Goal: Information Seeking & Learning: Learn about a topic

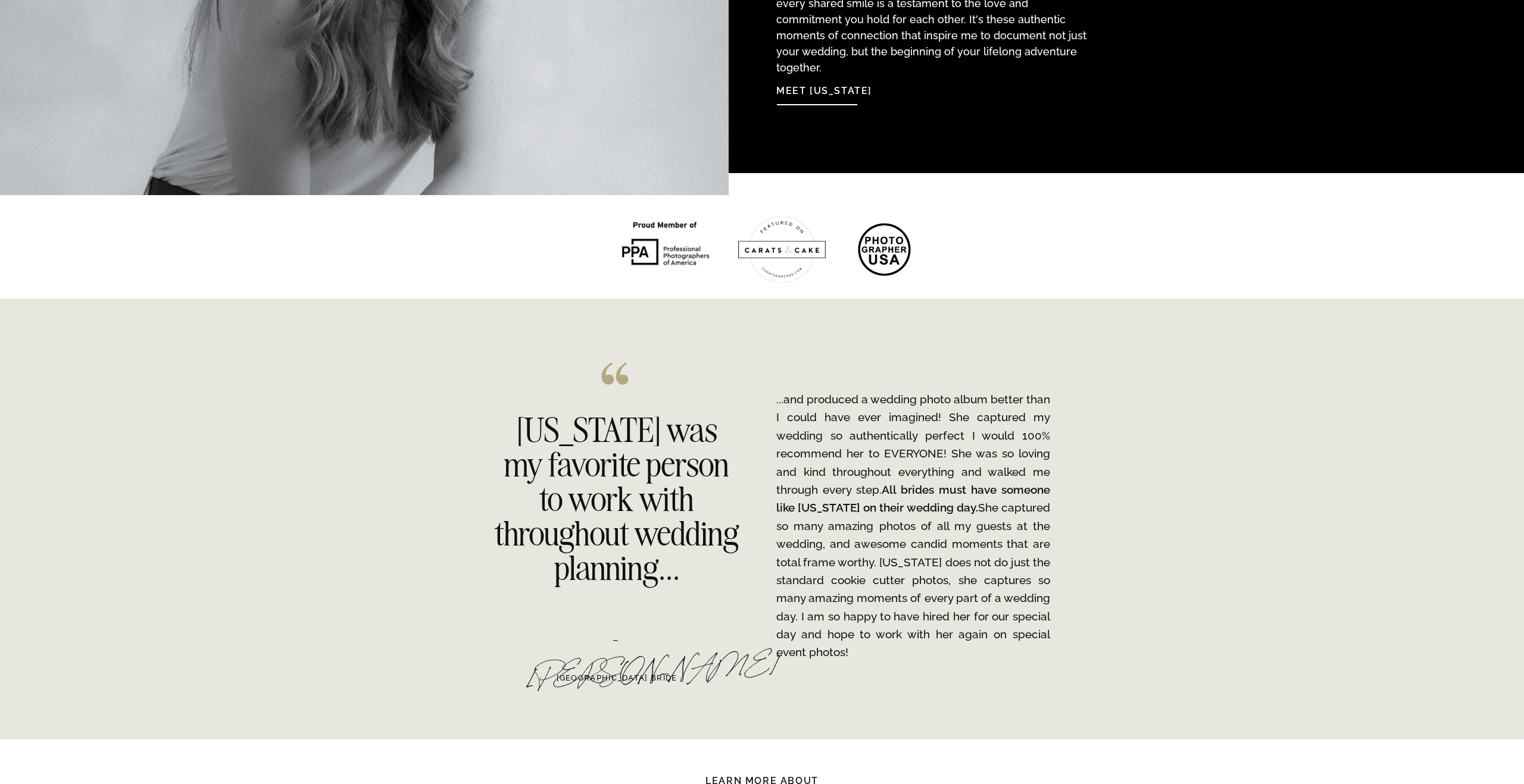
scroll to position [1652, 0]
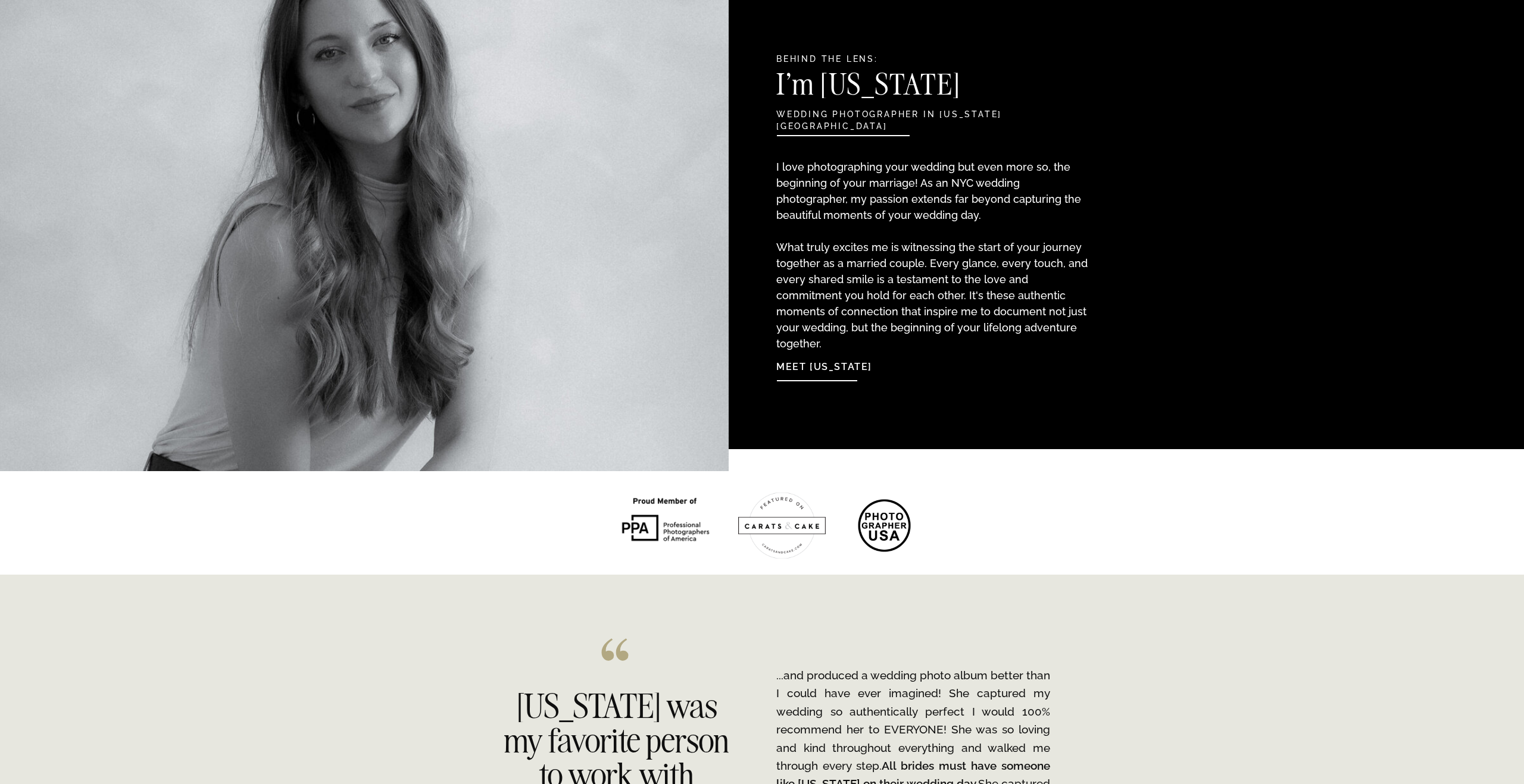
scroll to position [1214, 0]
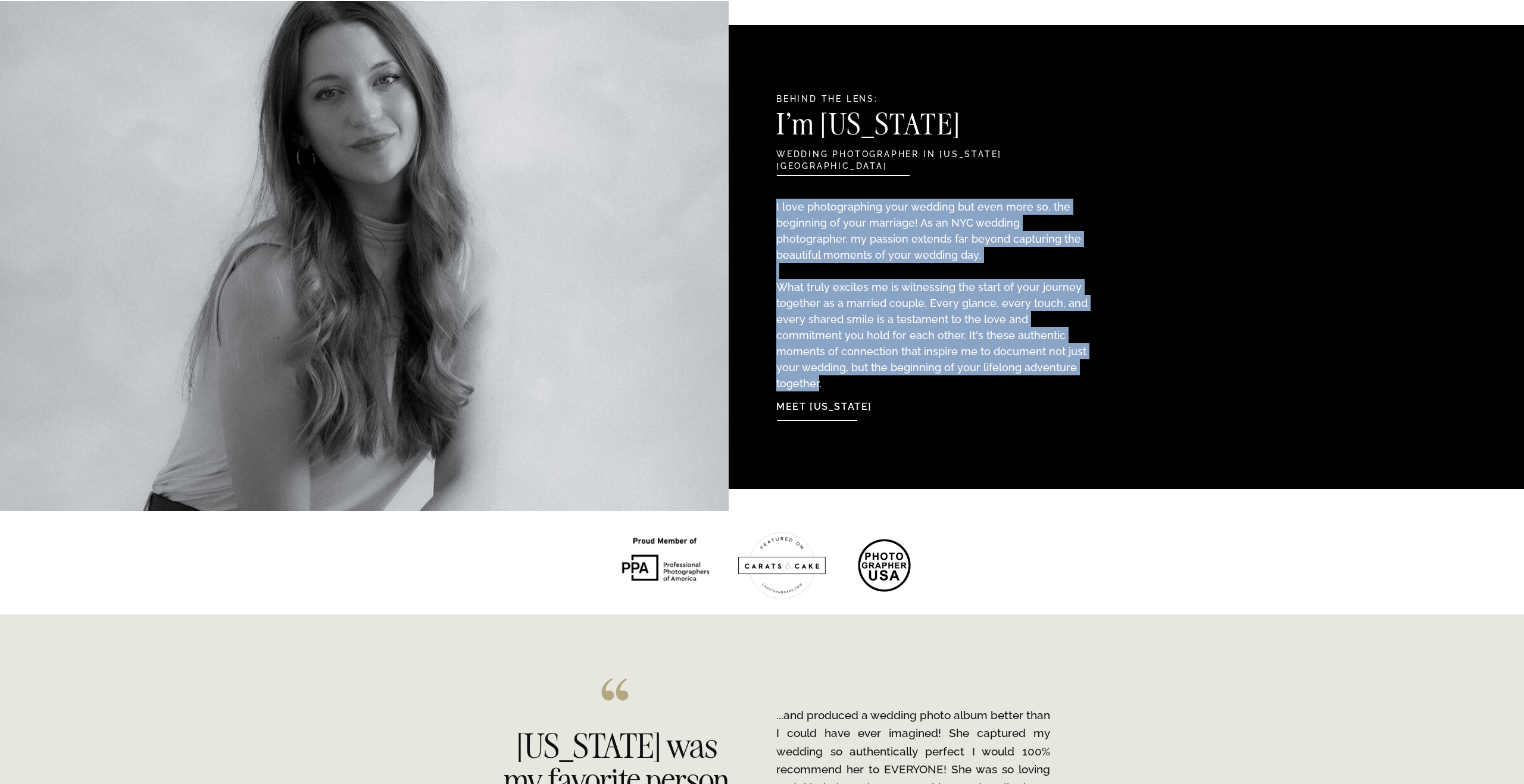
drag, startPoint x: 1040, startPoint y: 370, endPoint x: 777, endPoint y: 211, distance: 307.3
click at [777, 211] on p "I love photographing your wedding but even more so, the beginning of your marri…" at bounding box center [933, 283] width 315 height 169
copy p "I love photographing your wedding but even more so, the beginning of your marri…"
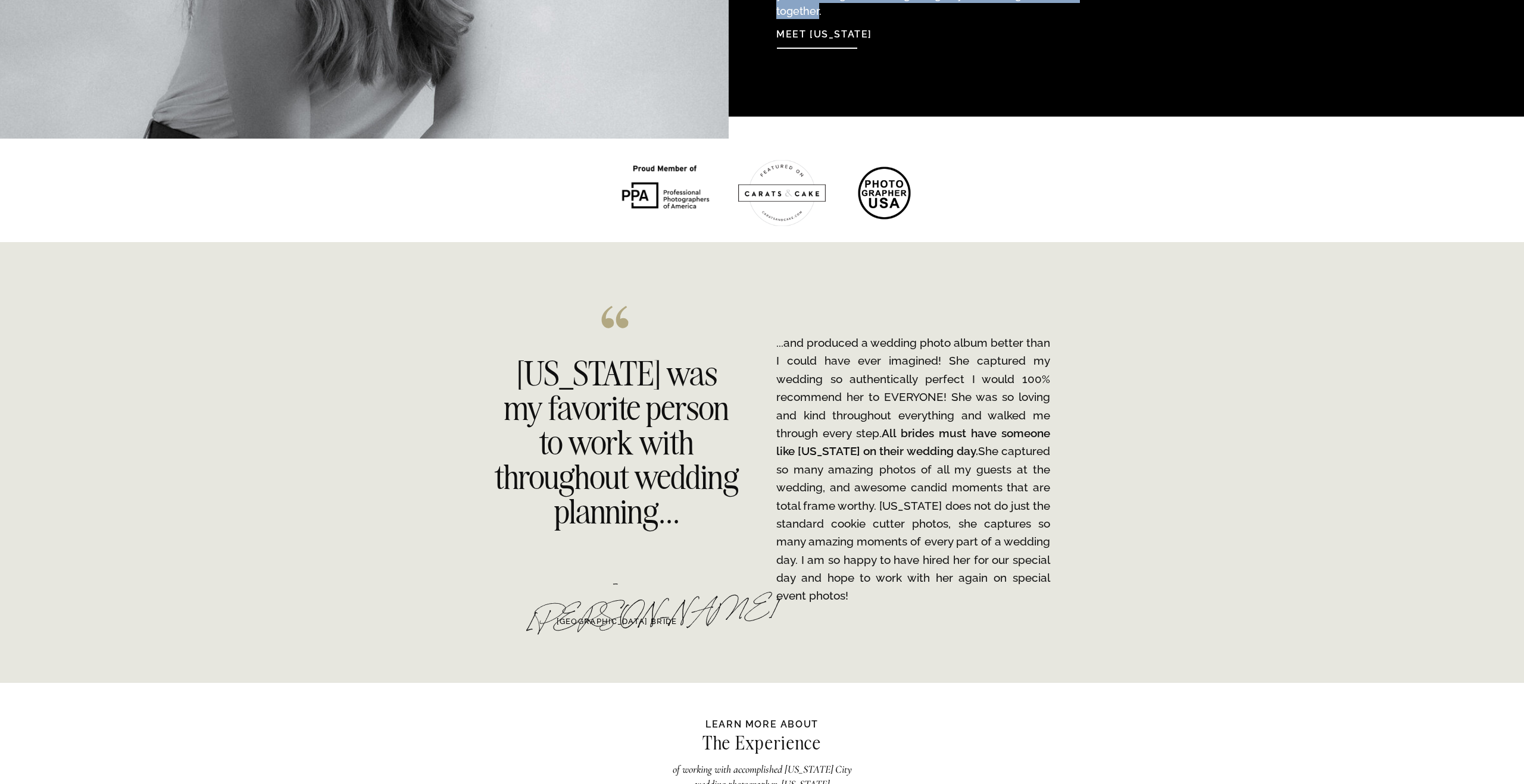
scroll to position [1648, 0]
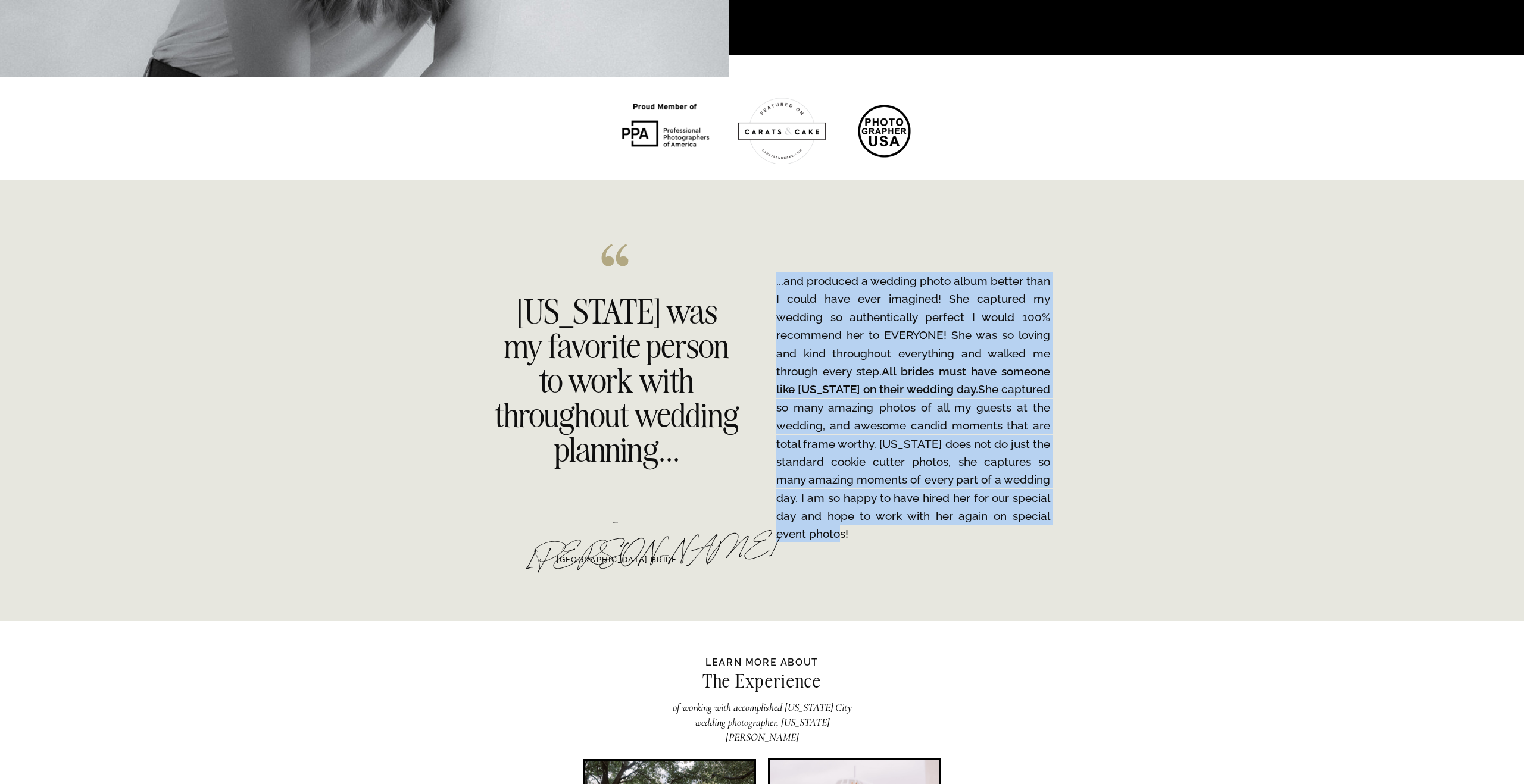
drag, startPoint x: 829, startPoint y: 519, endPoint x: 777, endPoint y: 286, distance: 238.7
click at [776, 285] on p "...and produced a wedding photo album better than I could have ever imagined! S…" at bounding box center [913, 407] width 274 height 271
copy p "...and produced a wedding photo album better than I could have ever imagined! S…"
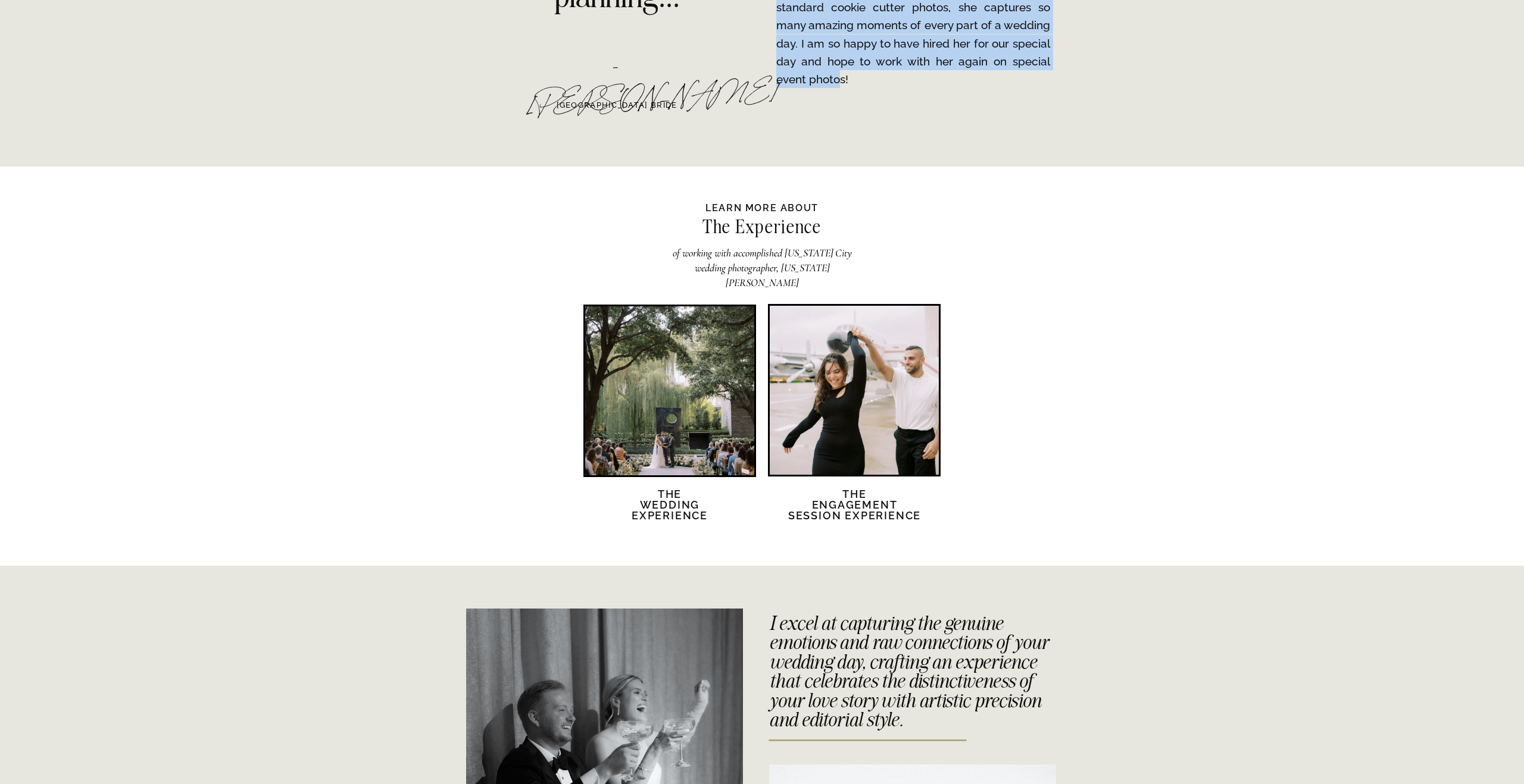
scroll to position [2325, 0]
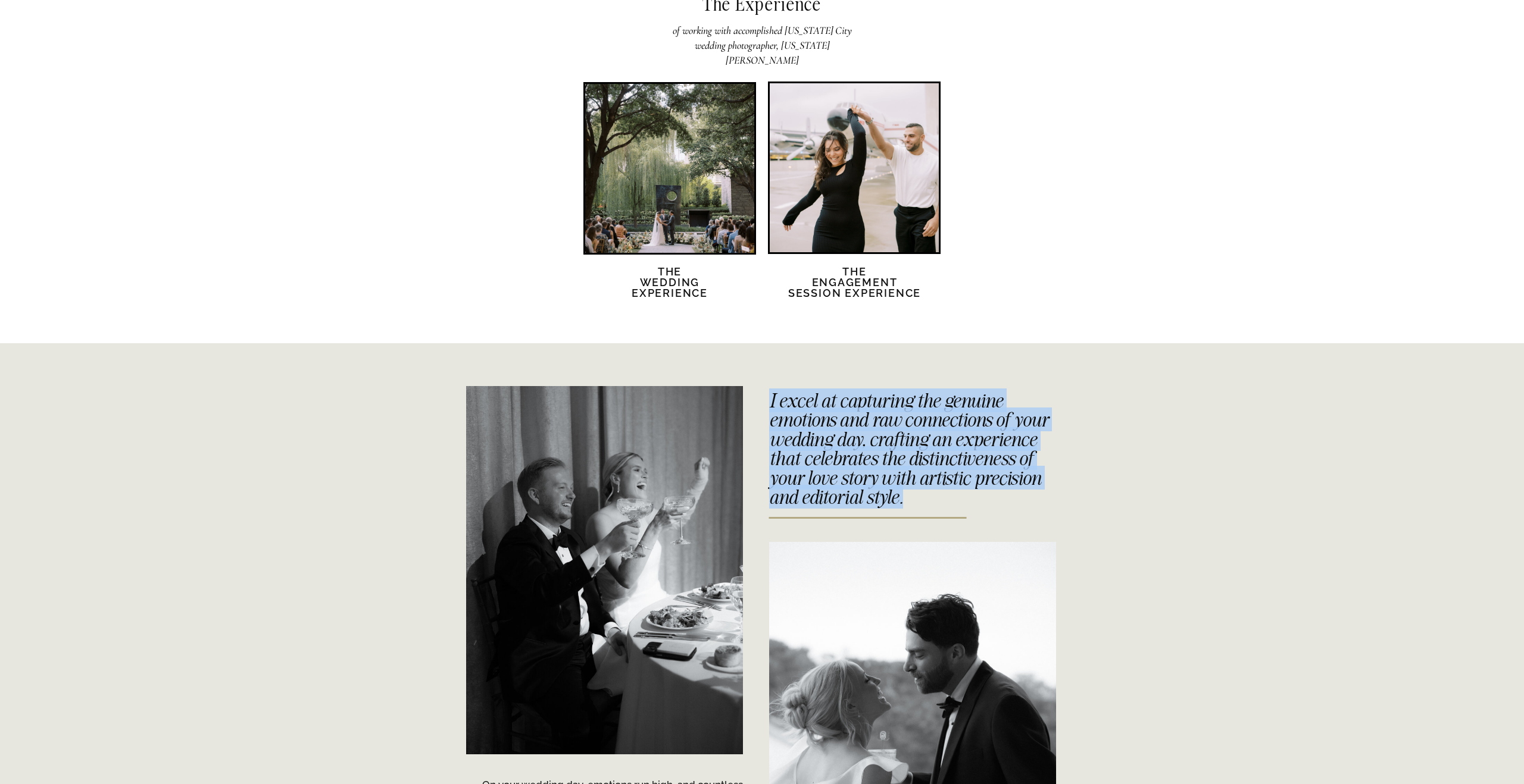
drag, startPoint x: 774, startPoint y: 398, endPoint x: 1032, endPoint y: 494, distance: 275.3
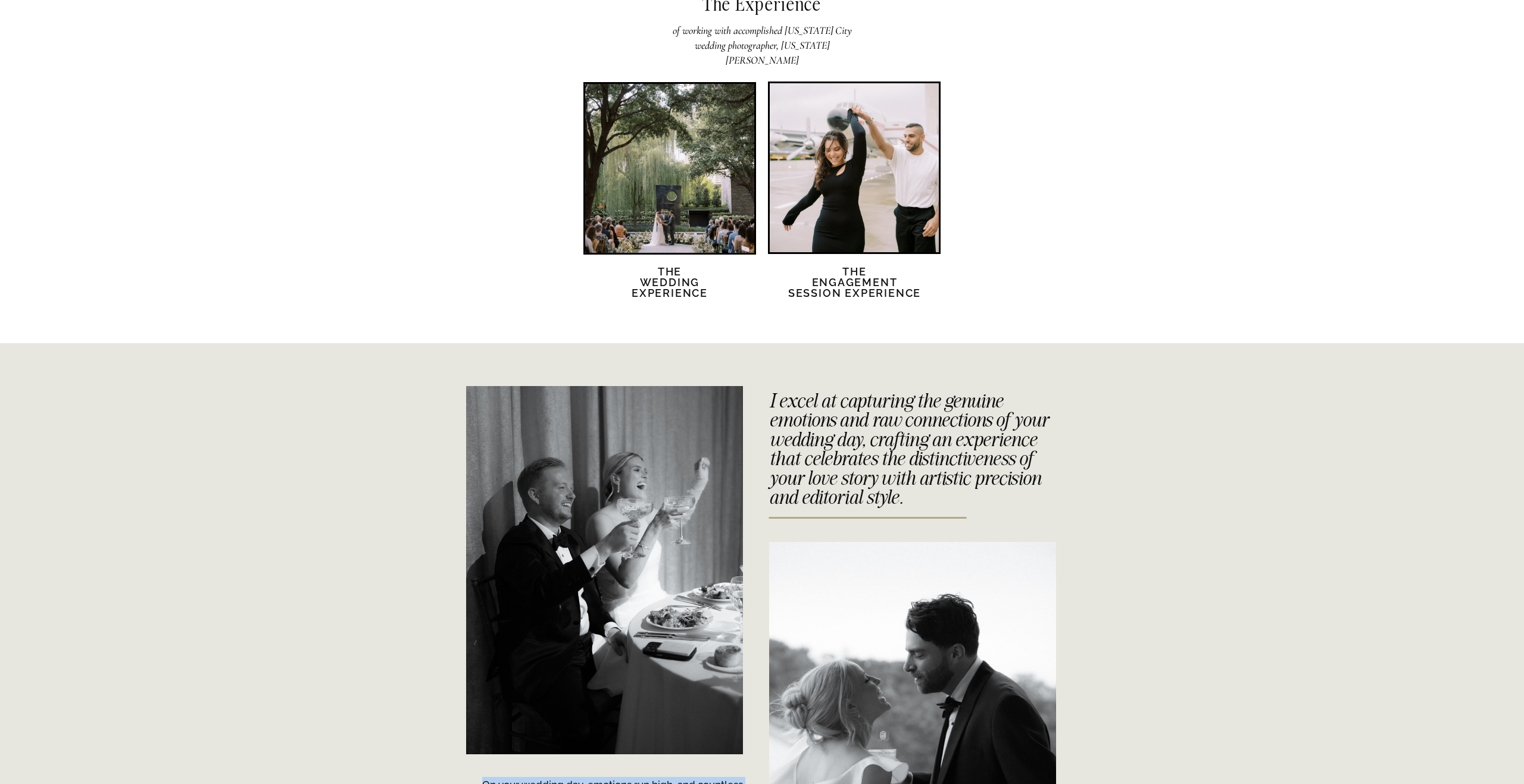
copy div "On your wedding day, emotions run high, and countless authentic moments will un…"
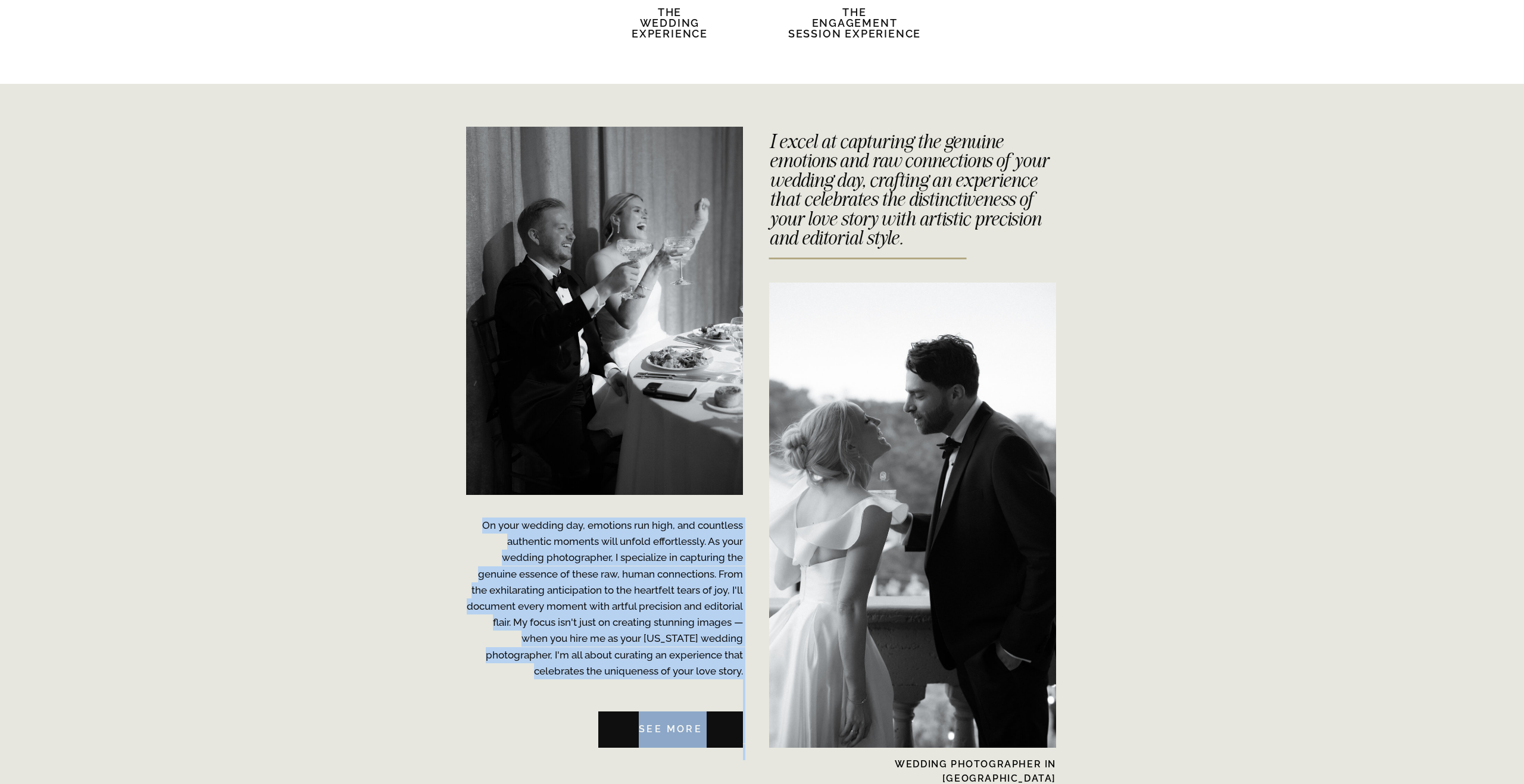
scroll to position [2656, 0]
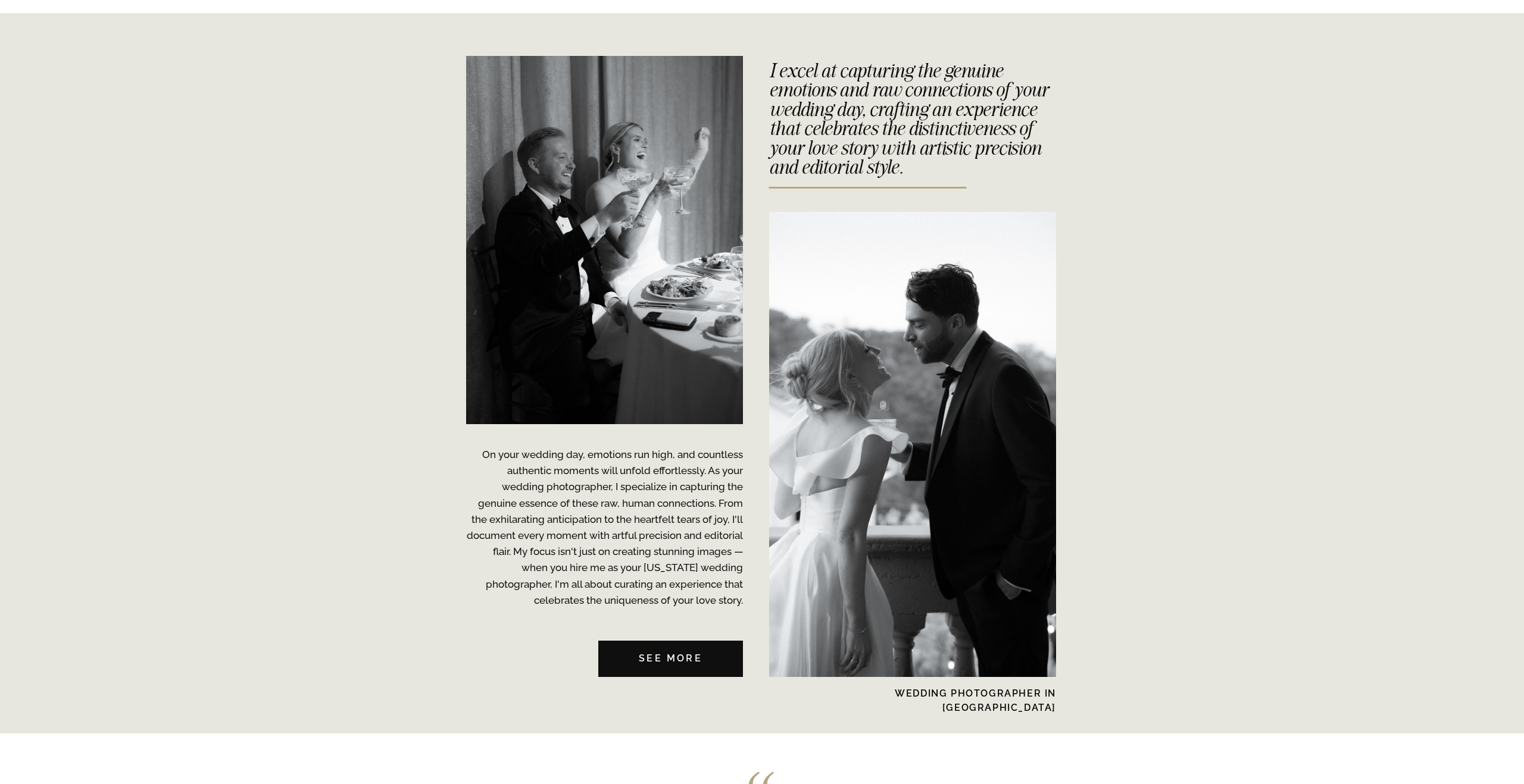
click at [895, 162] on h3 "I excel at capturing the genuine emotions and raw connections of your wedding d…" at bounding box center [909, 111] width 281 height 102
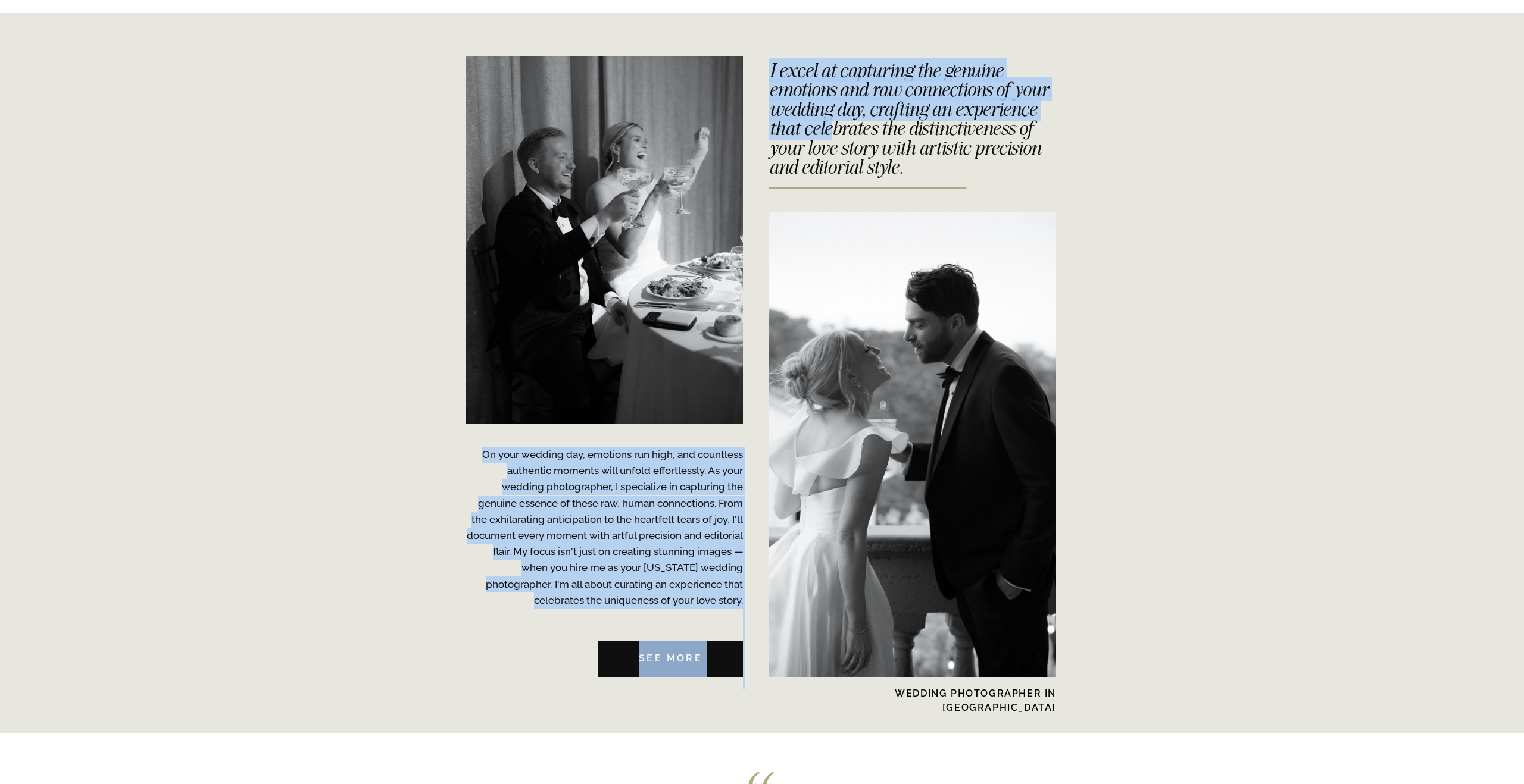
drag, startPoint x: 1034, startPoint y: 169, endPoint x: 918, endPoint y: 130, distance: 122.4
click at [918, 130] on div "NYC Wedding Photographer CONTACT BLOG REVIEWS ABOUT ME Experience EDUCATION HOM…" at bounding box center [762, 778] width 1524 height 6868
drag, startPoint x: 918, startPoint y: 130, endPoint x: 991, endPoint y: 155, distance: 77.2
click at [918, 130] on h3 "I excel at capturing the genuine emotions and raw connections of your wedding d…" at bounding box center [909, 111] width 281 height 102
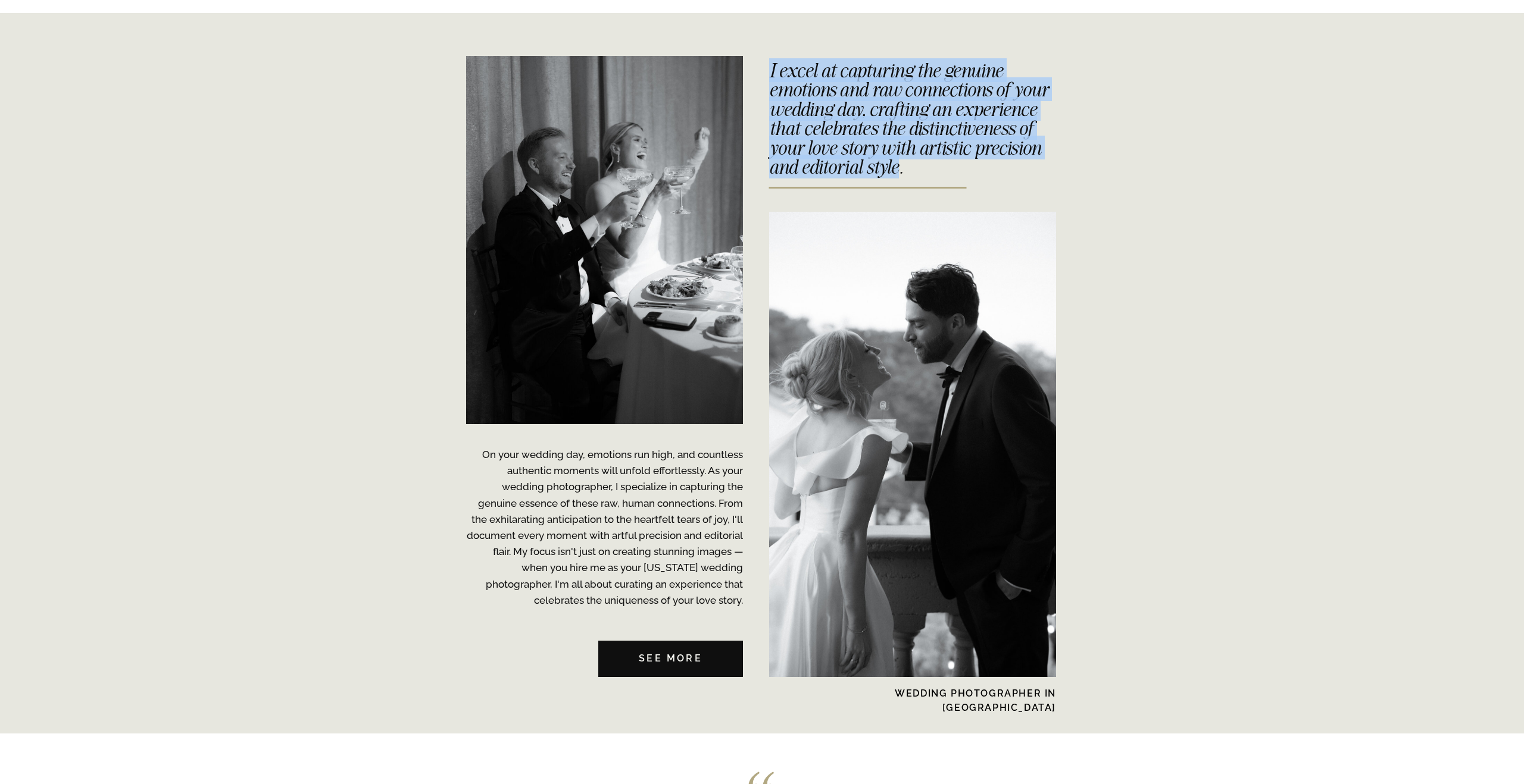
drag, startPoint x: 1029, startPoint y: 167, endPoint x: 769, endPoint y: 73, distance: 276.5
click at [769, 73] on h3 "I excel at capturing the genuine emotions and raw connections of your wedding d…" at bounding box center [909, 111] width 281 height 102
copy h3 "I excel at capturing the genuine emotions and raw connections of your wedding d…"
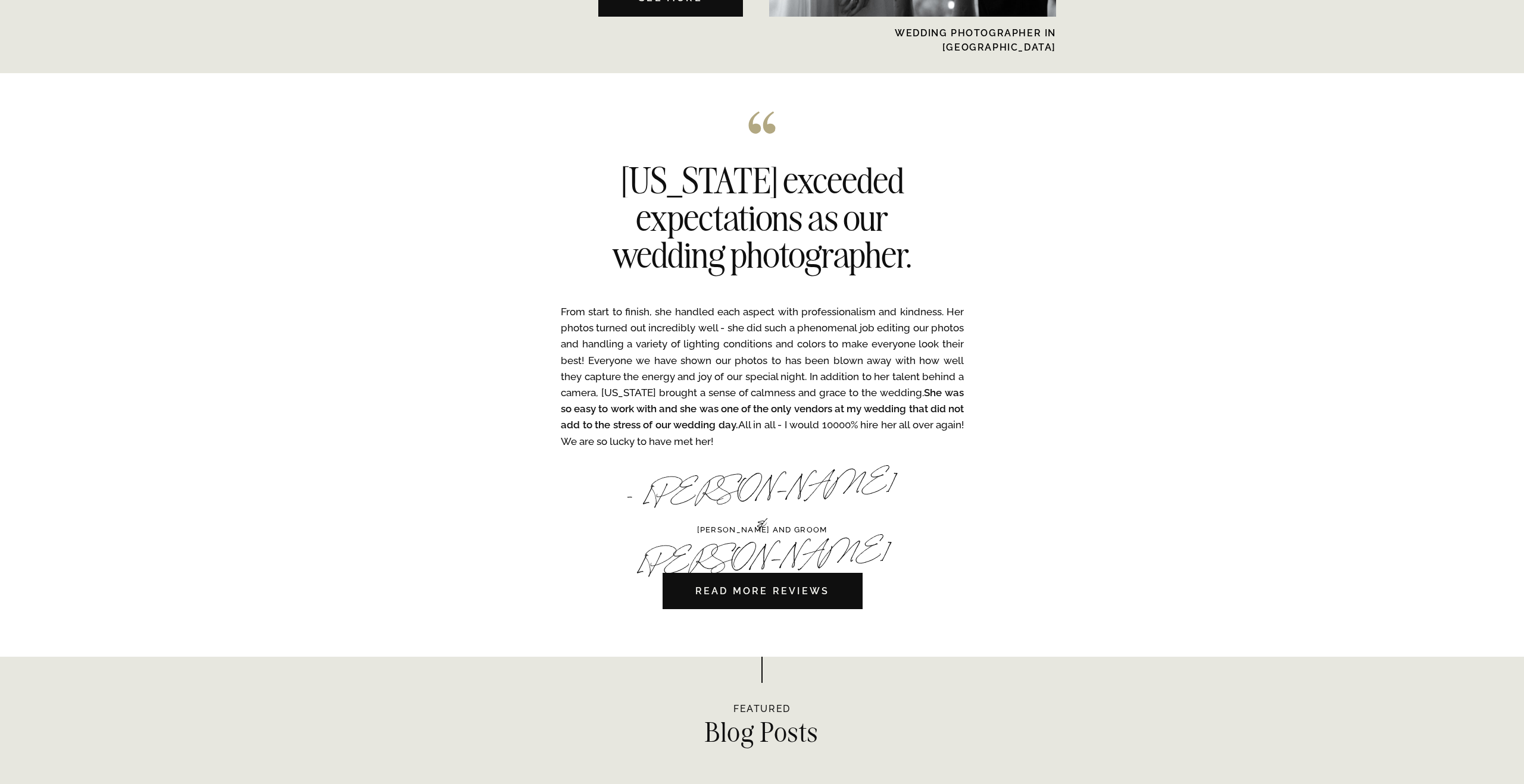
scroll to position [3346, 0]
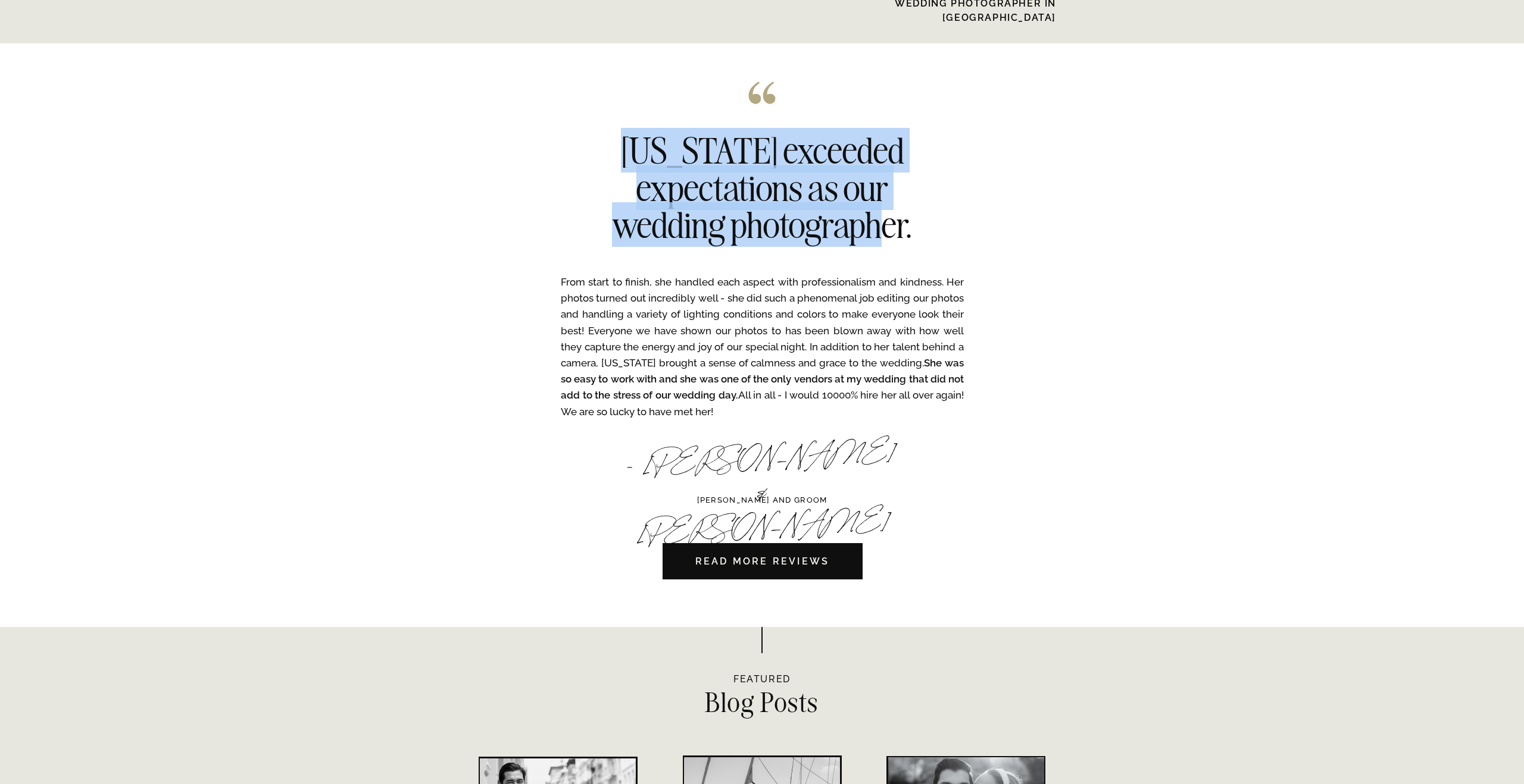
drag, startPoint x: 909, startPoint y: 225, endPoint x: 648, endPoint y: 146, distance: 272.7
click at [648, 146] on h2 "Georgia exceeded expectations as our wedding photographer." at bounding box center [762, 190] width 364 height 117
copy h2 "Georgia exceeded expectations as our wedding photographer."
drag, startPoint x: 751, startPoint y: 412, endPoint x: 559, endPoint y: 287, distance: 229.1
click at [559, 287] on div "NYC Wedding Photographer CONTACT BLOG REVIEWS ABOUT ME Experience EDUCATION HOM…" at bounding box center [762, 88] width 1524 height 6868
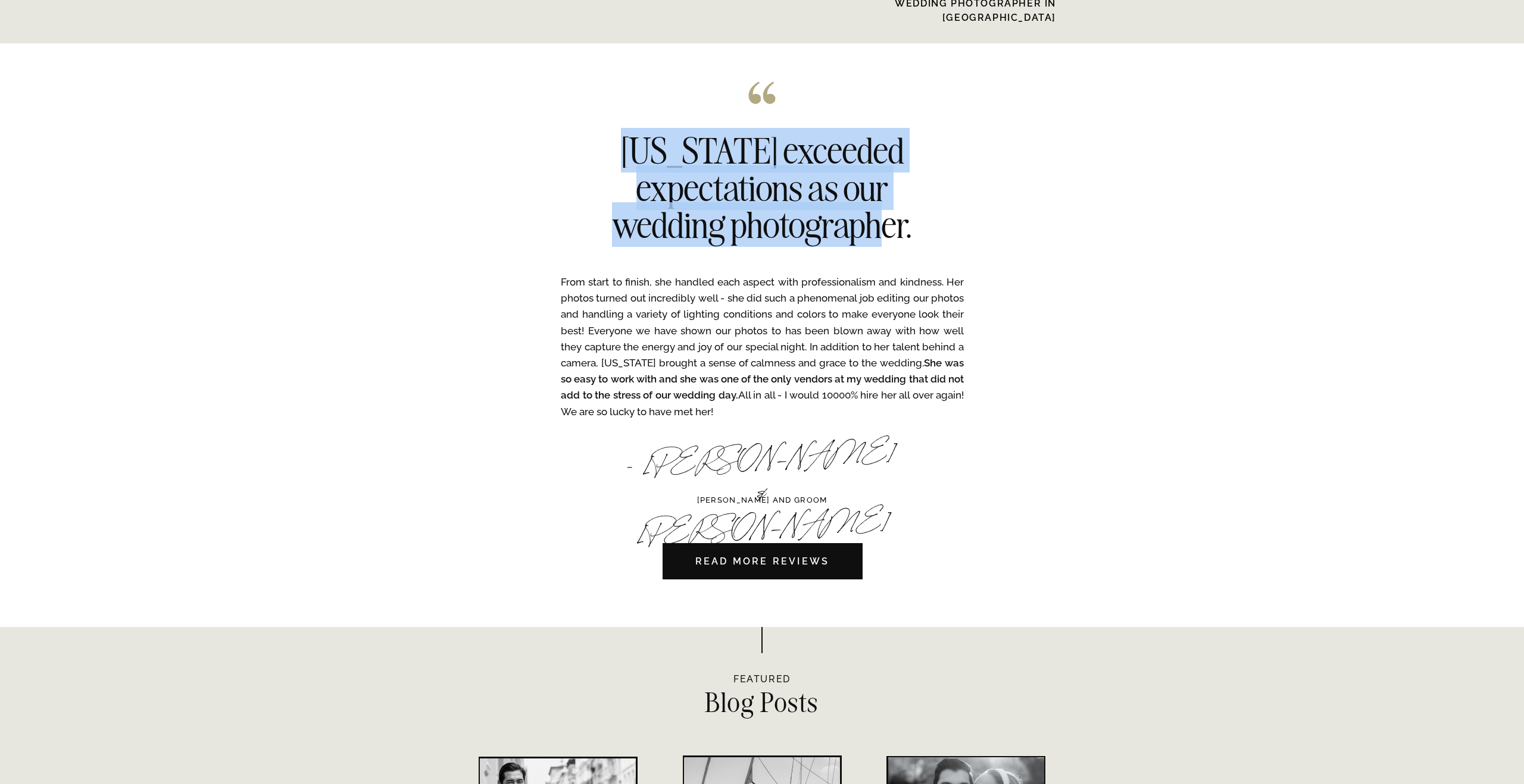
copy p "From start to finish, she handled each aspect with professionalism and kindness…"
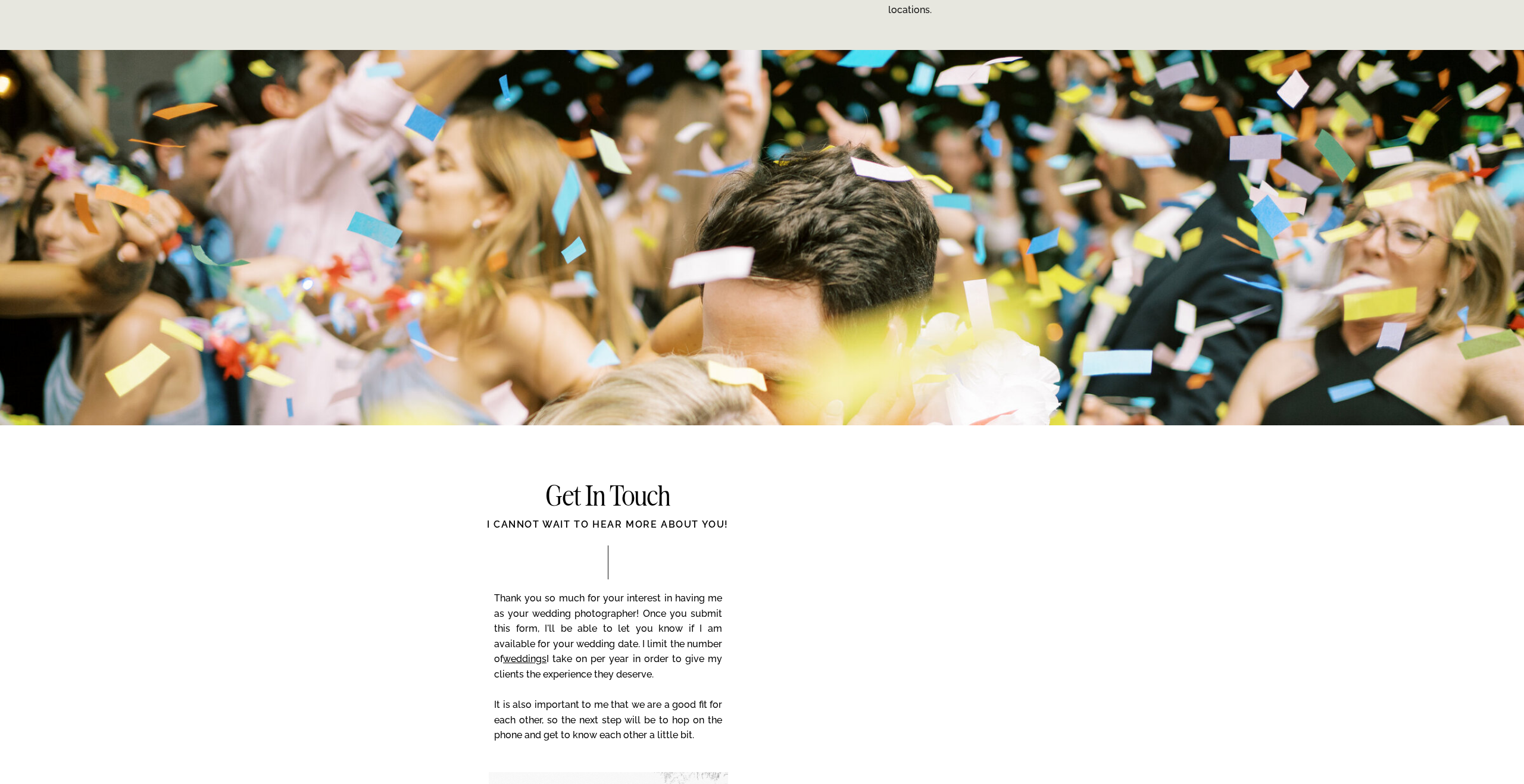
scroll to position [4848, 0]
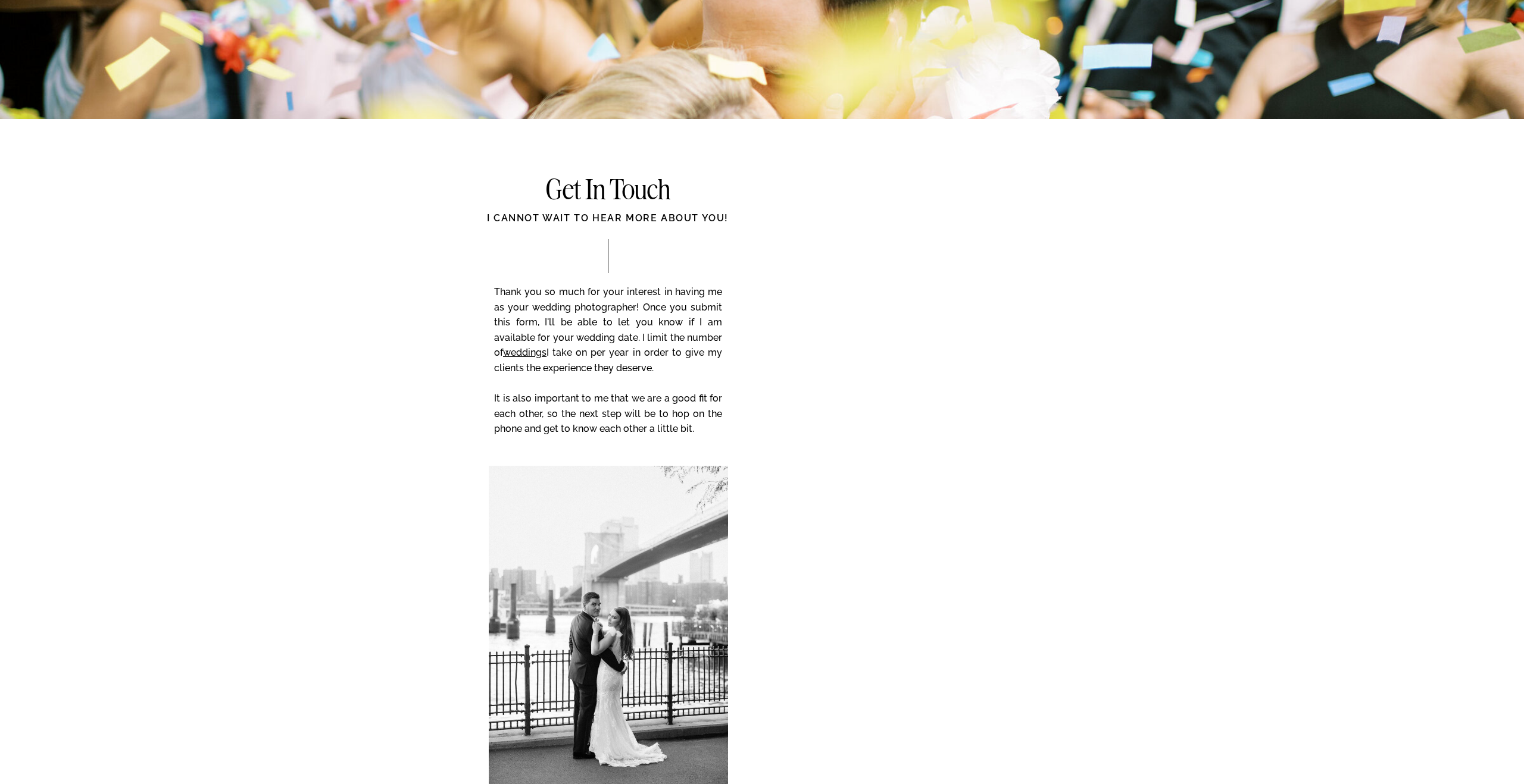
drag, startPoint x: 675, startPoint y: 422, endPoint x: 496, endPoint y: 296, distance: 218.9
click at [496, 296] on p "Thank you so much for your interest in having me as your wedding photographer! …" at bounding box center [608, 369] width 228 height 169
copy p "Thank you so much for your interest in having me as your wedding photographer! …"
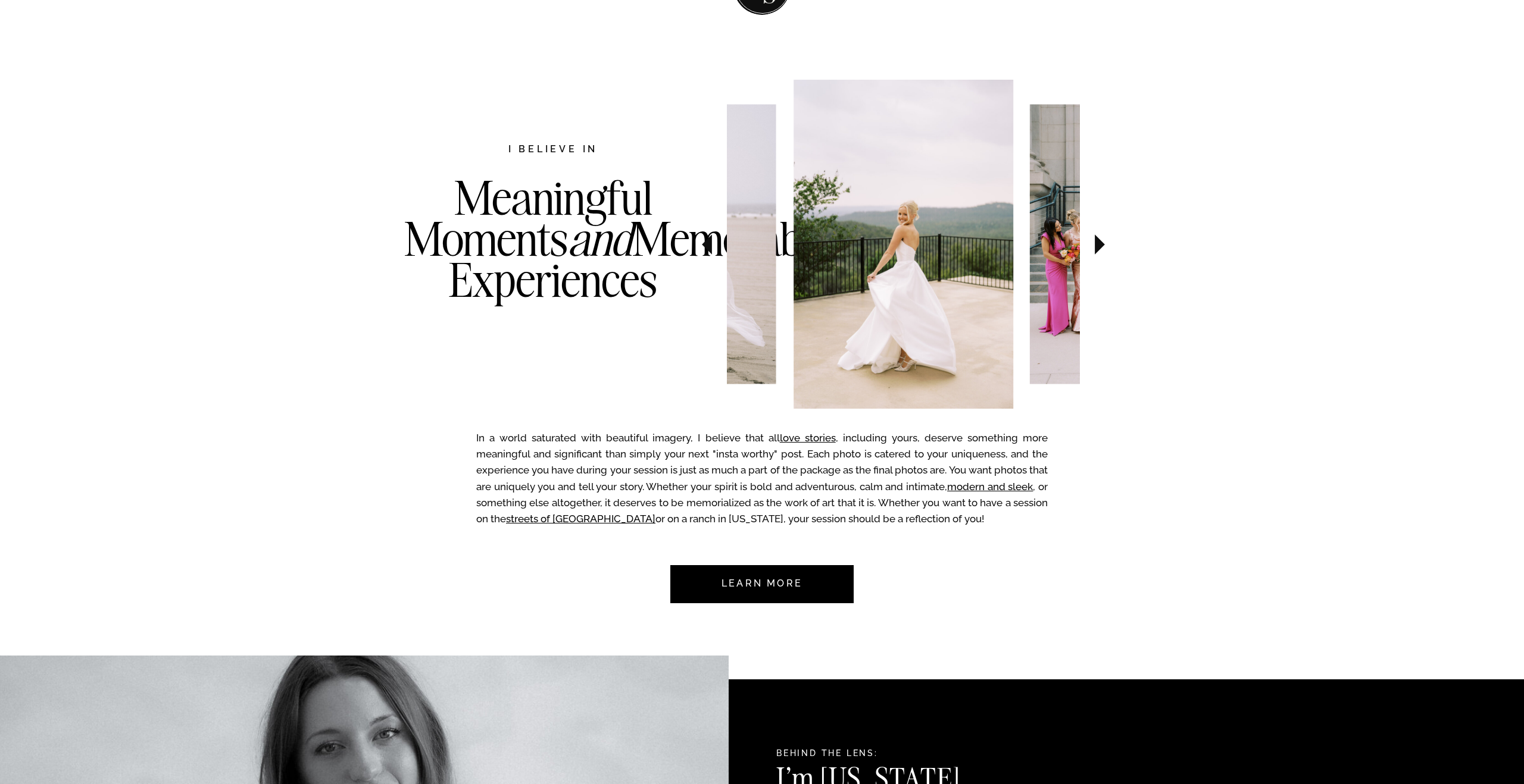
scroll to position [0, 0]
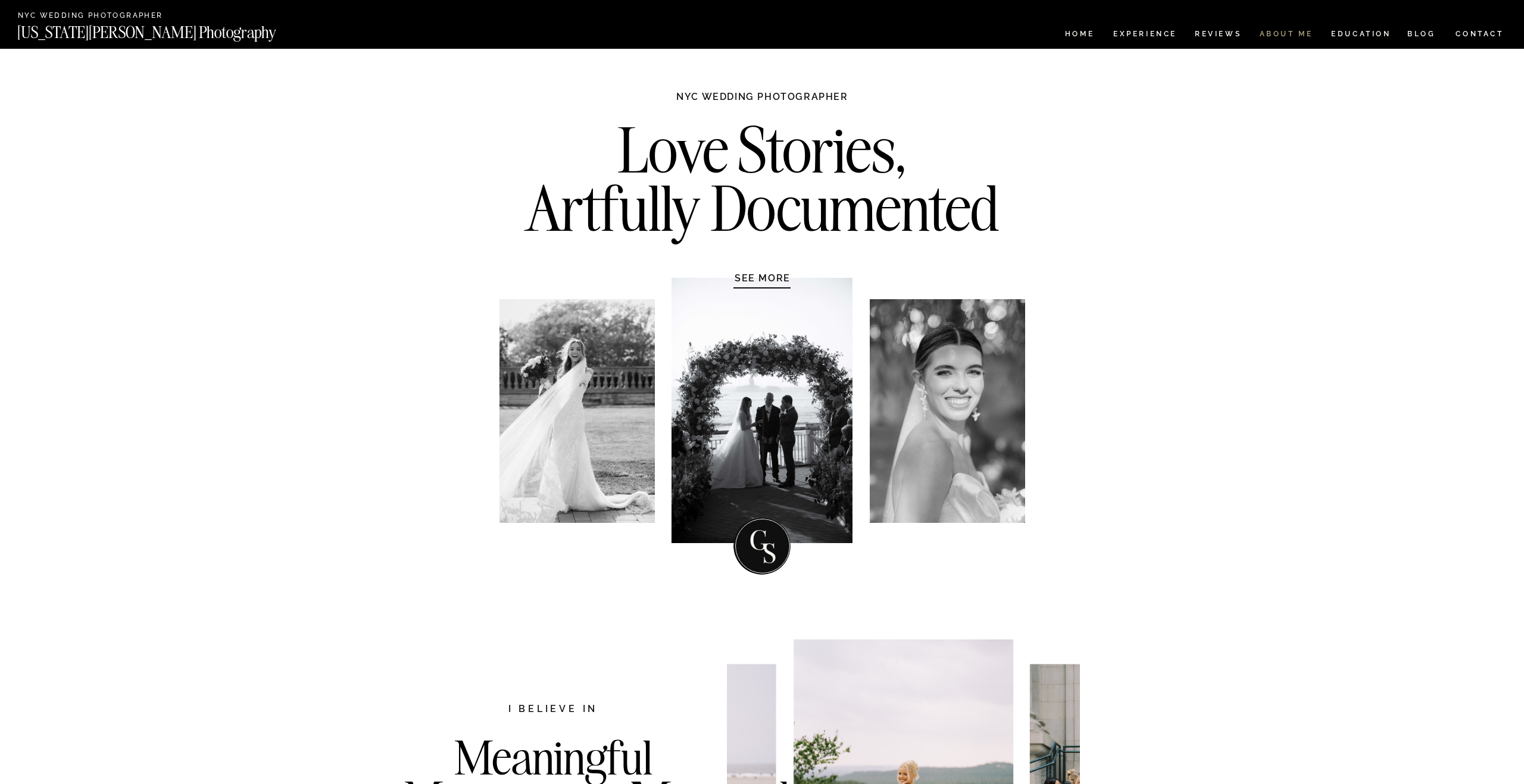
click at [1299, 33] on nav "ABOUT ME" at bounding box center [1286, 35] width 54 height 10
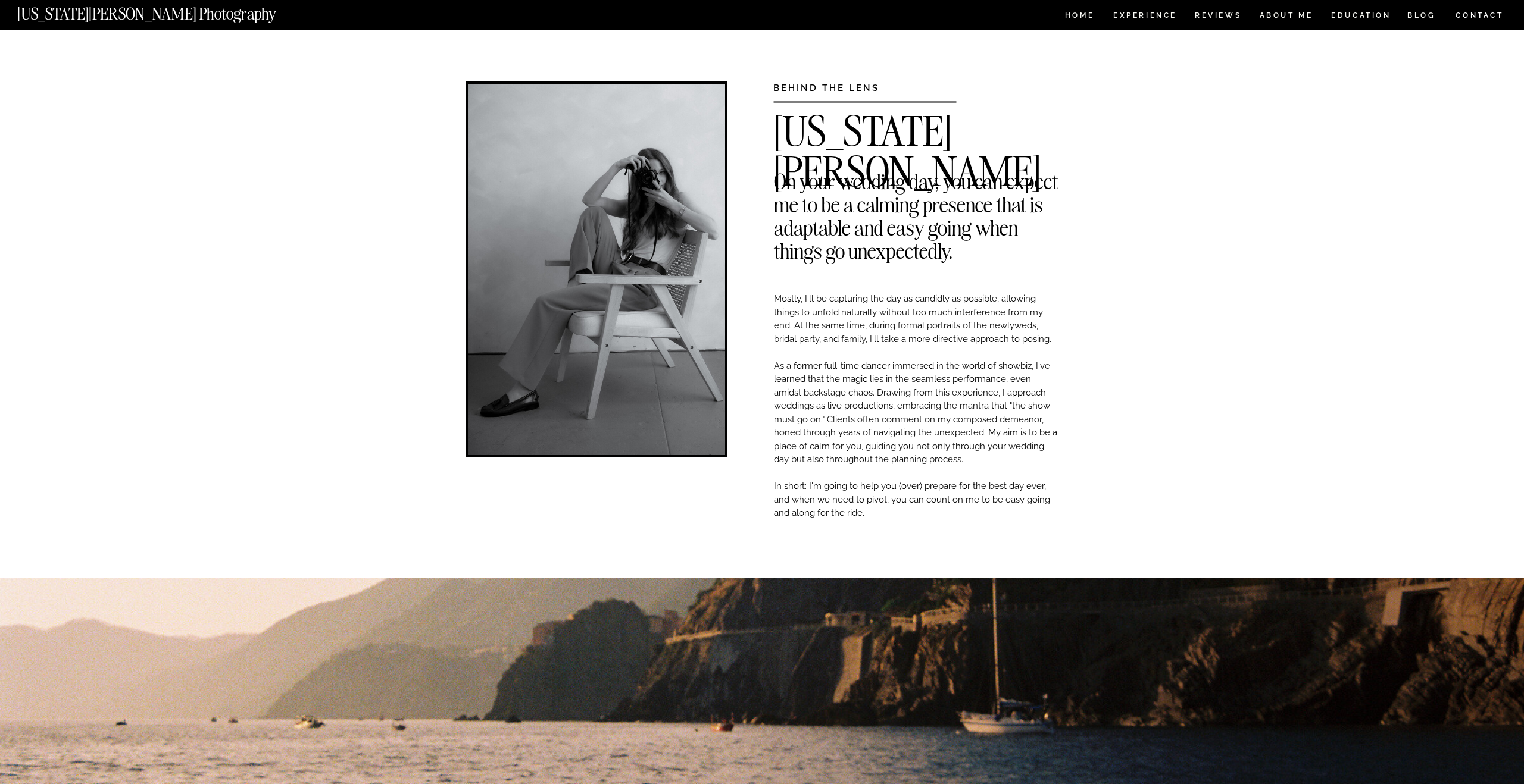
drag, startPoint x: 867, startPoint y: 512, endPoint x: 809, endPoint y: 289, distance: 230.4
click at [793, 187] on h2 "On your wedding day, you can expect me to be a calming presence that is adaptab…" at bounding box center [916, 178] width 285 height 18
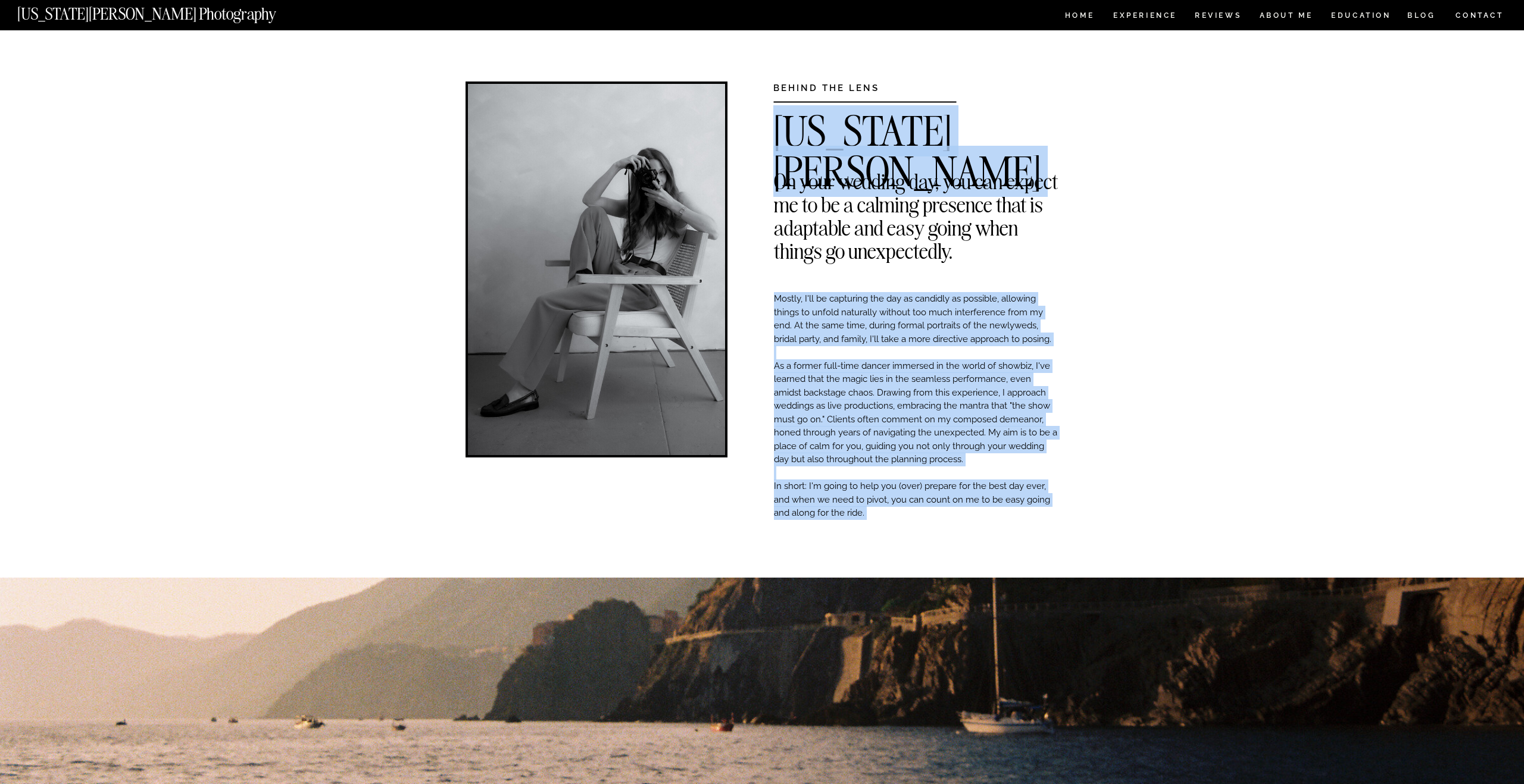
drag, startPoint x: 778, startPoint y: 177, endPoint x: 784, endPoint y: 283, distance: 106.2
copy div "Mostly, I'll be capturing the day as candidly as possible, allowing things to u…"
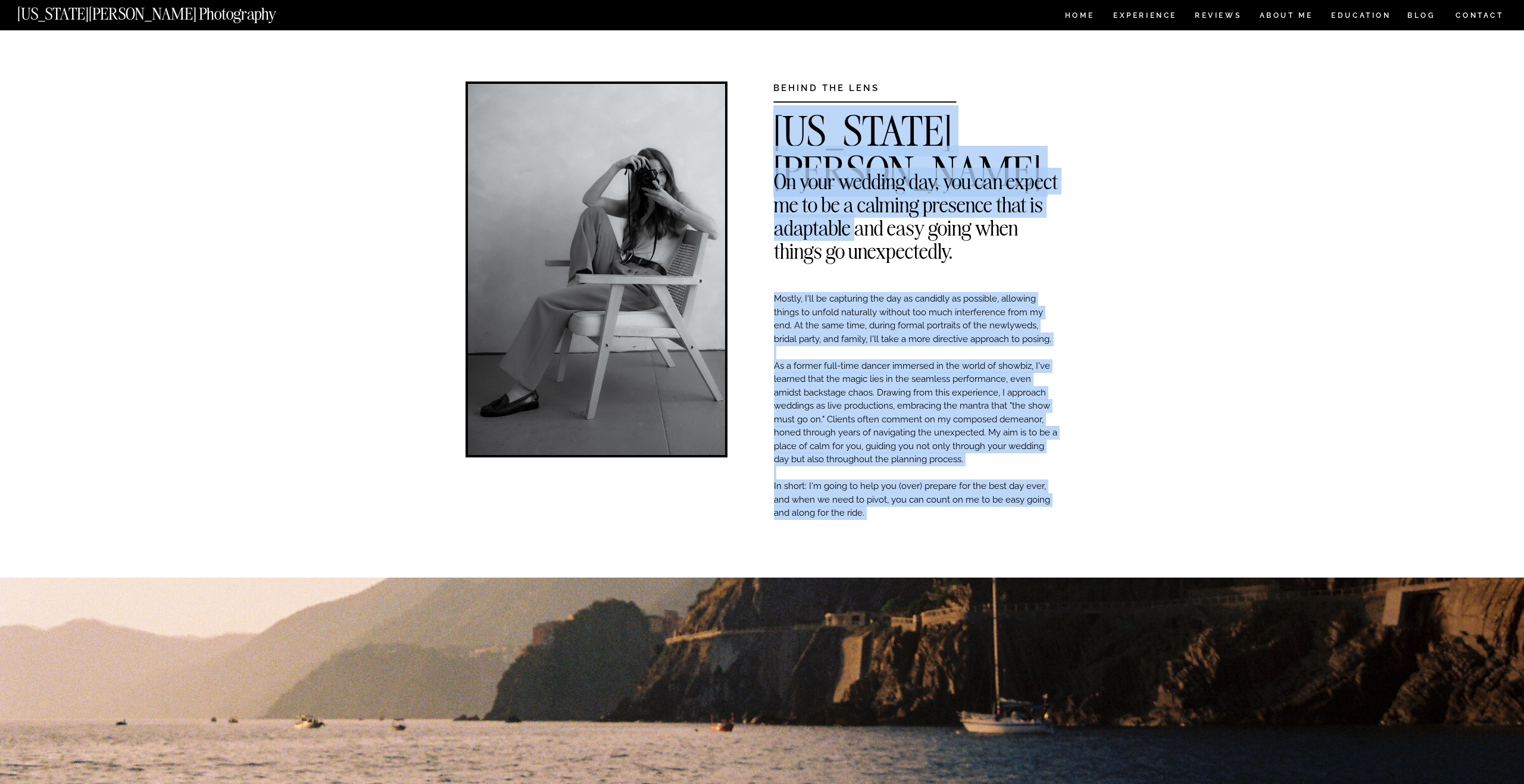
drag, startPoint x: 956, startPoint y: 253, endPoint x: 856, endPoint y: 226, distance: 103.6
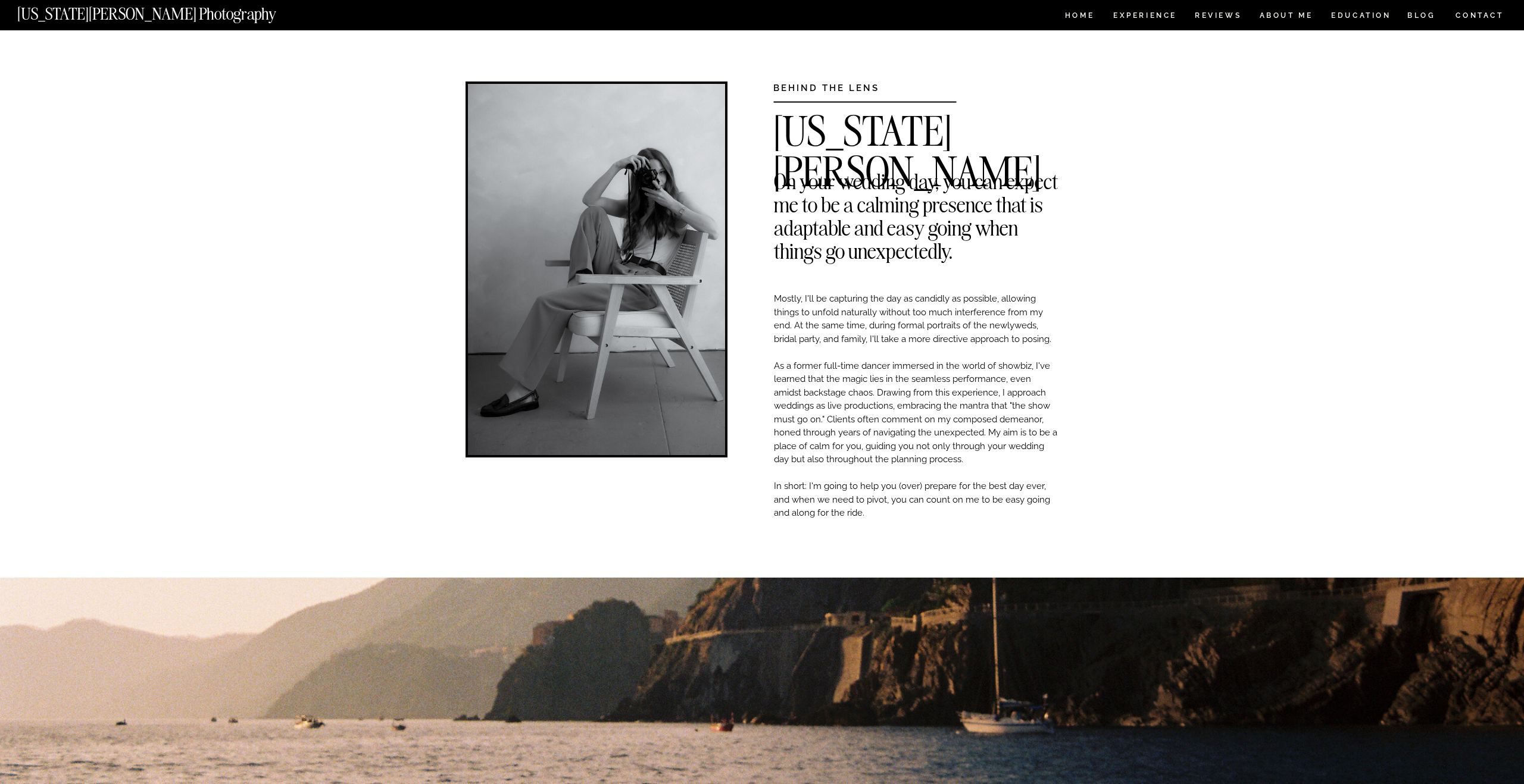
drag, startPoint x: 856, startPoint y: 226, endPoint x: 843, endPoint y: 220, distance: 14.3
click at [847, 187] on h2 "On your wedding day, you can expect me to be a calming presence that is adaptab…" at bounding box center [916, 178] width 285 height 18
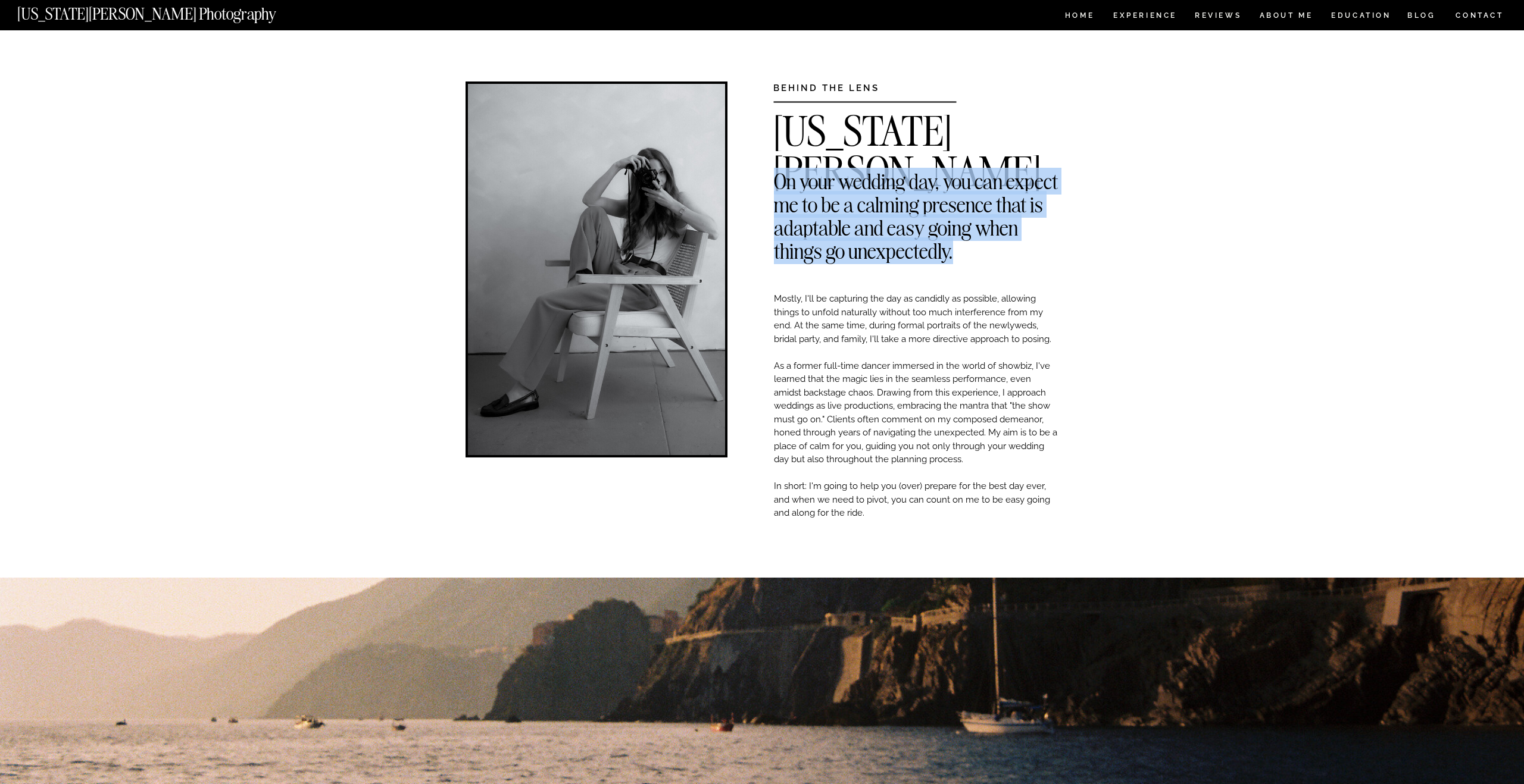
drag, startPoint x: 776, startPoint y: 178, endPoint x: 952, endPoint y: 249, distance: 189.8
click at [951, 187] on h2 "On your wedding day, you can expect me to be a calming presence that is adaptab…" at bounding box center [916, 178] width 285 height 18
copy h2 "On your wedding day, you can expect me to be a calming presence that is adaptab…"
click at [1145, 14] on nav "Experience" at bounding box center [1144, 17] width 62 height 10
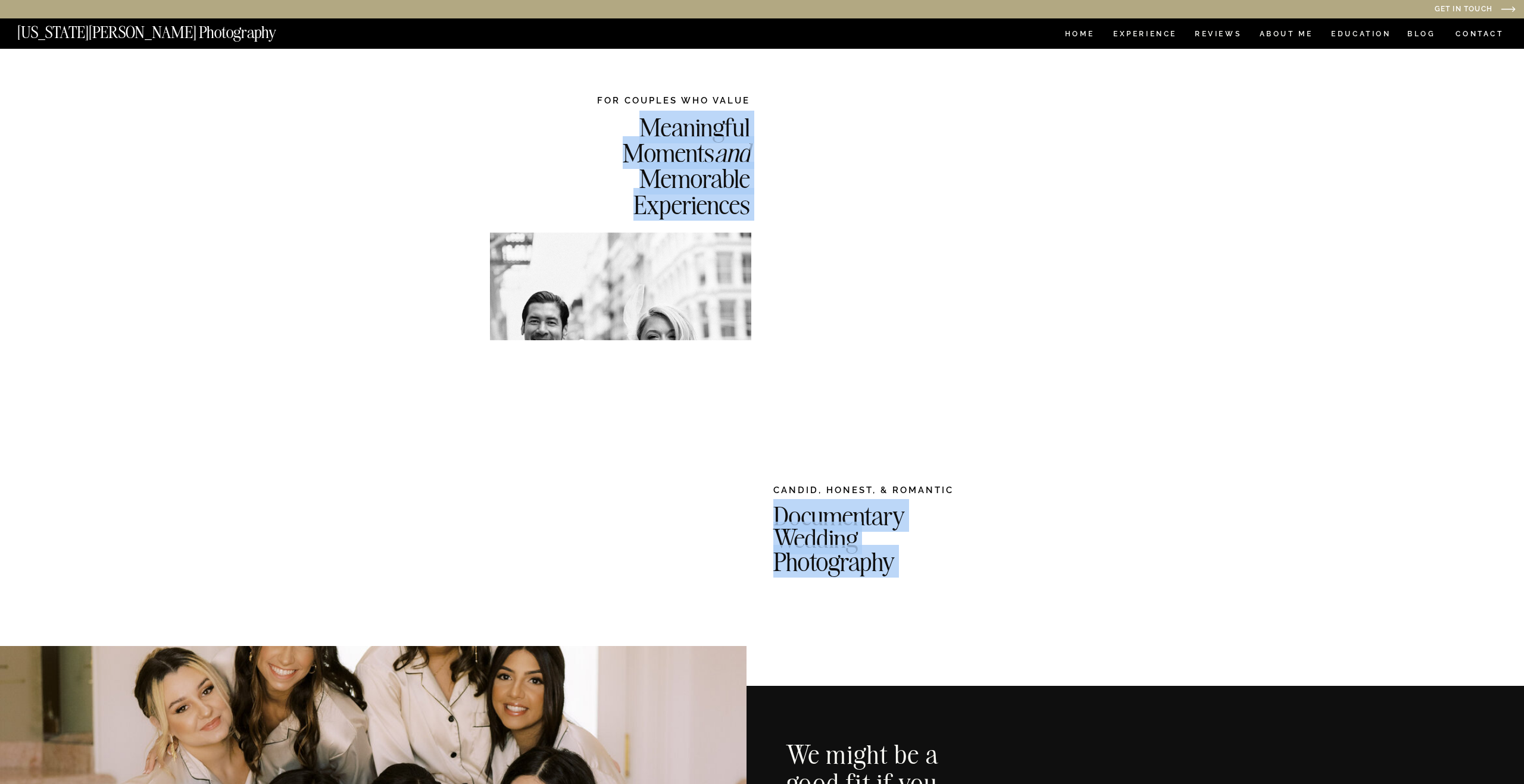
drag, startPoint x: 594, startPoint y: 99, endPoint x: 644, endPoint y: 117, distance: 53.1
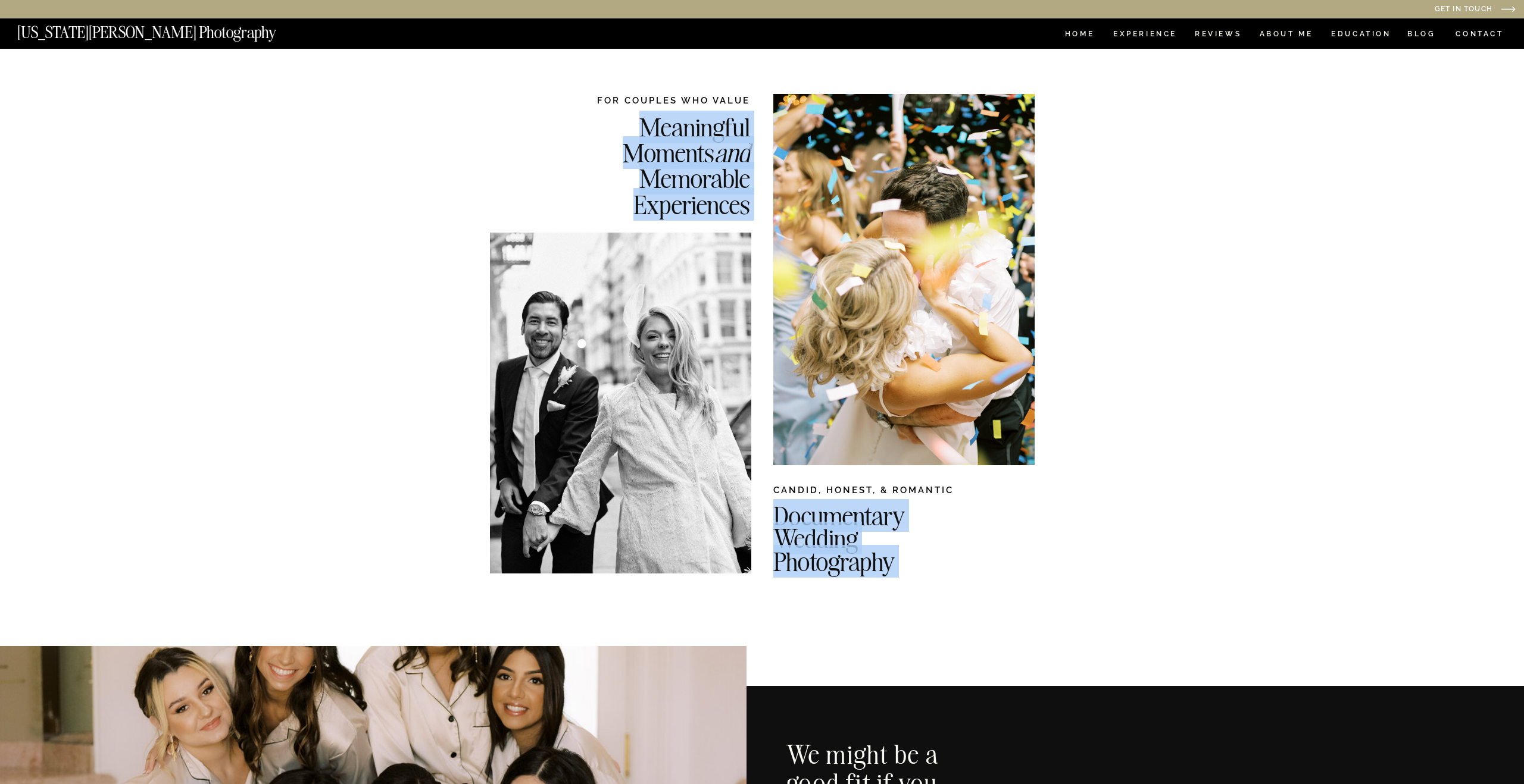
click at [644, 117] on div "Meaningful Moments and Memorable Experiences Documentary Wedding Photography FO…" at bounding box center [762, 367] width 714 height 637
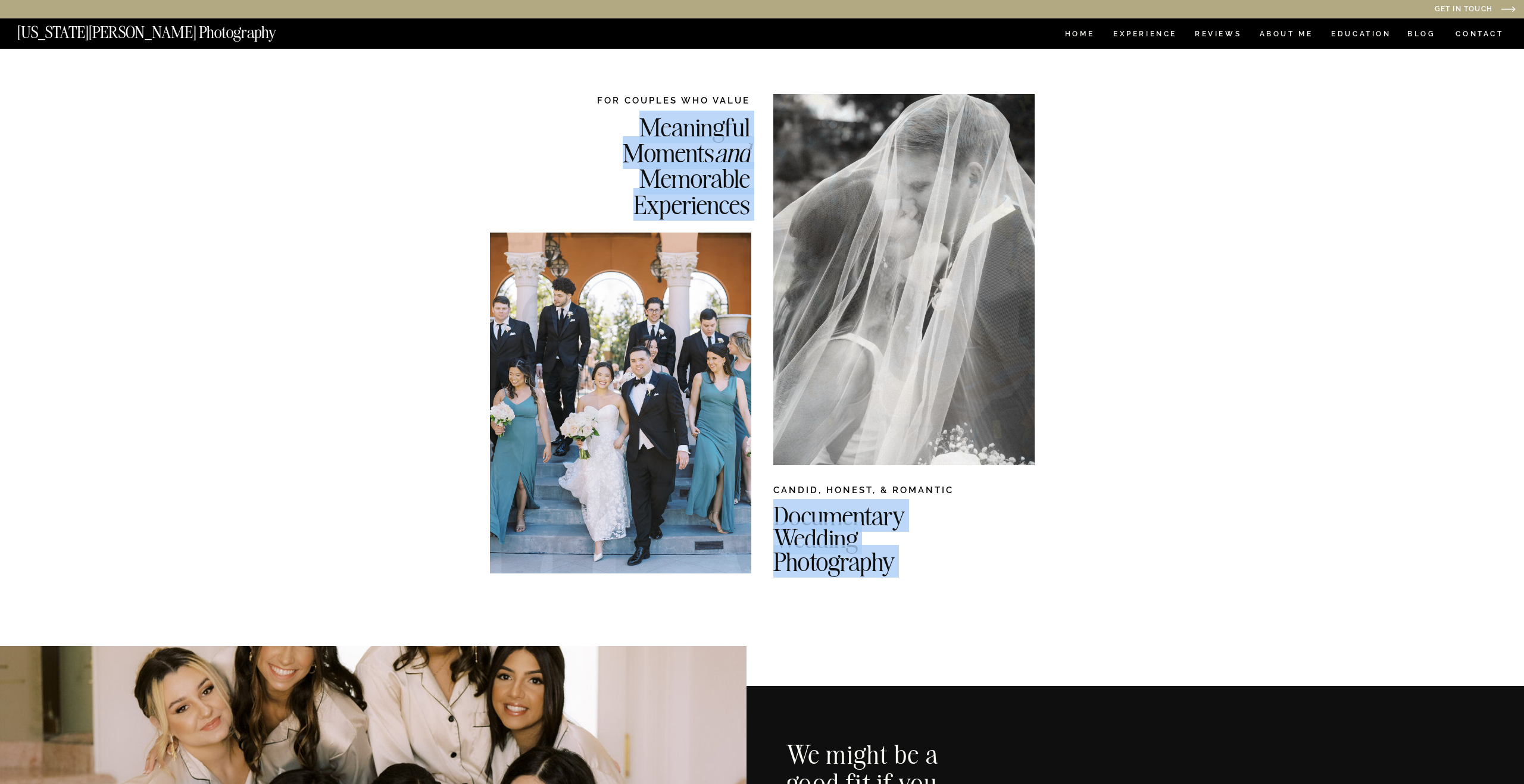
copy div "Meaningful Moments and Memorable Experiences Documentary Wedding Photography"
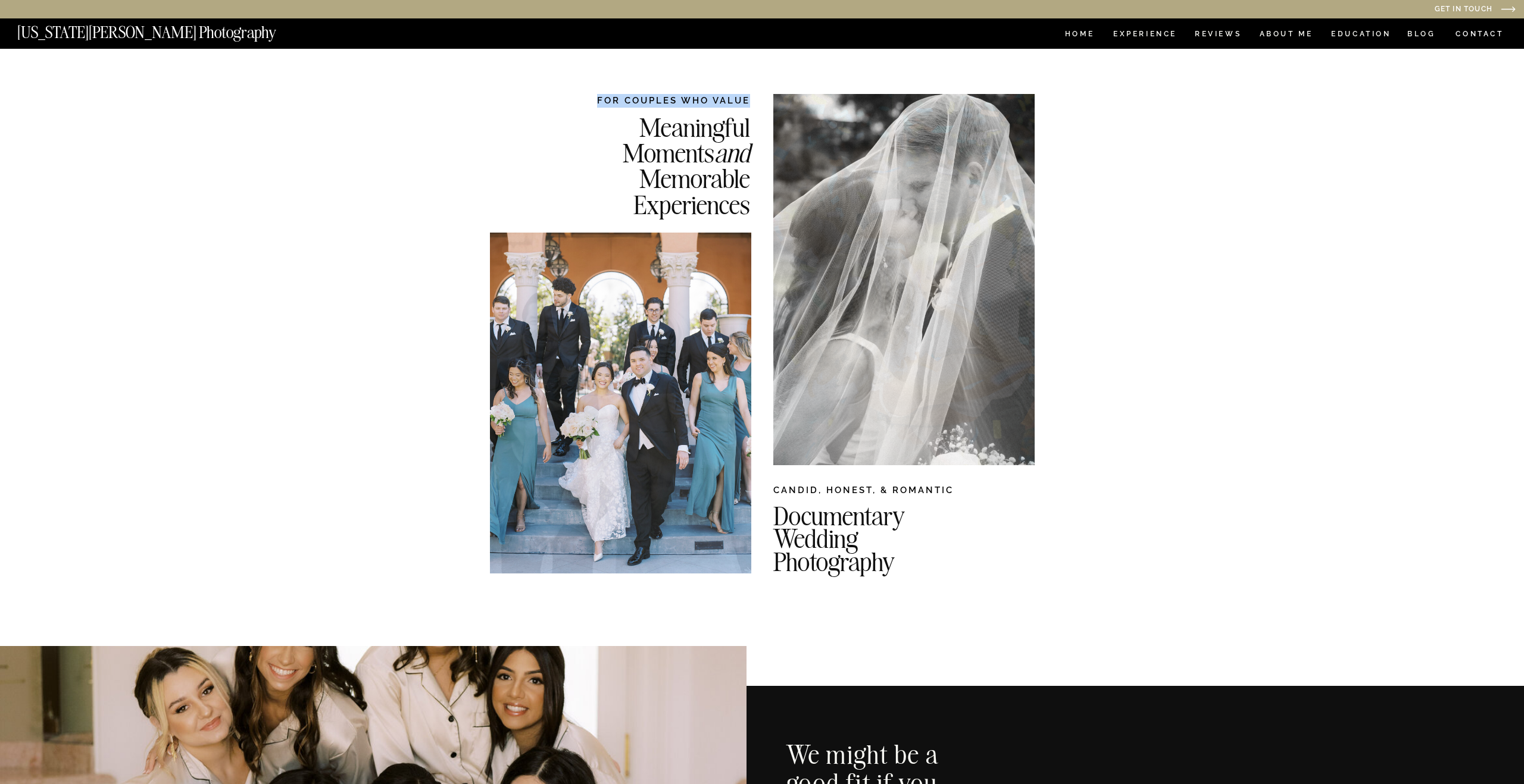
drag, startPoint x: 596, startPoint y: 99, endPoint x: 746, endPoint y: 102, distance: 150.0
click at [747, 101] on h2 "FOR COUPLES WHO VALUE" at bounding box center [656, 100] width 188 height 13
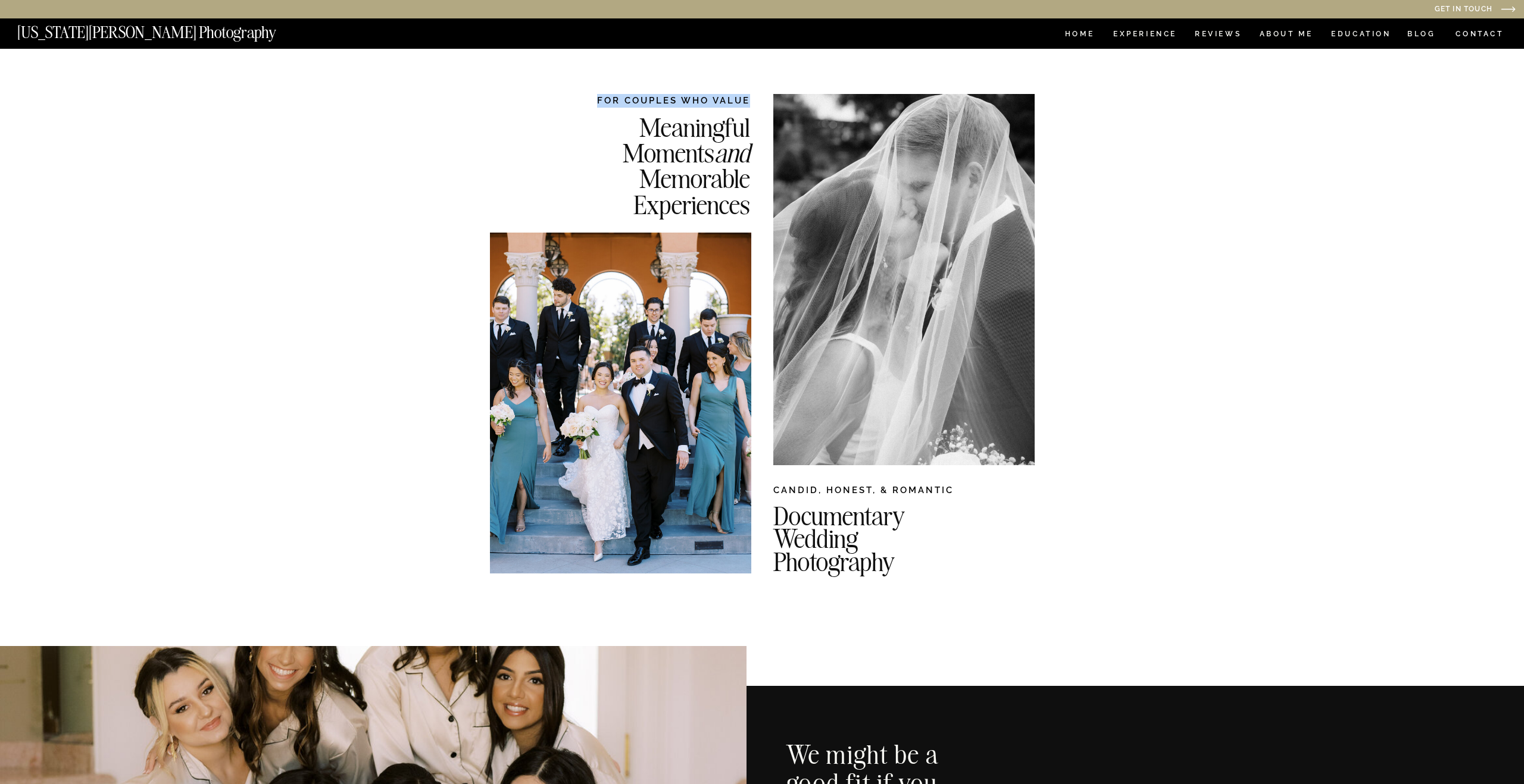
copy h2 "FOR COUPLES WHO VALUE"
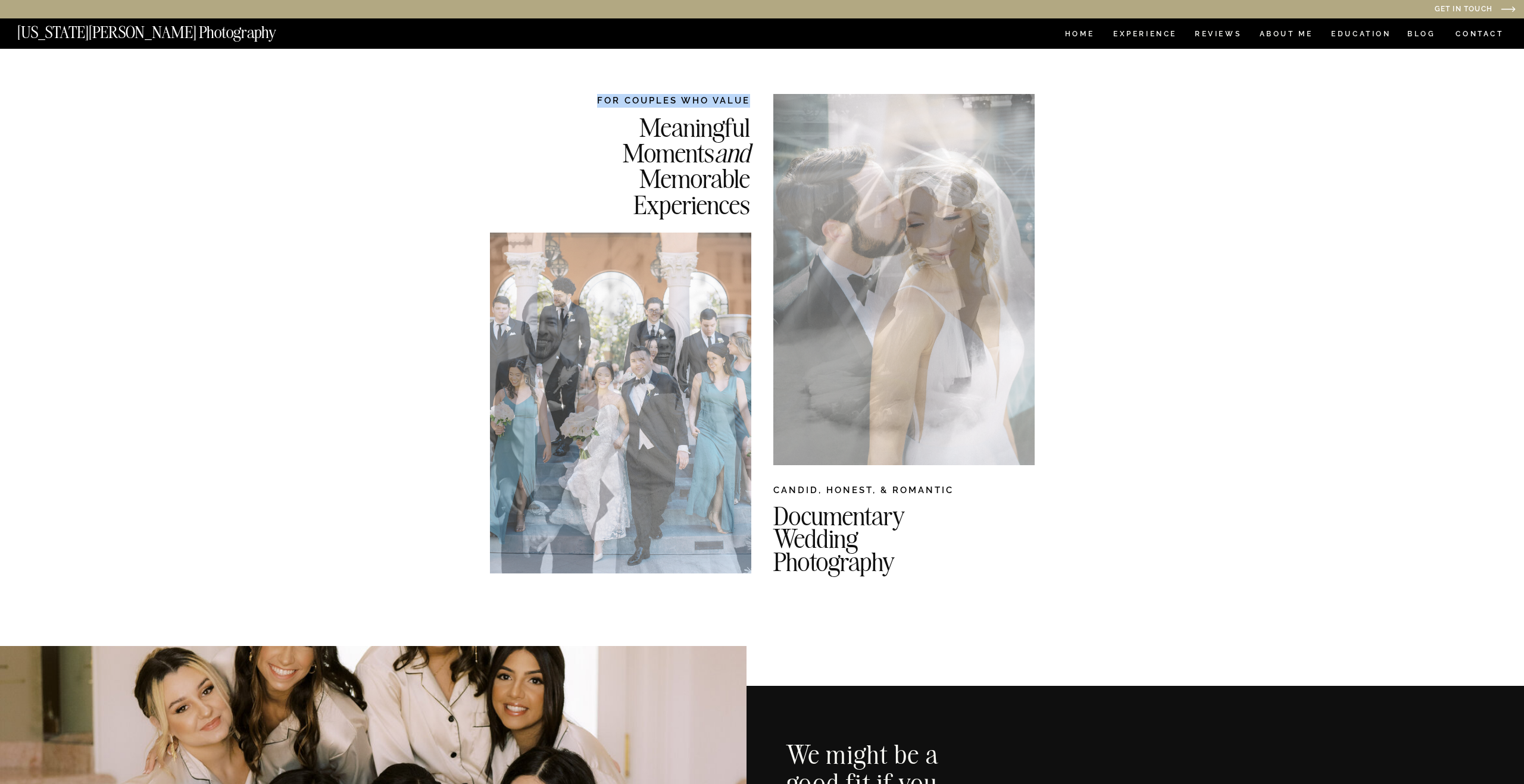
scroll to position [4, 0]
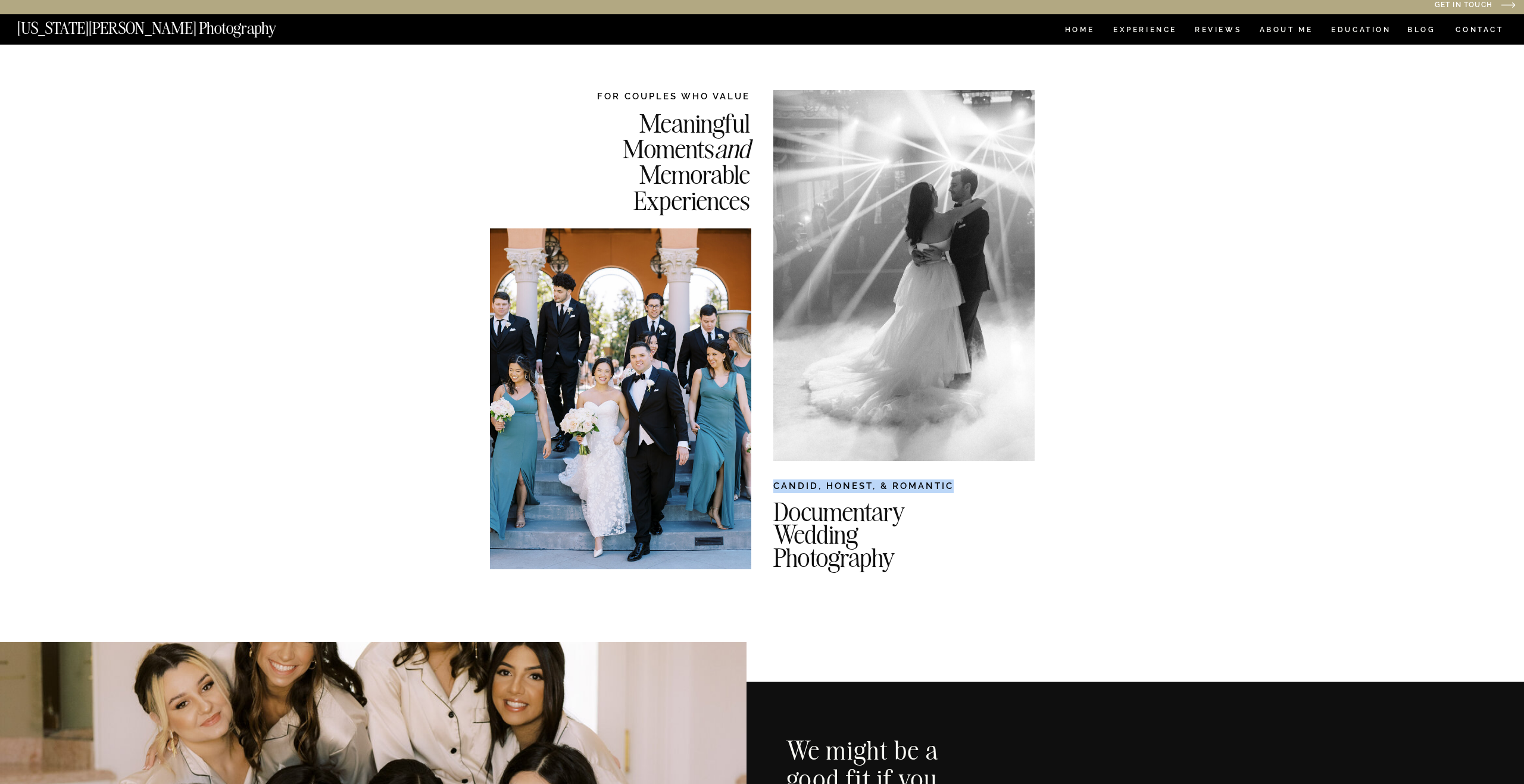
drag, startPoint x: 952, startPoint y: 486, endPoint x: 775, endPoint y: 485, distance: 177.0
click at [775, 485] on h2 "CANDID, HONEST, & ROMANTIC" at bounding box center [904, 489] width 261 height 18
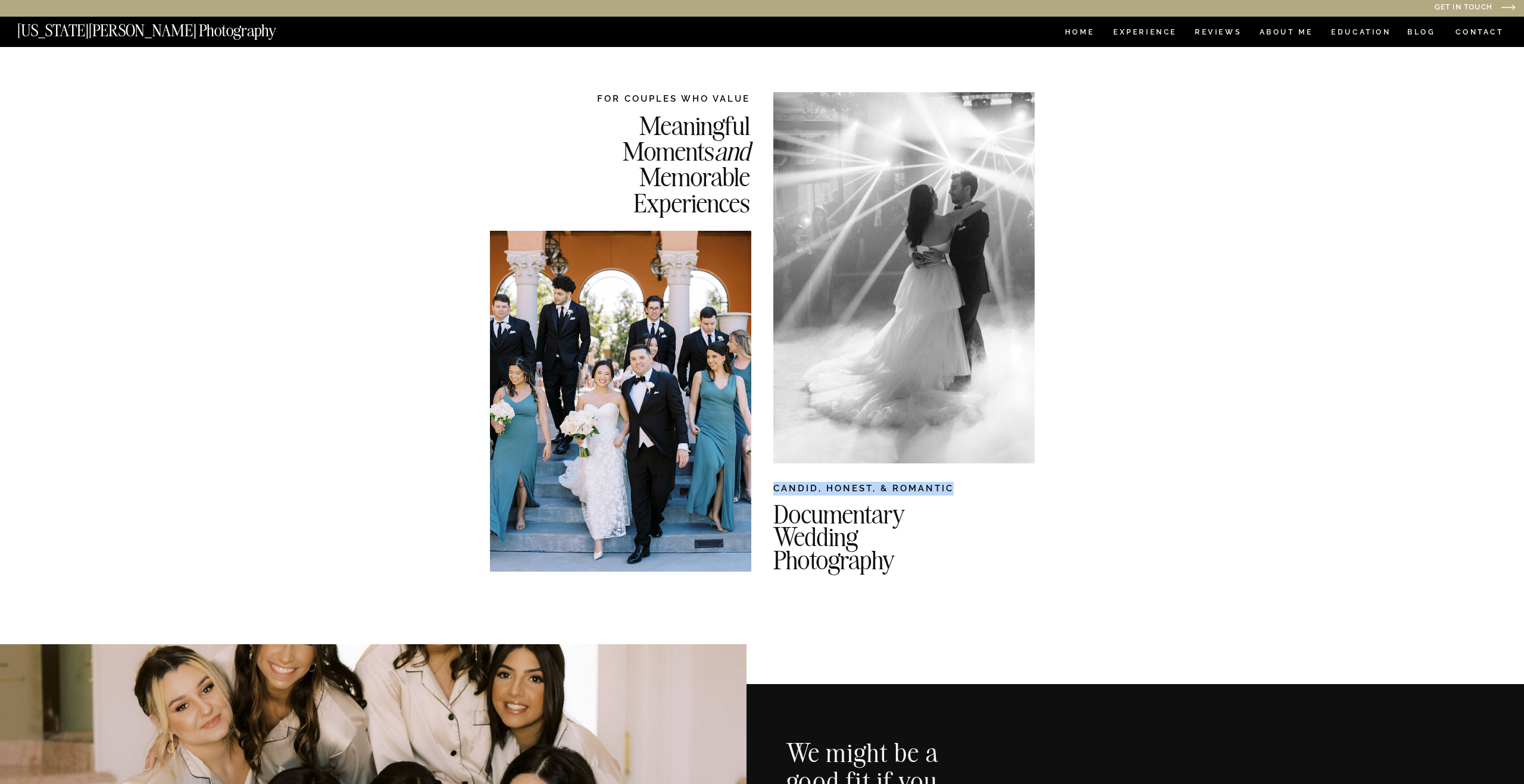
copy h2 "CANDID, HONEST, & ROMANTIC"
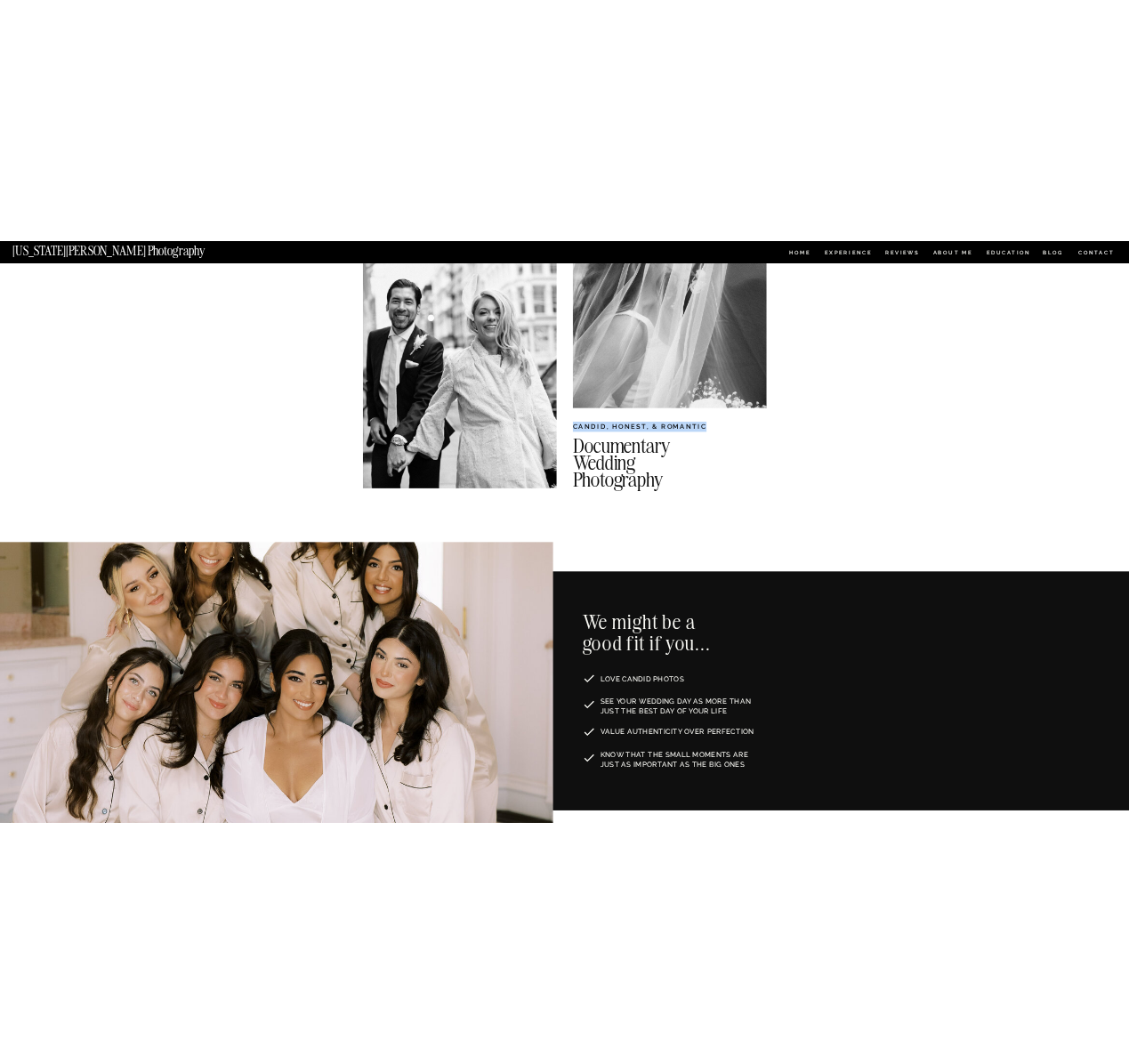
scroll to position [861, 0]
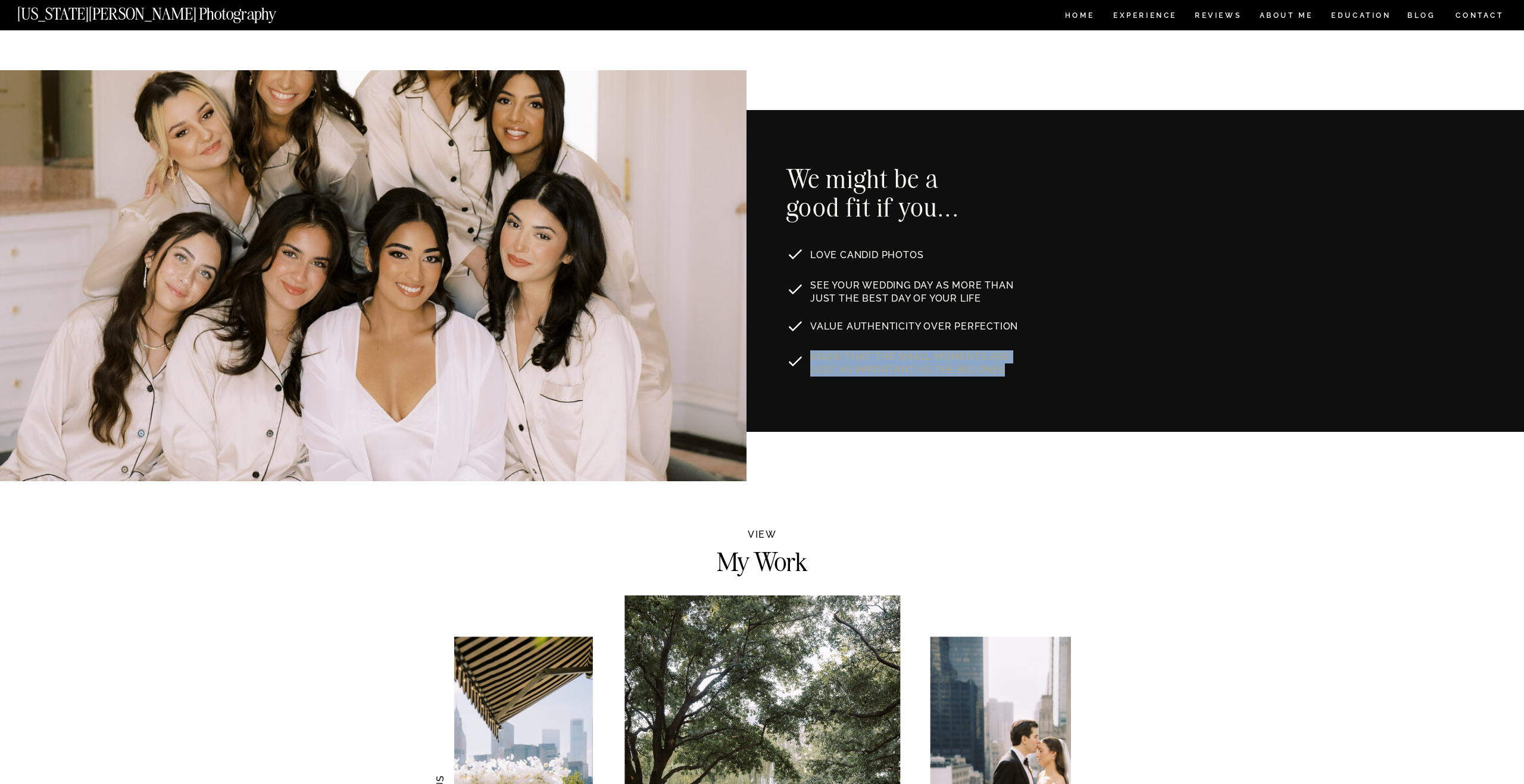
drag, startPoint x: 976, startPoint y: 370, endPoint x: 991, endPoint y: 357, distance: 19.8
drag, startPoint x: 993, startPoint y: 373, endPoint x: 840, endPoint y: 274, distance: 182.2
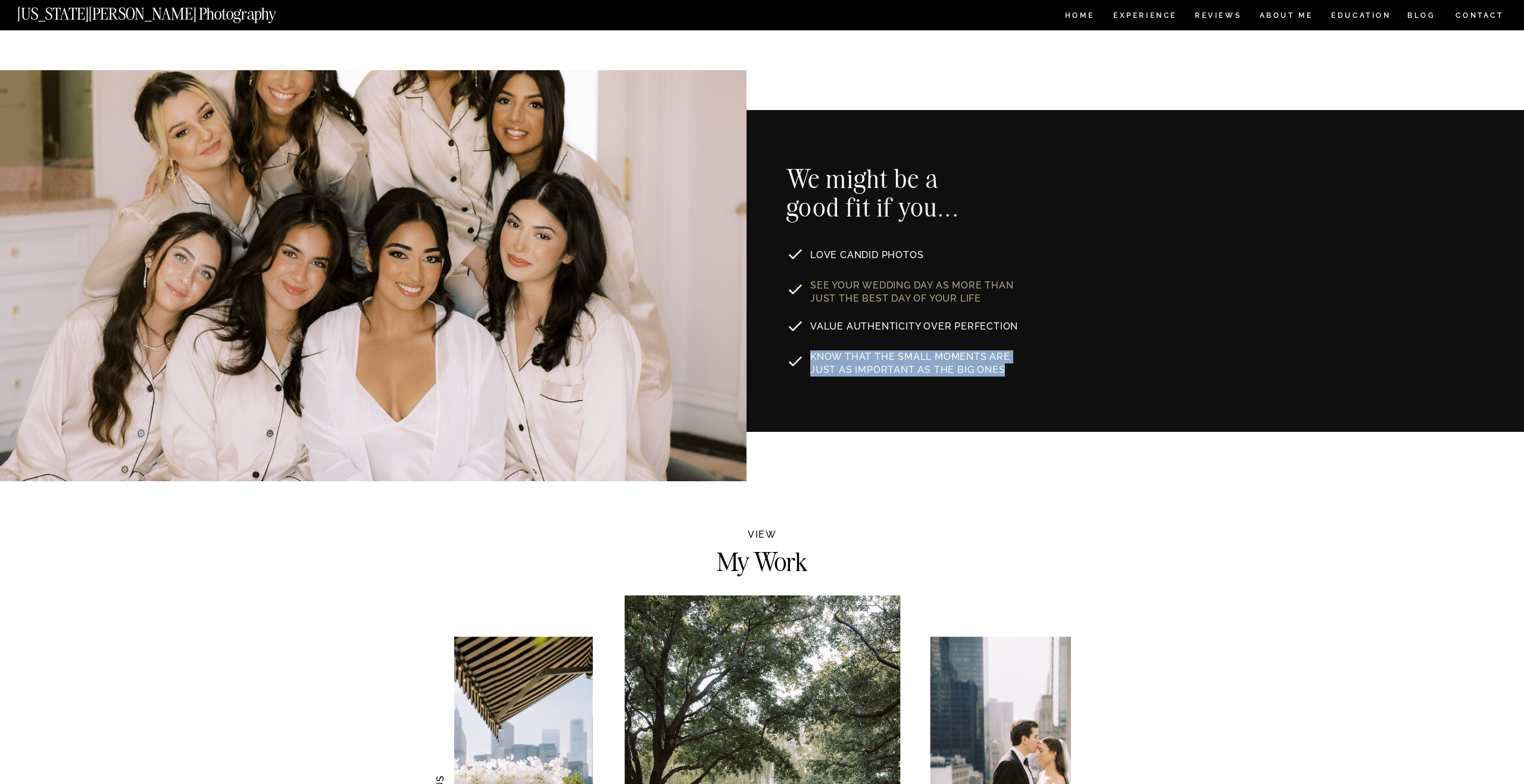
copy p "Know that the small moments are just as important as the big ones"
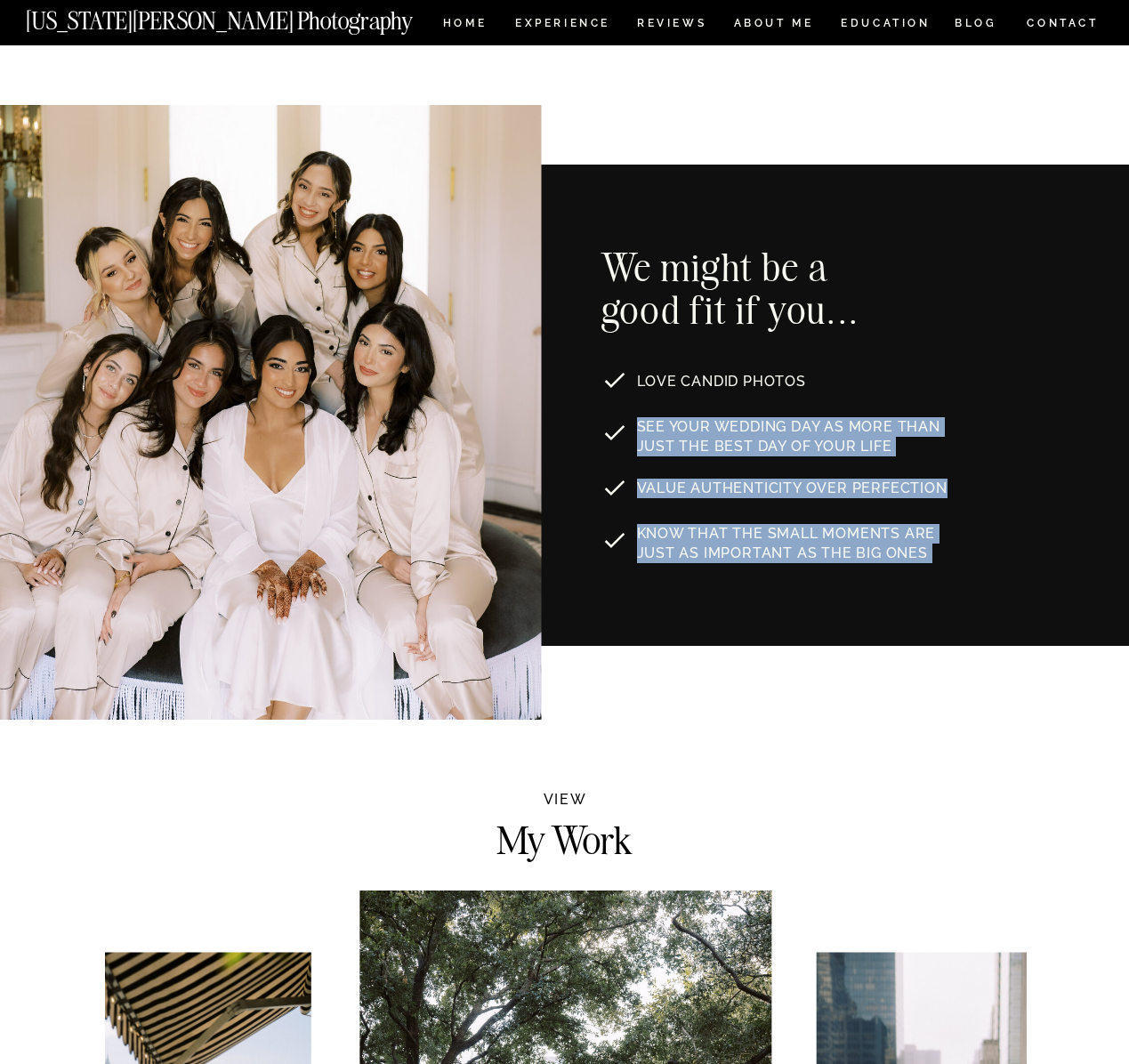
drag, startPoint x: 947, startPoint y: 484, endPoint x: 827, endPoint y: 409, distance: 141.5
copy div "Know that the small moments are just as important as the big ones See your wedd…"
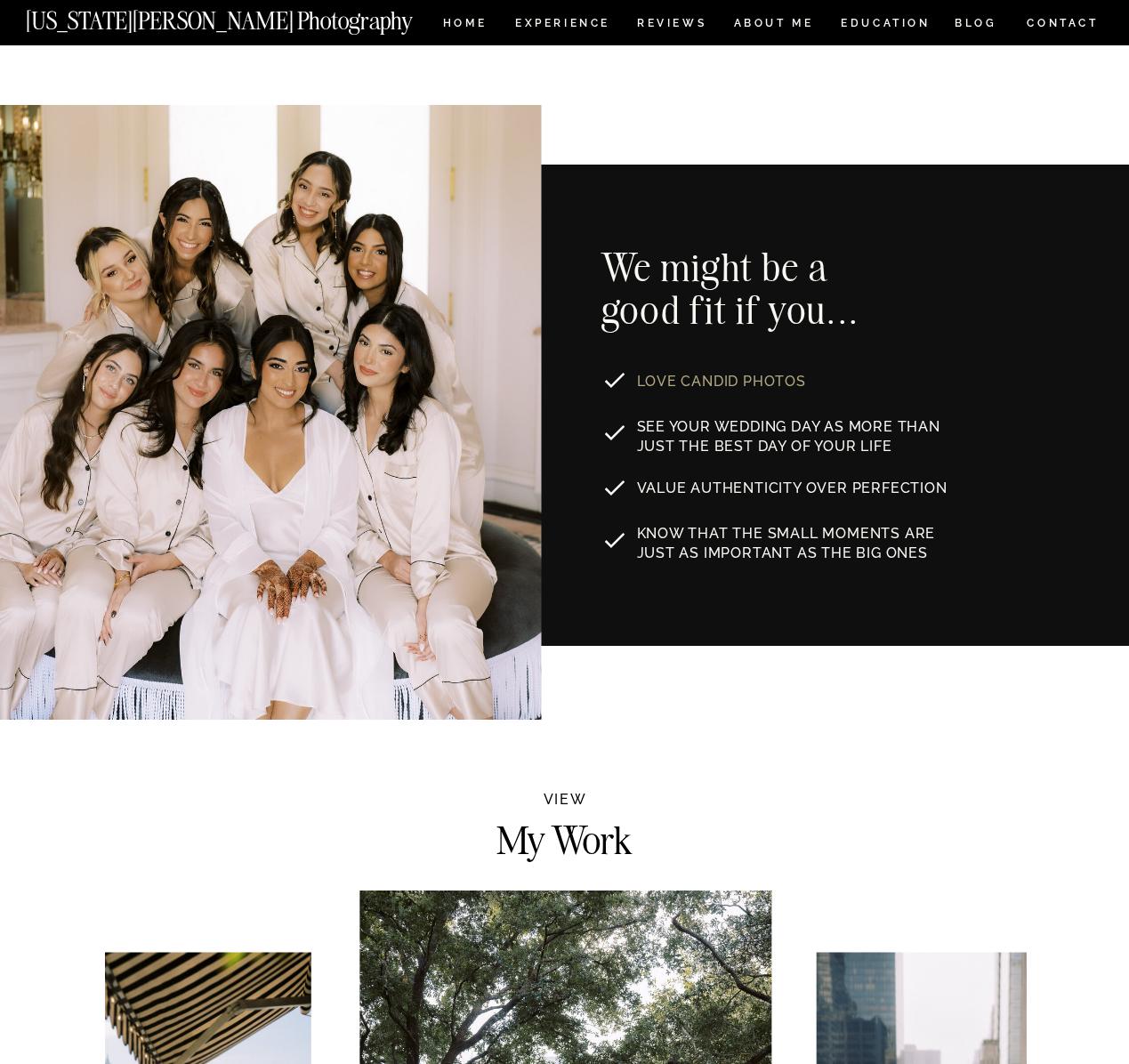
drag, startPoint x: 737, startPoint y: 382, endPoint x: 783, endPoint y: 382, distance: 46.0
click at [742, 382] on p "LOVE CANDID PHOTOS" at bounding box center [749, 379] width 224 height 14
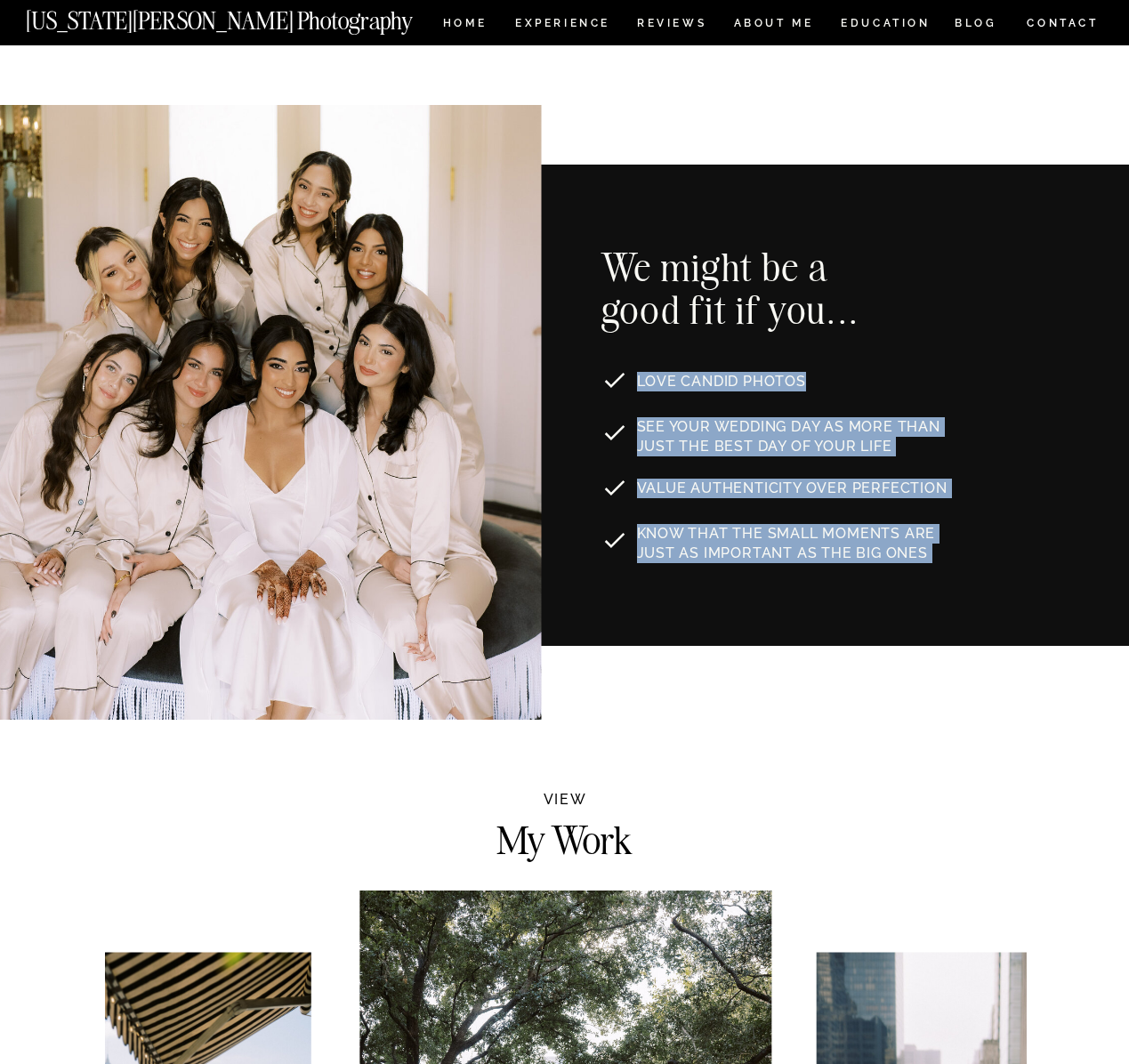
drag, startPoint x: 806, startPoint y: 379, endPoint x: 631, endPoint y: 379, distance: 175.0
copy div "Know that the small moments are just as important as the big ones See your wedd…"
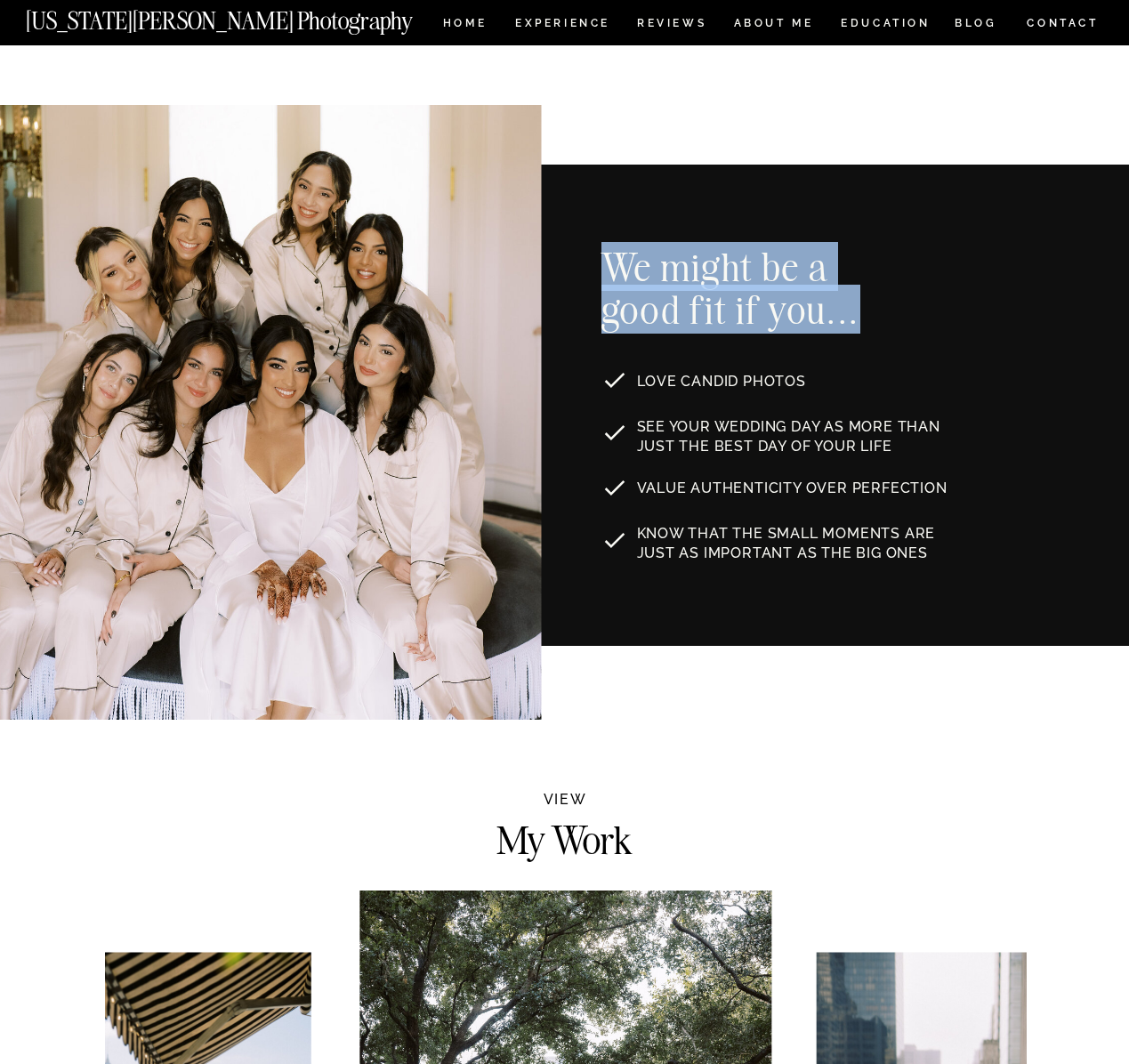
drag, startPoint x: 854, startPoint y: 314, endPoint x: 601, endPoint y: 268, distance: 257.1
click at [601, 267] on h2 "We might be a good fit if you..." at bounding box center [744, 289] width 285 height 88
copy h2 "We might be a good fit if you..."
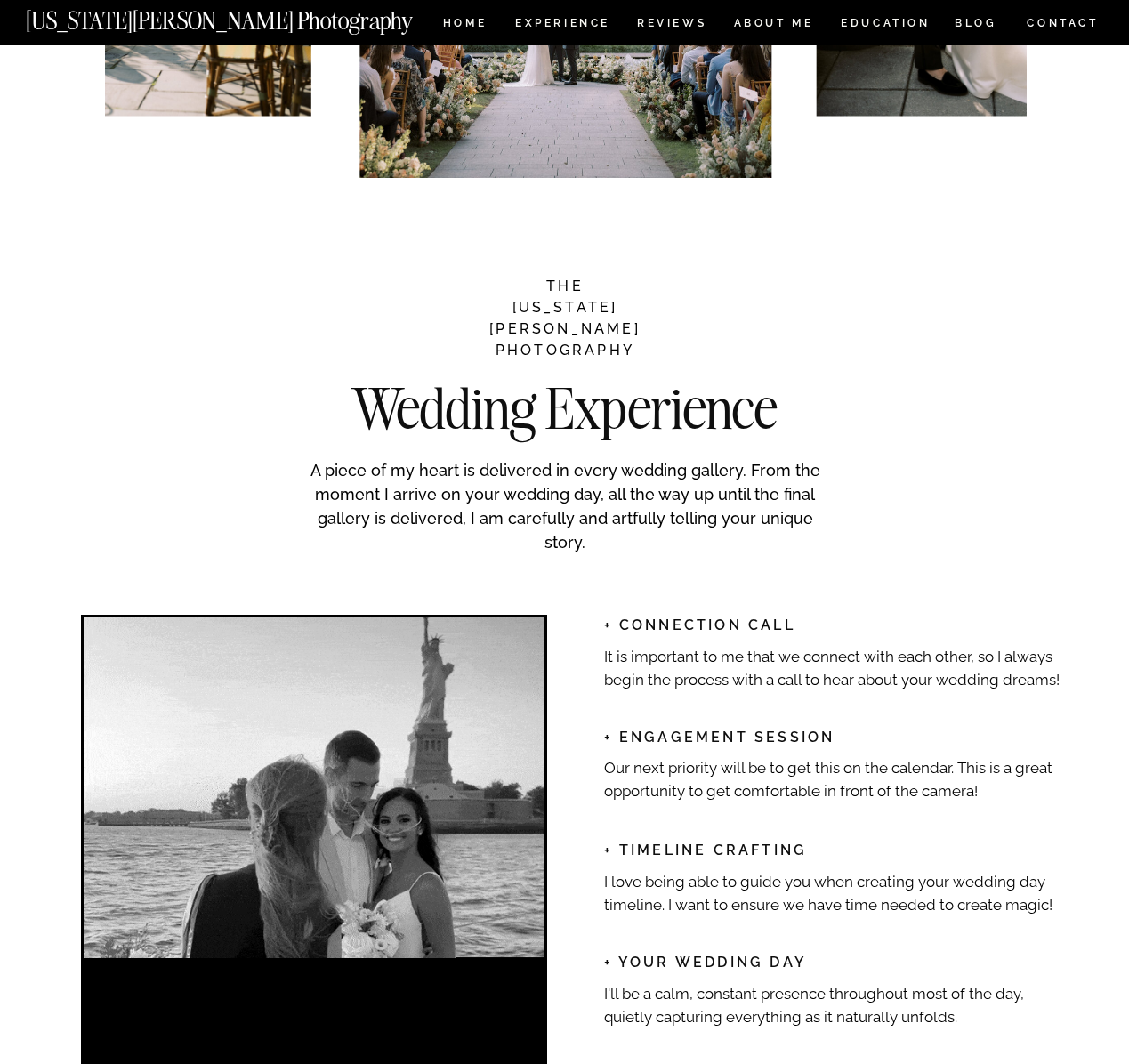
scroll to position [2230, 0]
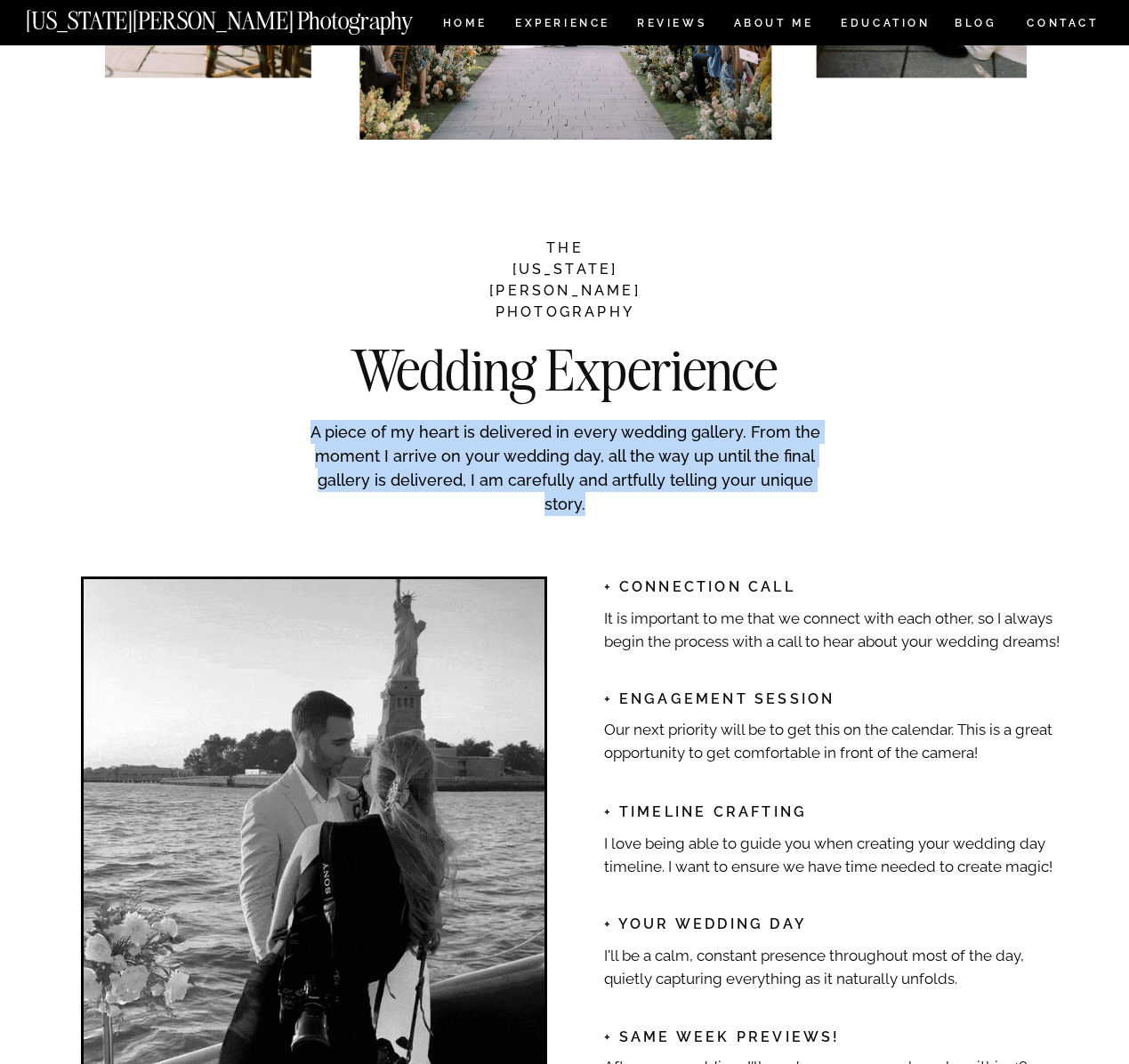
drag, startPoint x: 784, startPoint y: 475, endPoint x: 314, endPoint y: 439, distance: 471.4
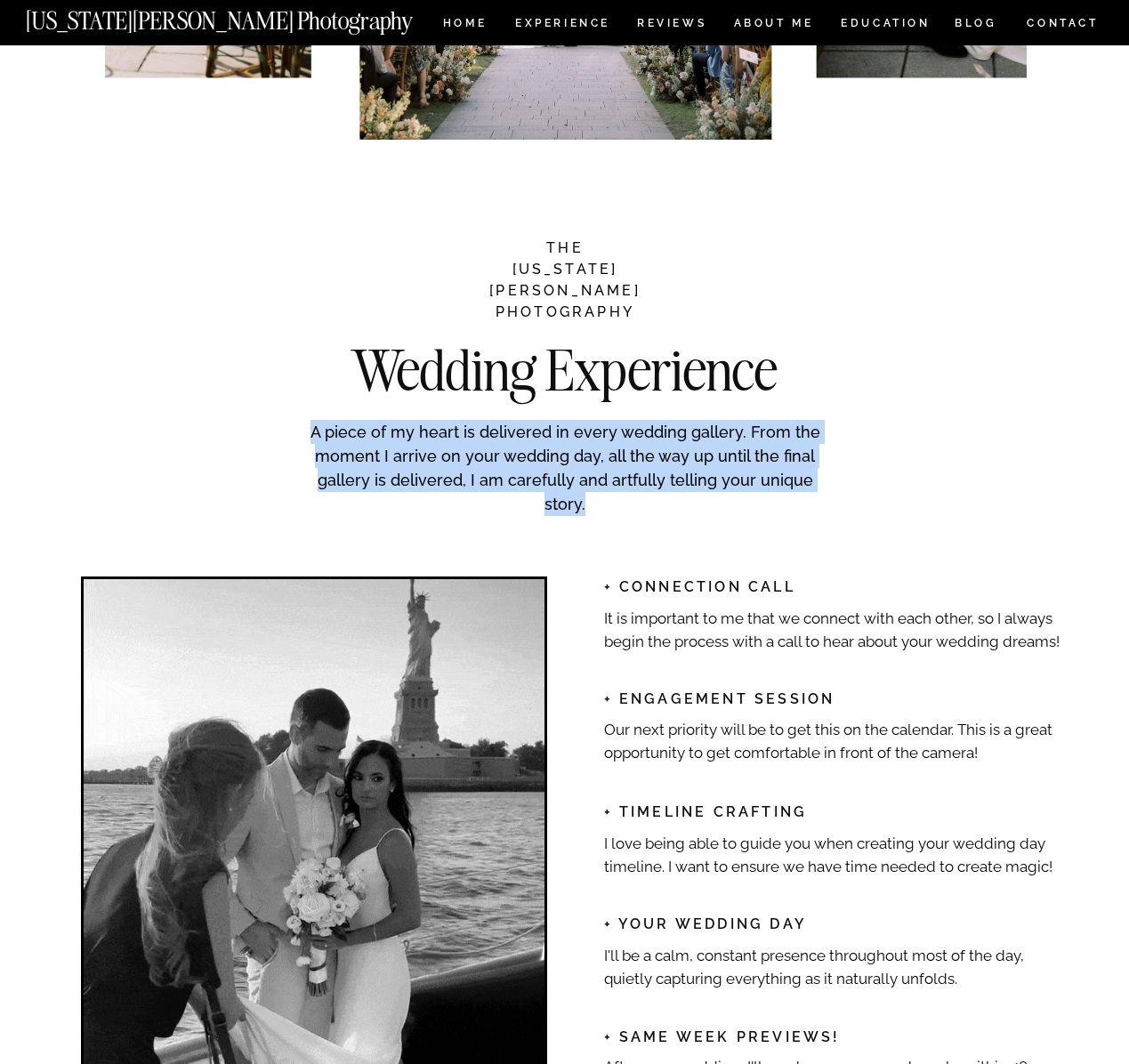
click at [314, 439] on p "A piece of my heart is delivered in every wedding gallery. From the moment I ar…" at bounding box center [565, 465] width 533 height 90
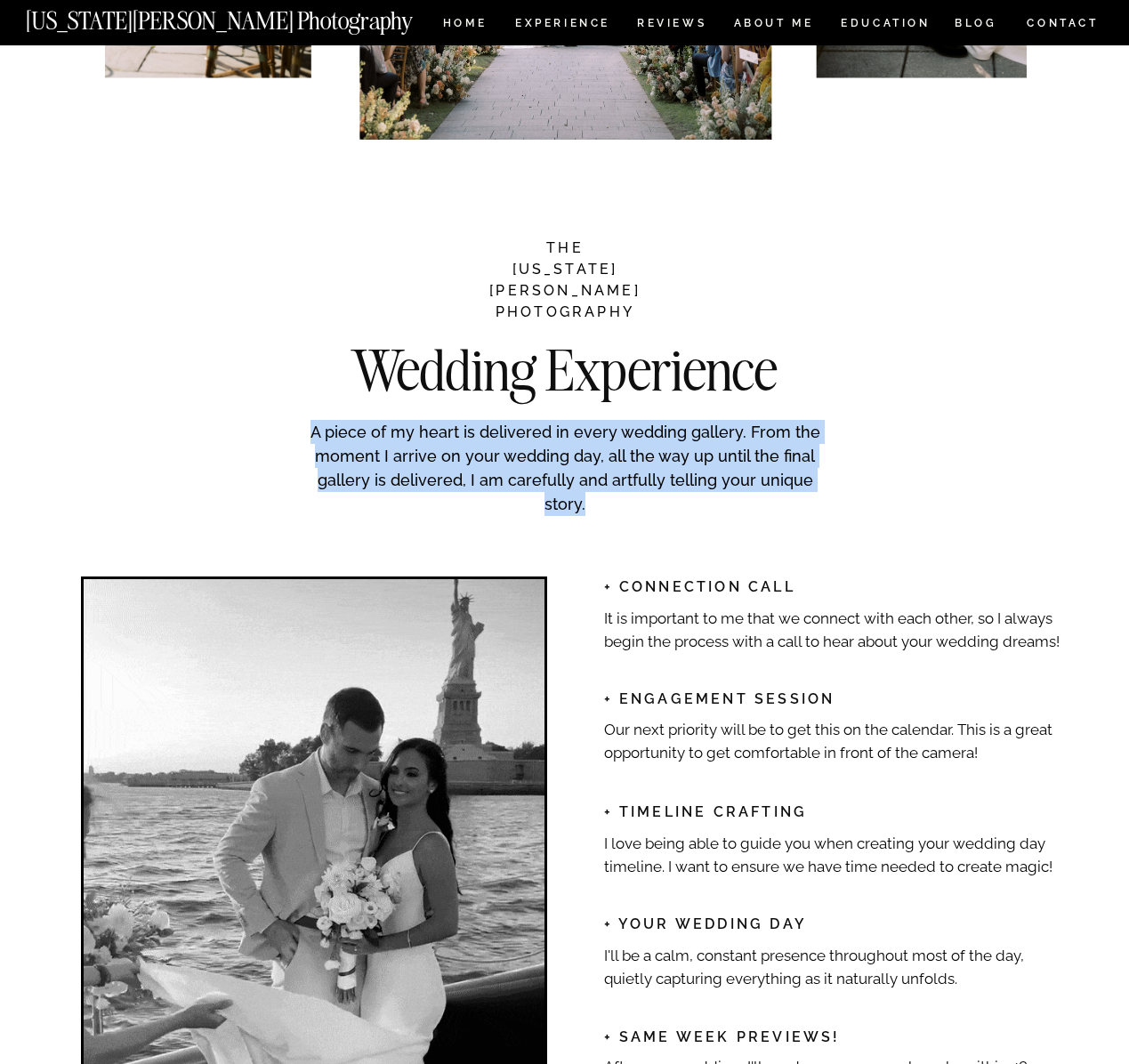
copy p "A piece of my heart is delivered in every wedding gallery. From the moment I ar…"
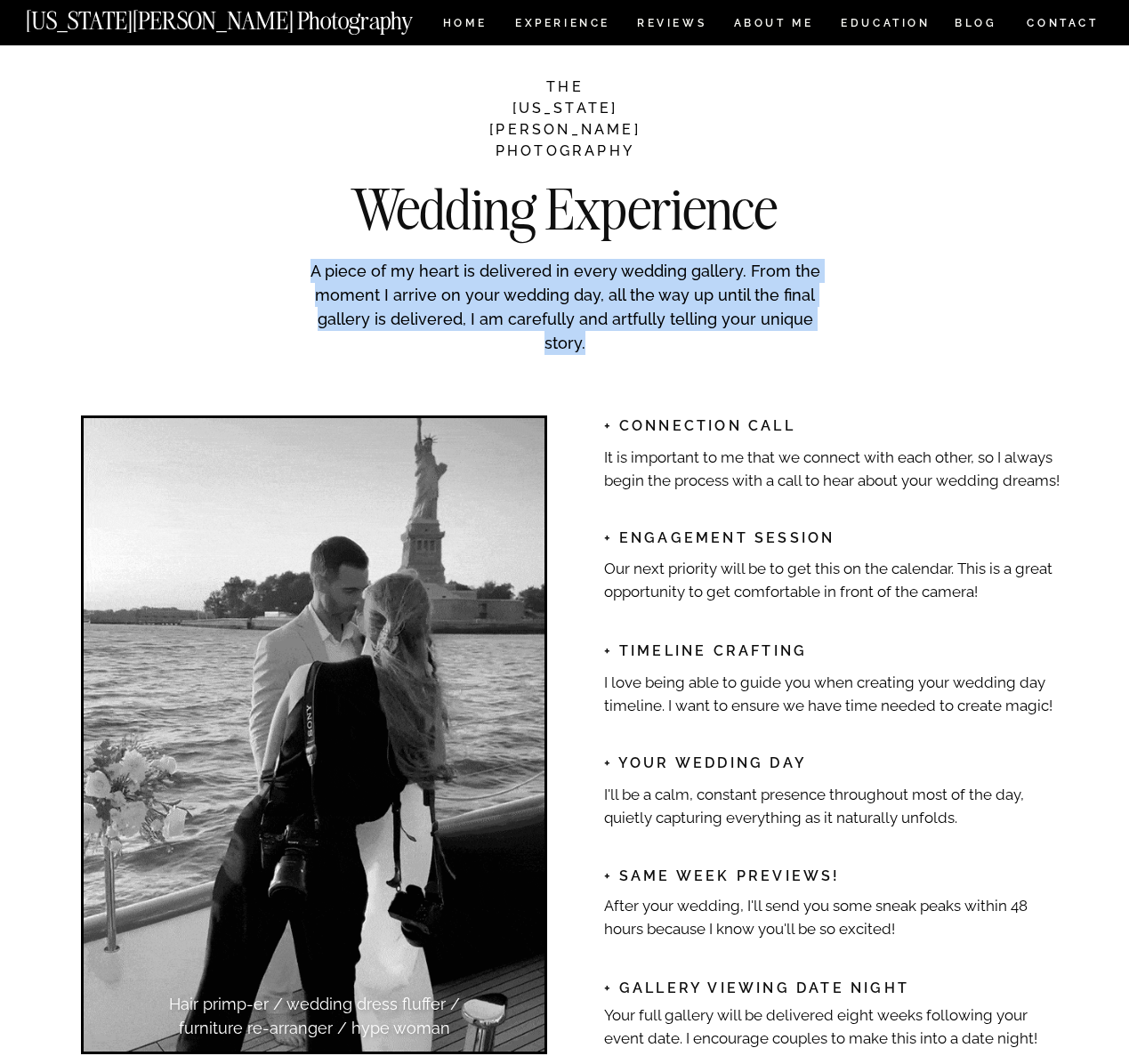
scroll to position [2544, 0]
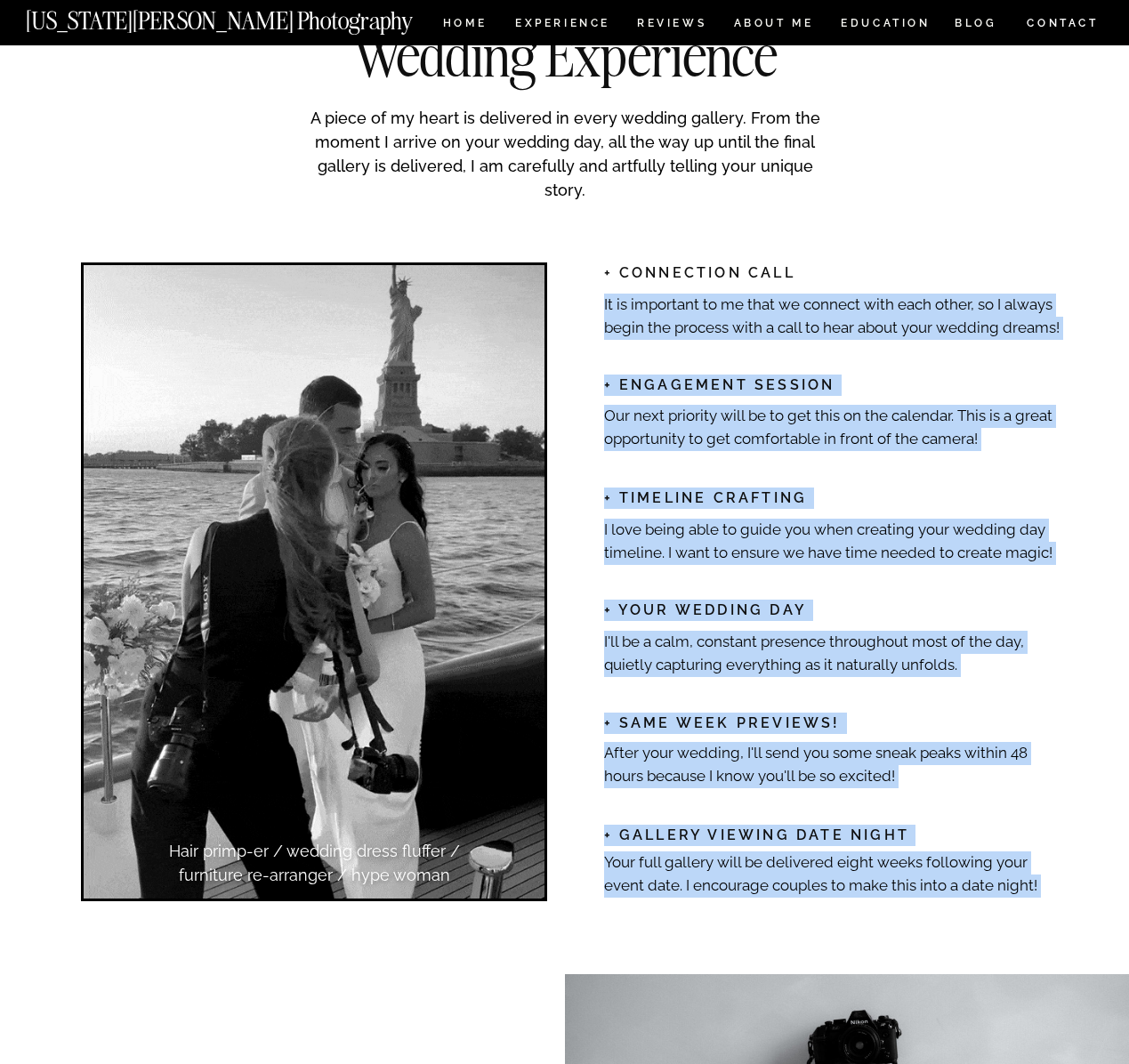
drag, startPoint x: 605, startPoint y: 270, endPoint x: 590, endPoint y: 844, distance: 574.2
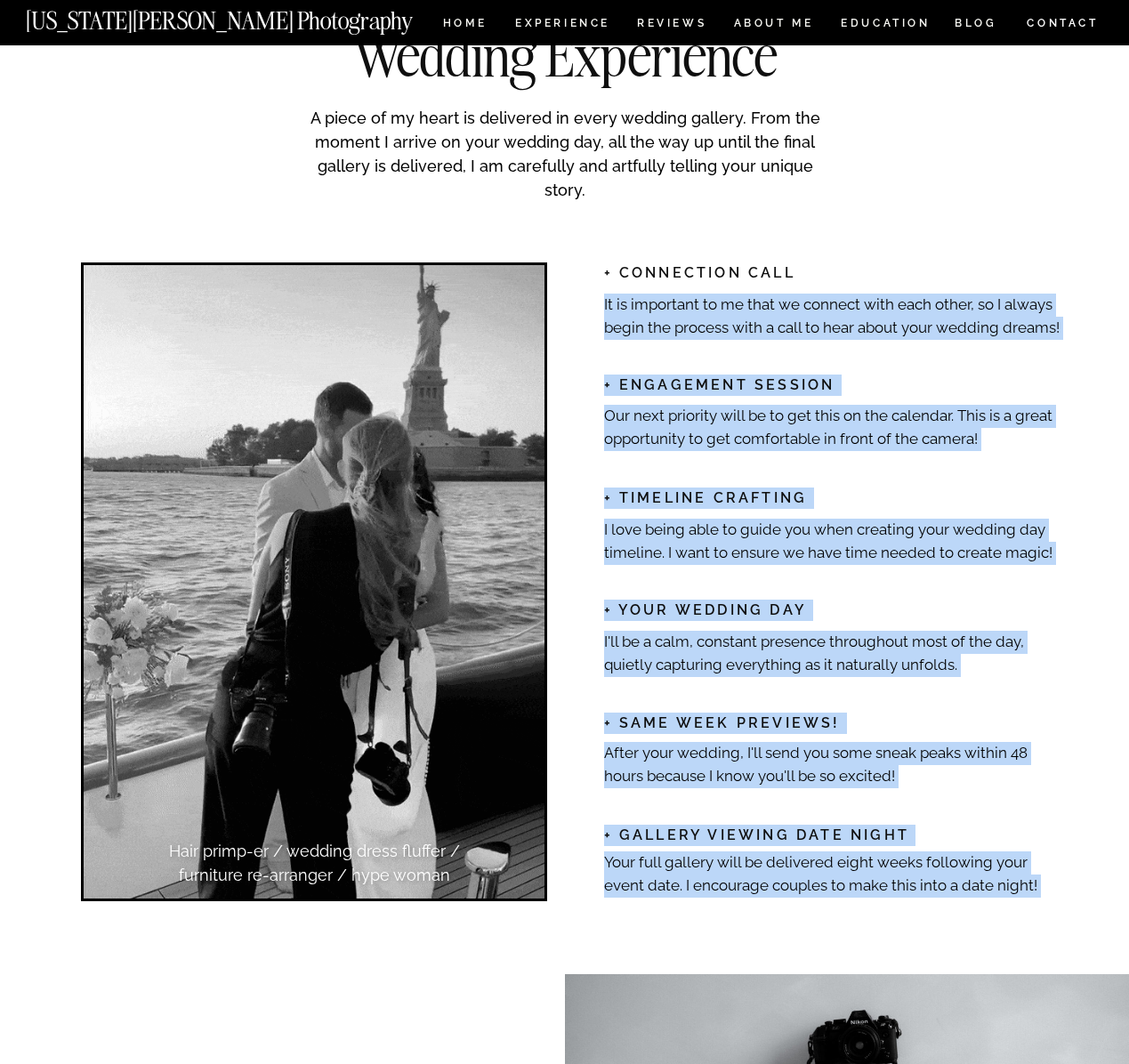
copy div "Your full gallery will be delivered eight weeks following your event date. I en…"
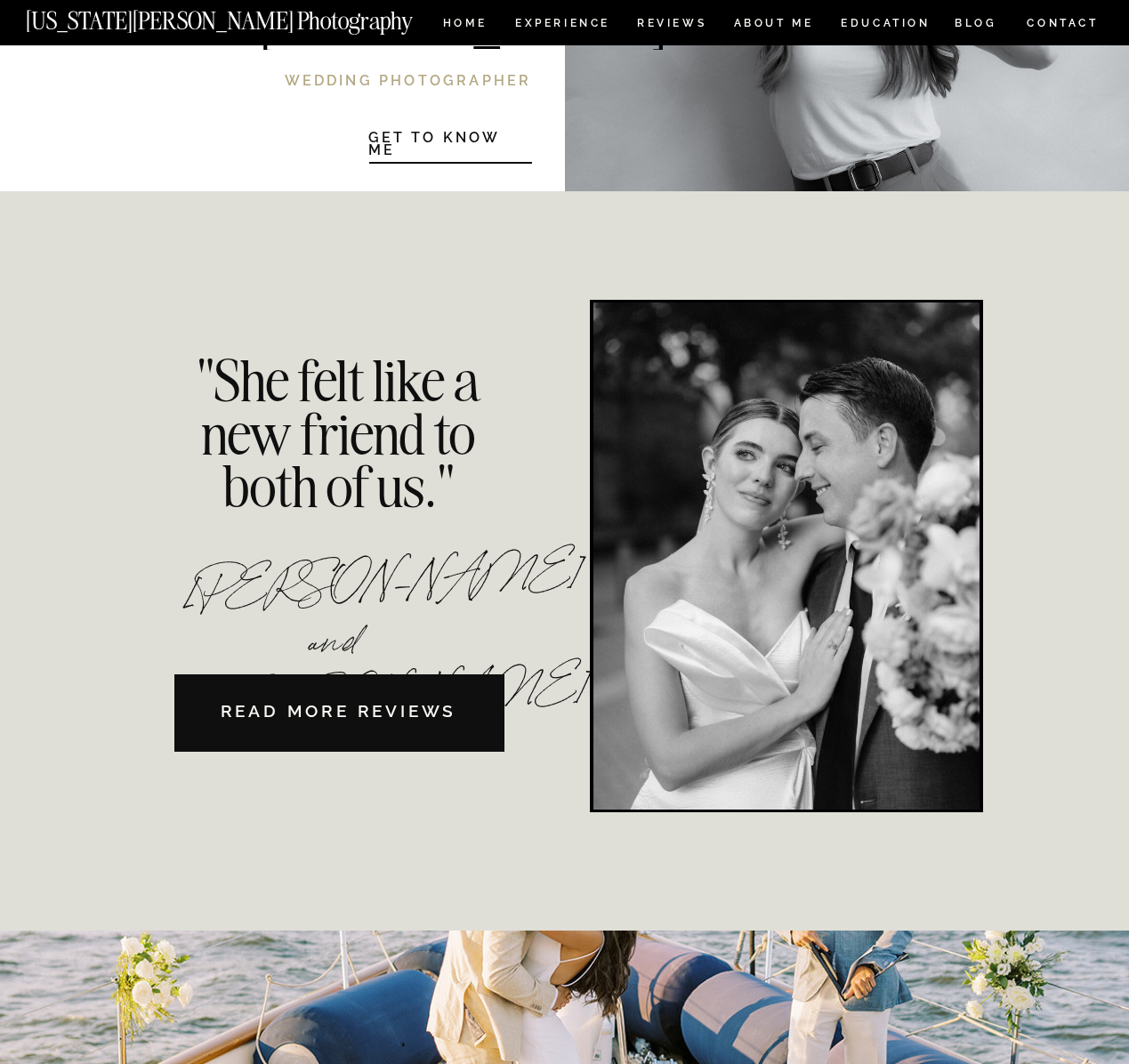
scroll to position [3797, 0]
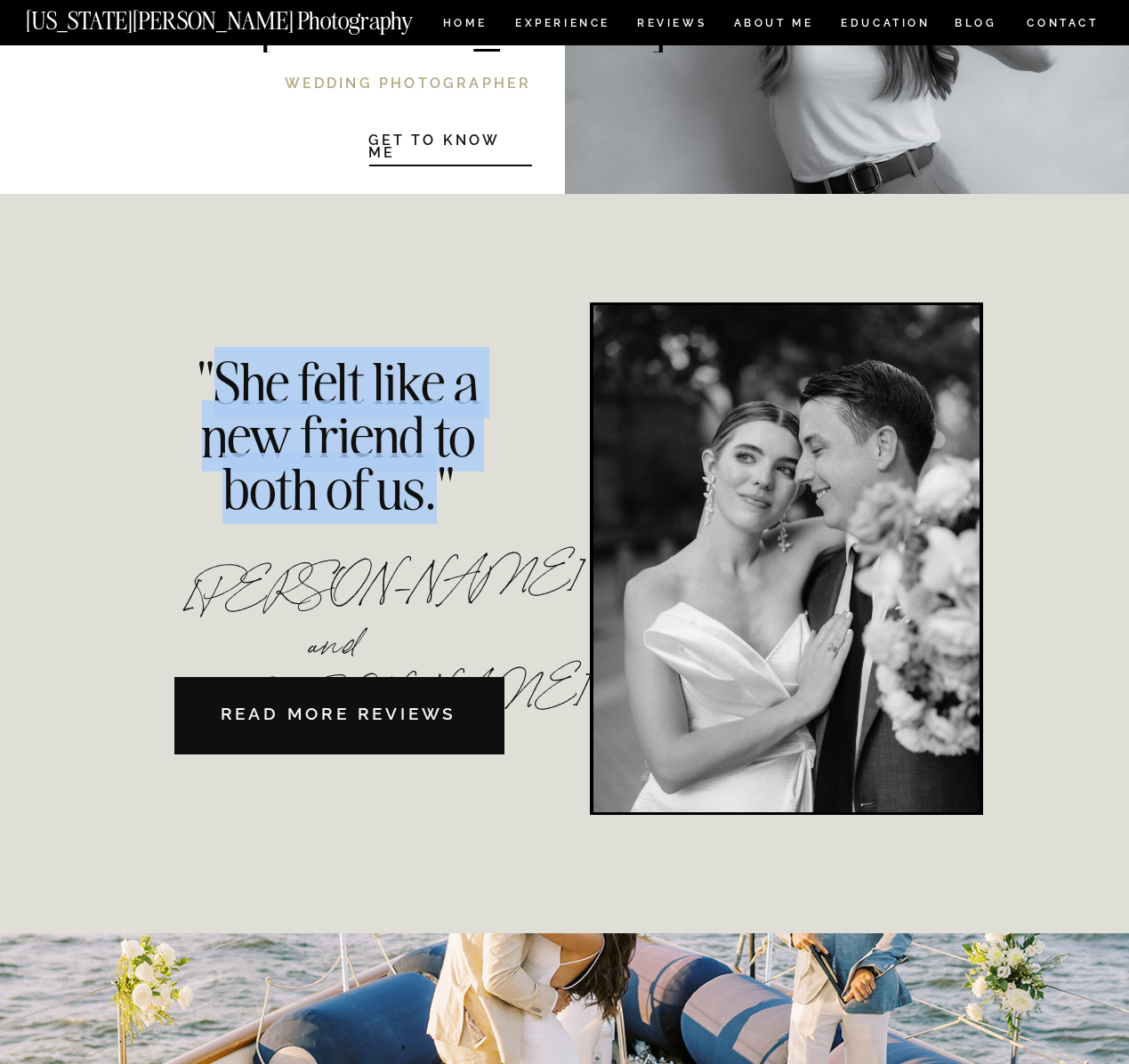
drag, startPoint x: 438, startPoint y: 499, endPoint x: 217, endPoint y: 401, distance: 241.8
click at [217, 401] on div ""She felt like a new friend to both of us."" at bounding box center [340, 425] width 299 height 139
copy div "She felt like a new friend to both of us."
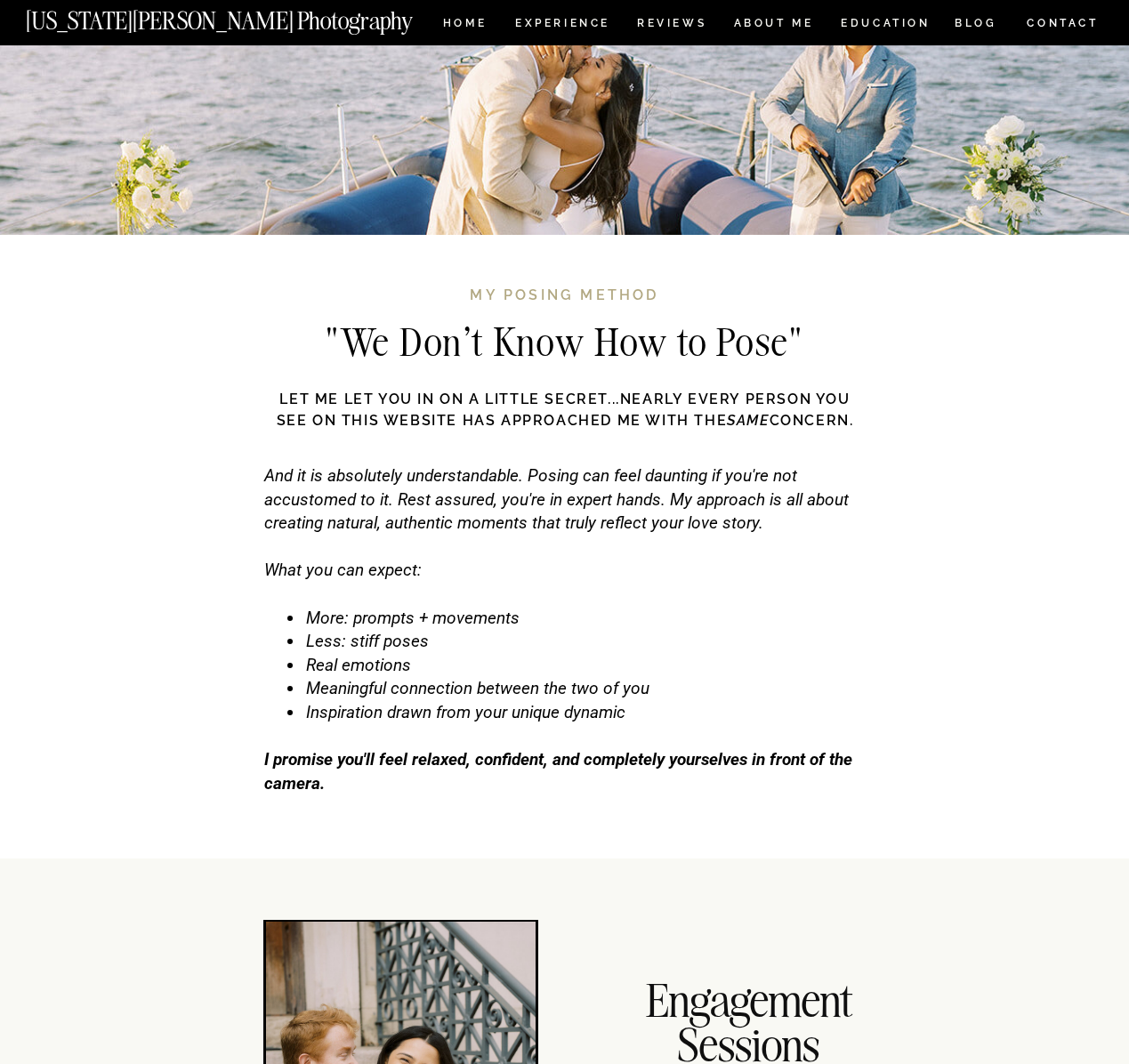
scroll to position [5373, 0]
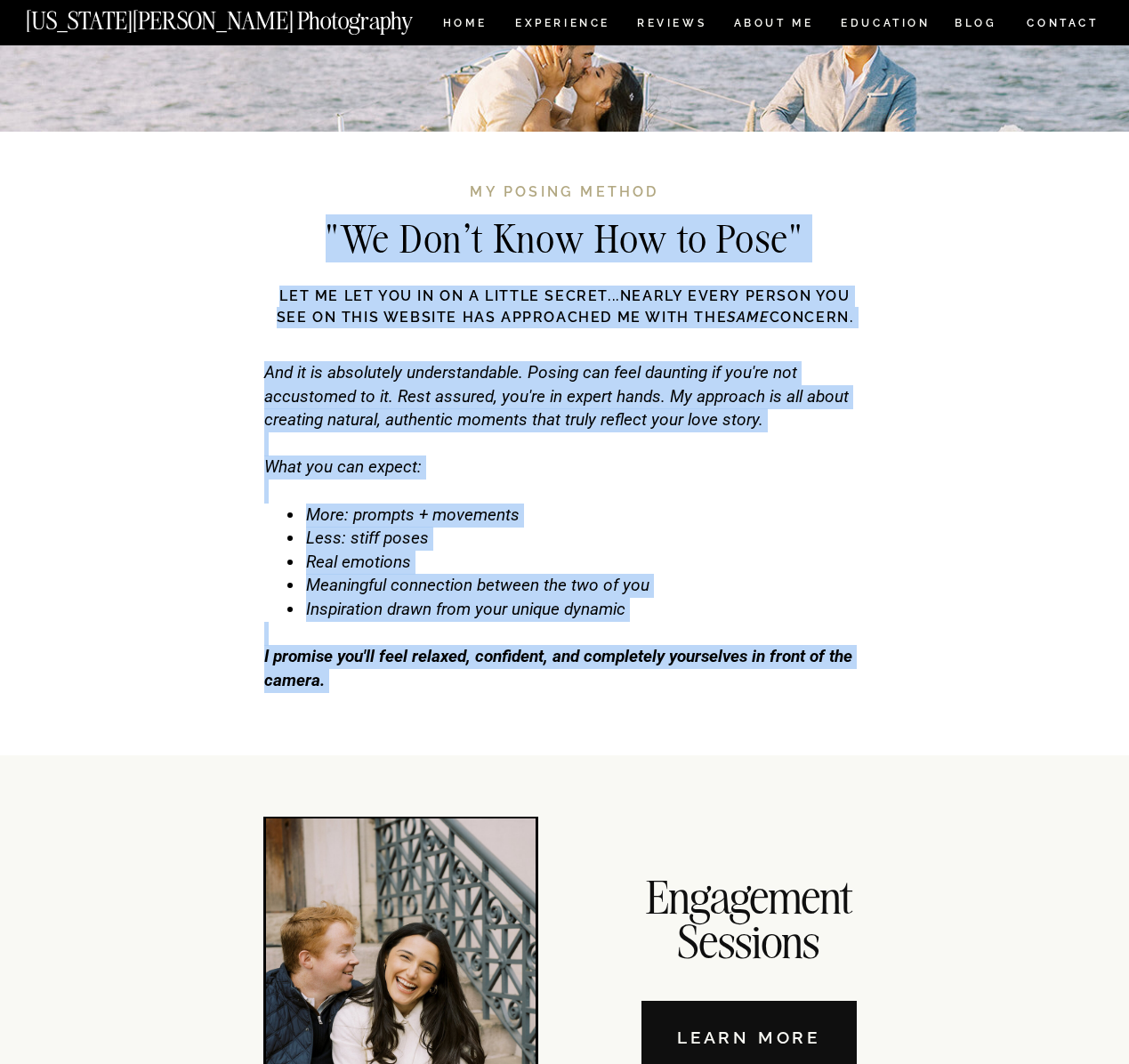
drag, startPoint x: 469, startPoint y: 187, endPoint x: 651, endPoint y: 213, distance: 183.8
click at [651, 213] on div ""We Don't Know How to Pose" And it is absolutely understandable. Posing can fee…" at bounding box center [565, 443] width 1068 height 623
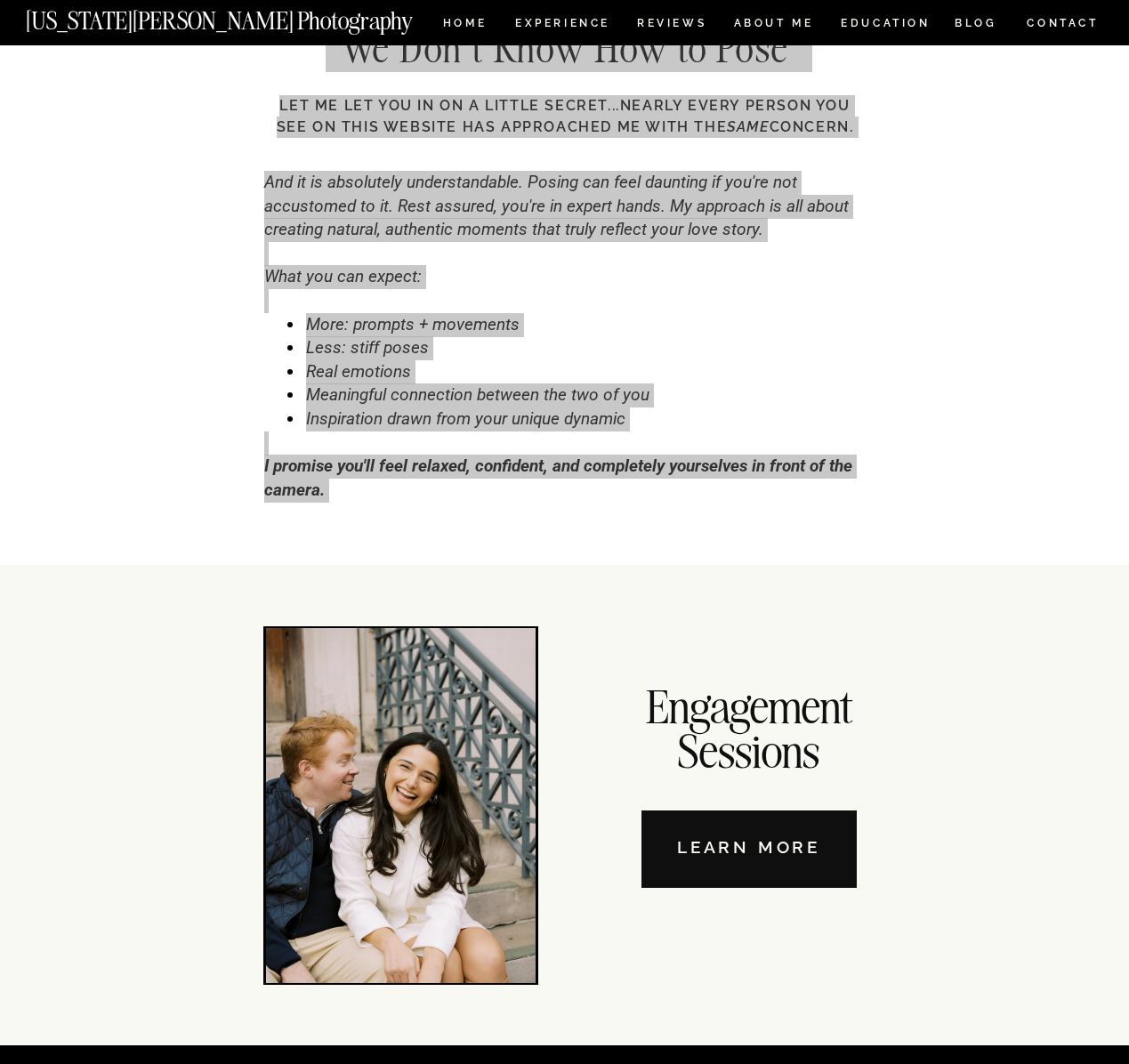
scroll to position [5463, 0]
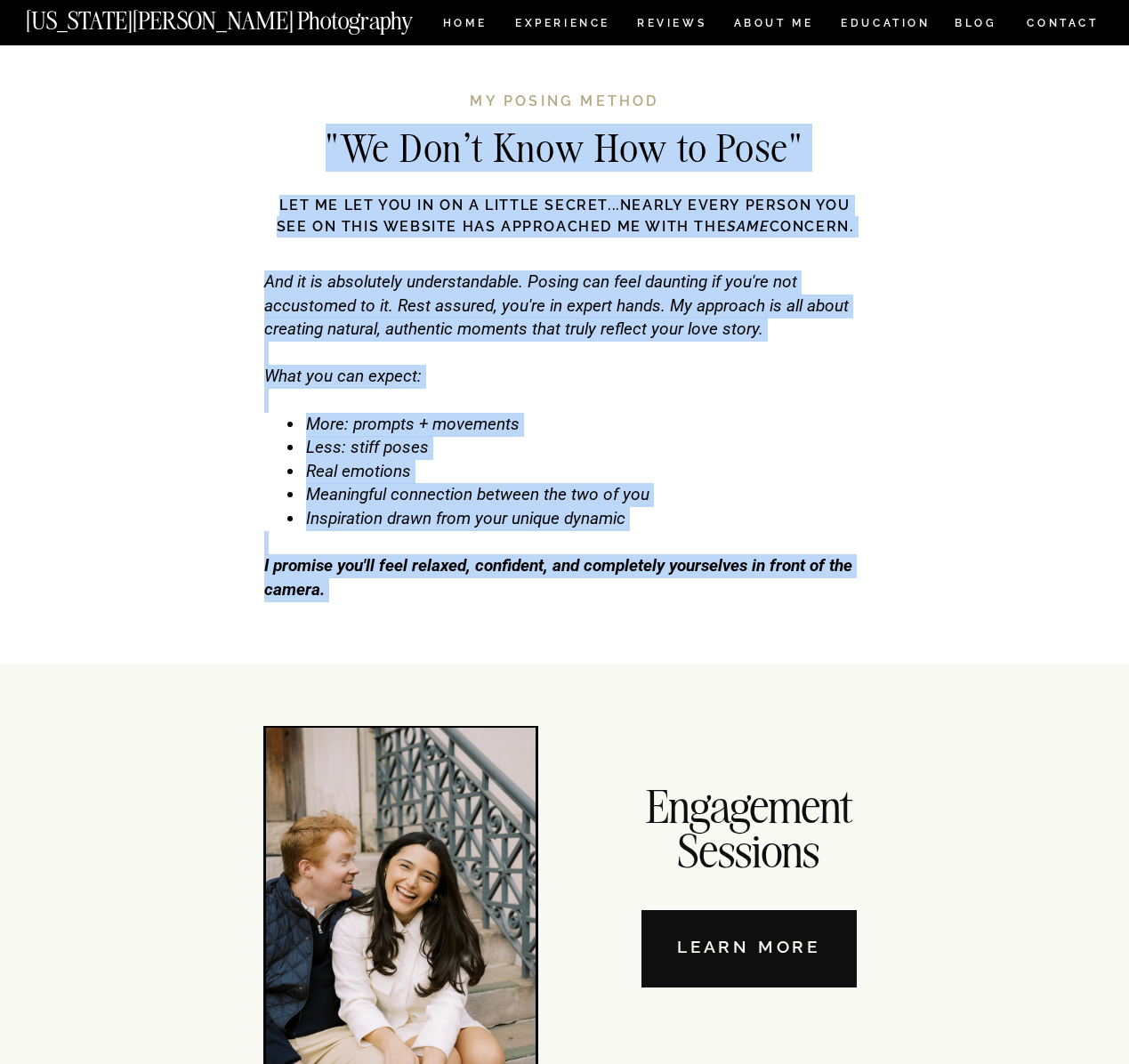
click at [345, 588] on div "And it is absolutely understandable. Posing can feel daunting if you're not acc…" at bounding box center [564, 447] width 601 height 354
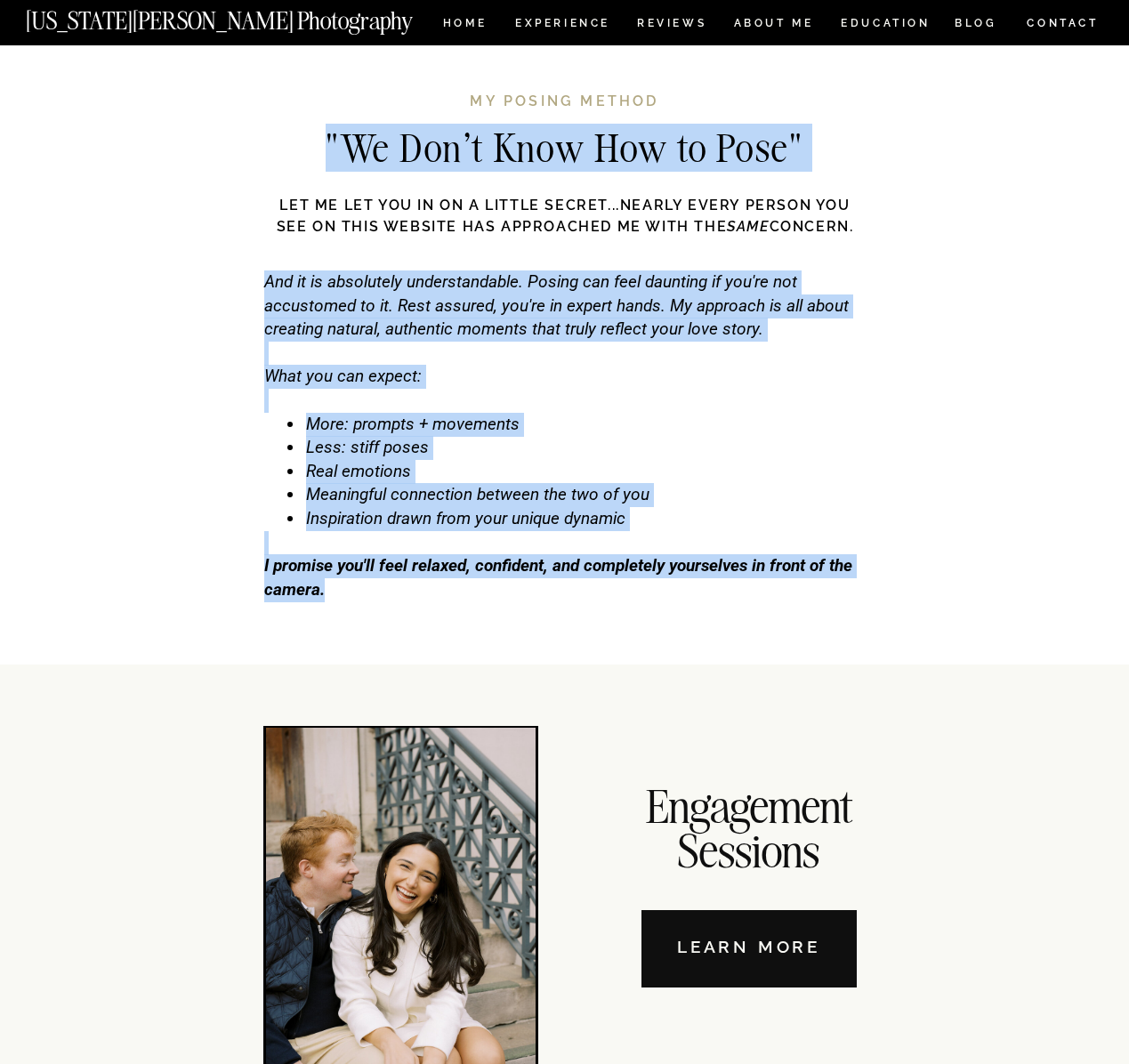
drag, startPoint x: 335, startPoint y: 589, endPoint x: 262, endPoint y: 571, distance: 75.2
click at [300, 588] on b "I promise you'll feel relaxed, confident, and completely yourselves in front of…" at bounding box center [558, 578] width 589 height 45
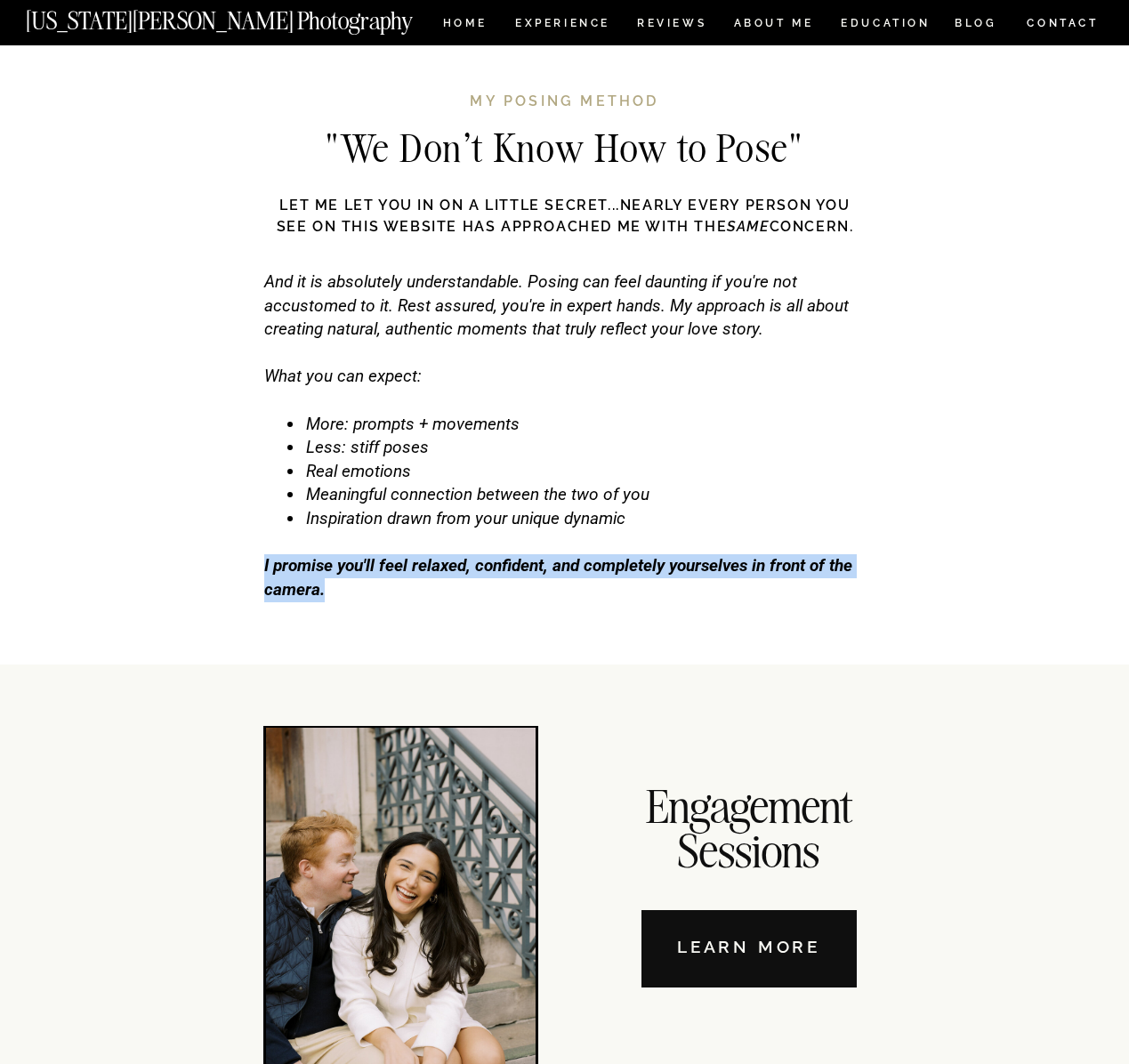
drag, startPoint x: 328, startPoint y: 589, endPoint x: 264, endPoint y: 569, distance: 67.1
click at [264, 569] on div "And it is absolutely understandable. Posing can feel daunting if you're not acc…" at bounding box center [564, 447] width 601 height 354
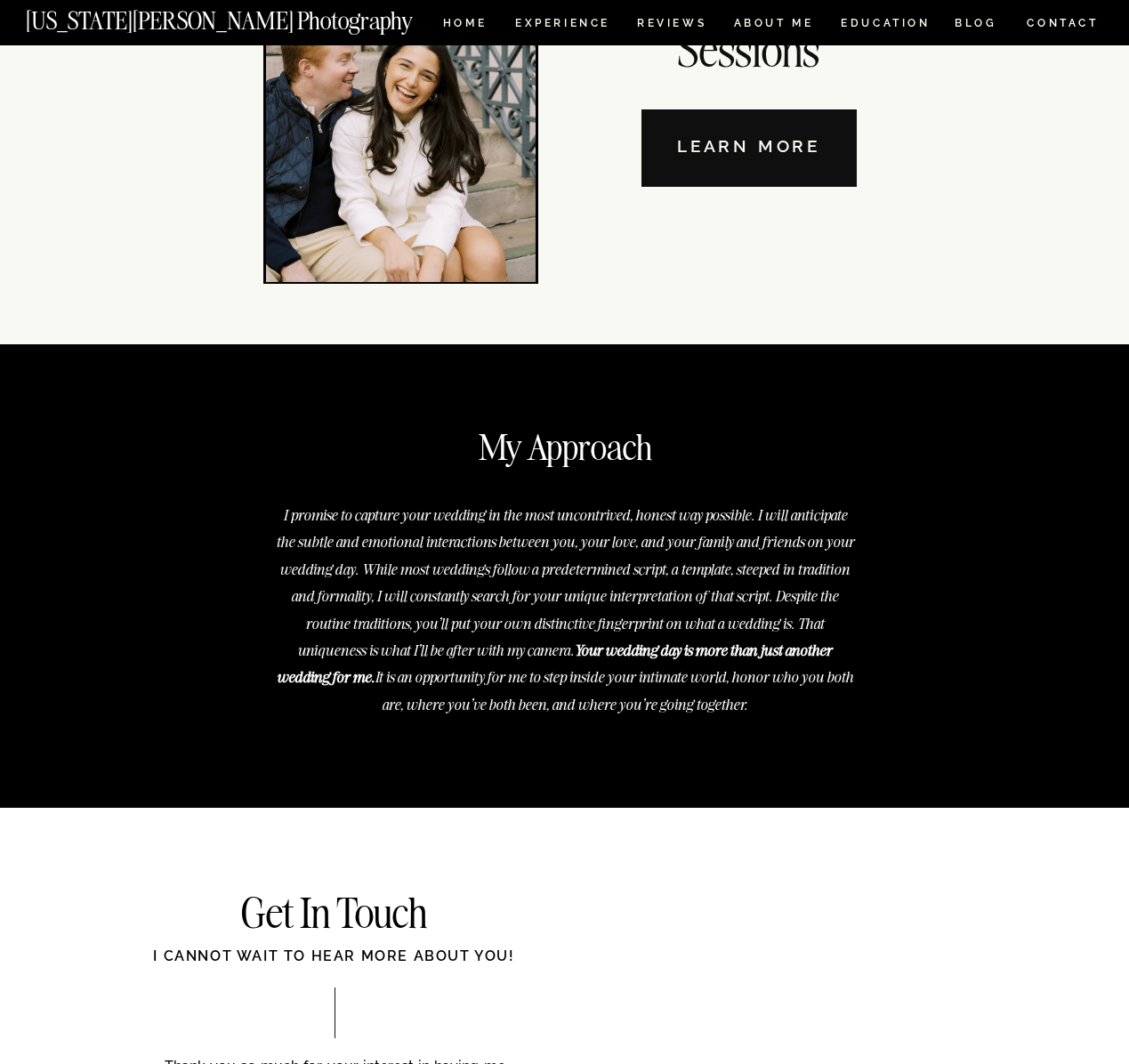
scroll to position [6312, 0]
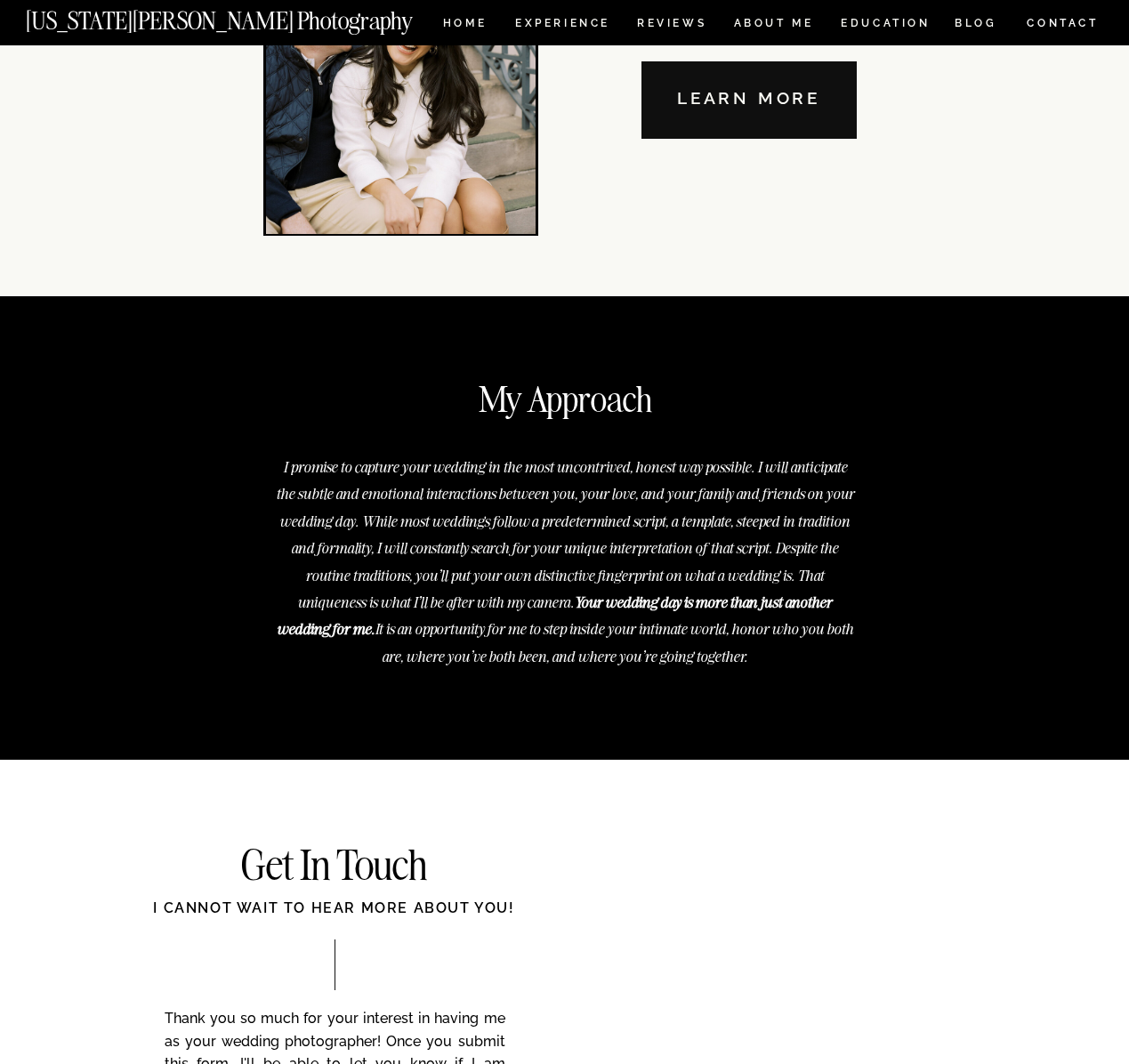
drag, startPoint x: 286, startPoint y: 464, endPoint x: 778, endPoint y: 656, distance: 528.1
click at [778, 656] on p "I promise to capture your wedding in the most uncontrived, honest way possible.…" at bounding box center [565, 560] width 581 height 211
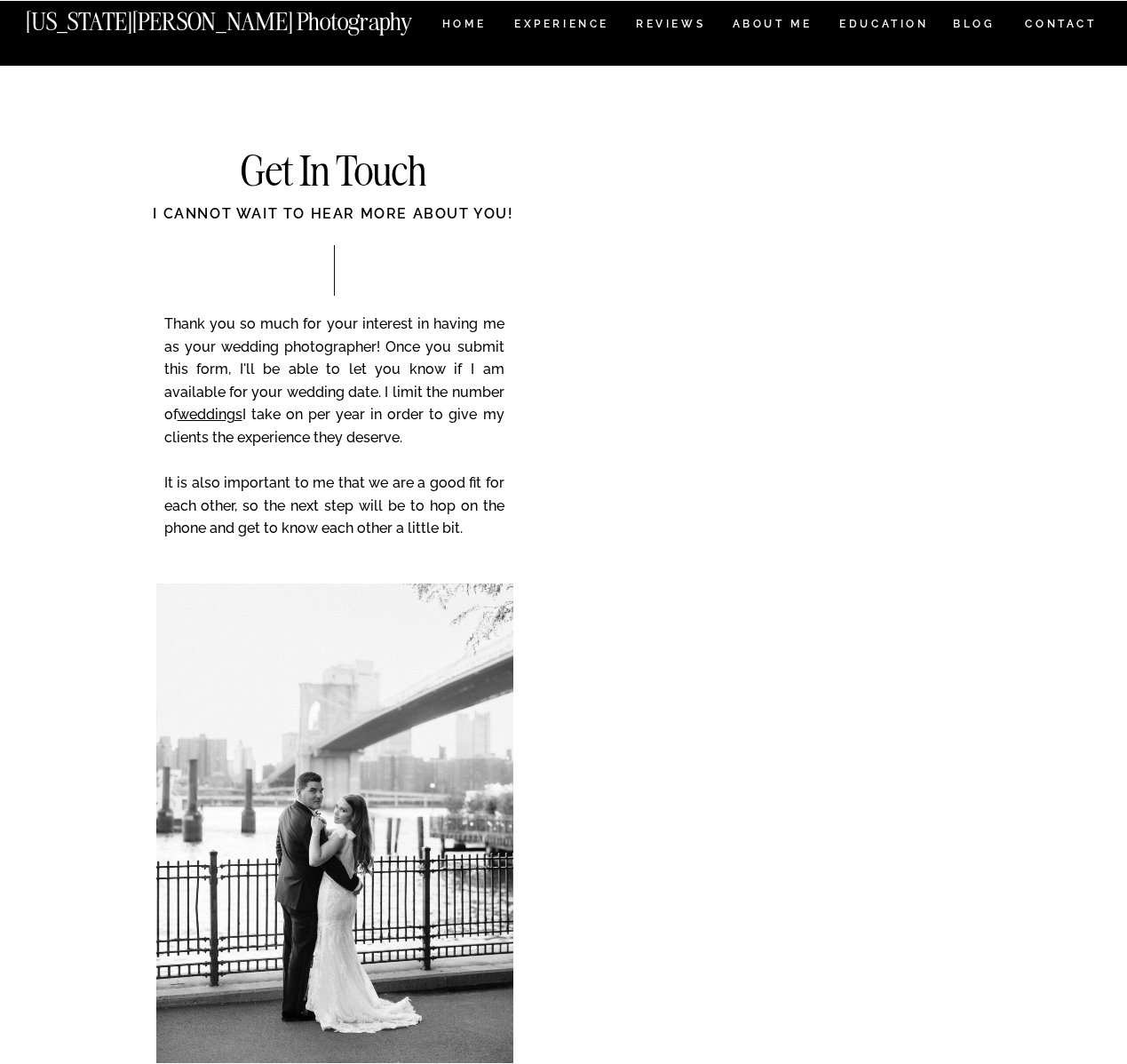
scroll to position [6992, 0]
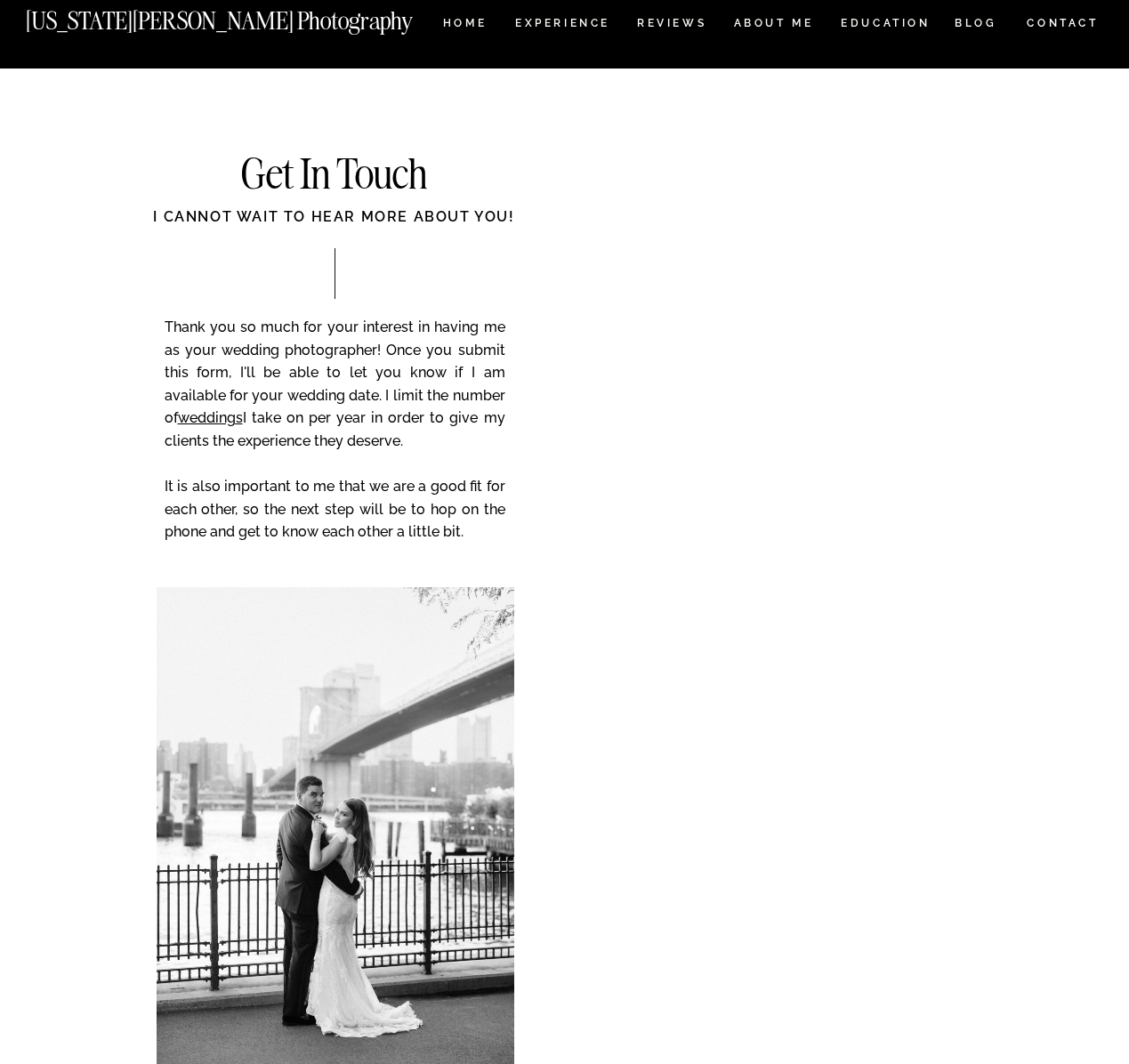
drag, startPoint x: 473, startPoint y: 527, endPoint x: 166, endPoint y: 334, distance: 362.6
click at [166, 334] on p "Thank you so much for your interest in having me as your wedding photographer! …" at bounding box center [335, 442] width 340 height 253
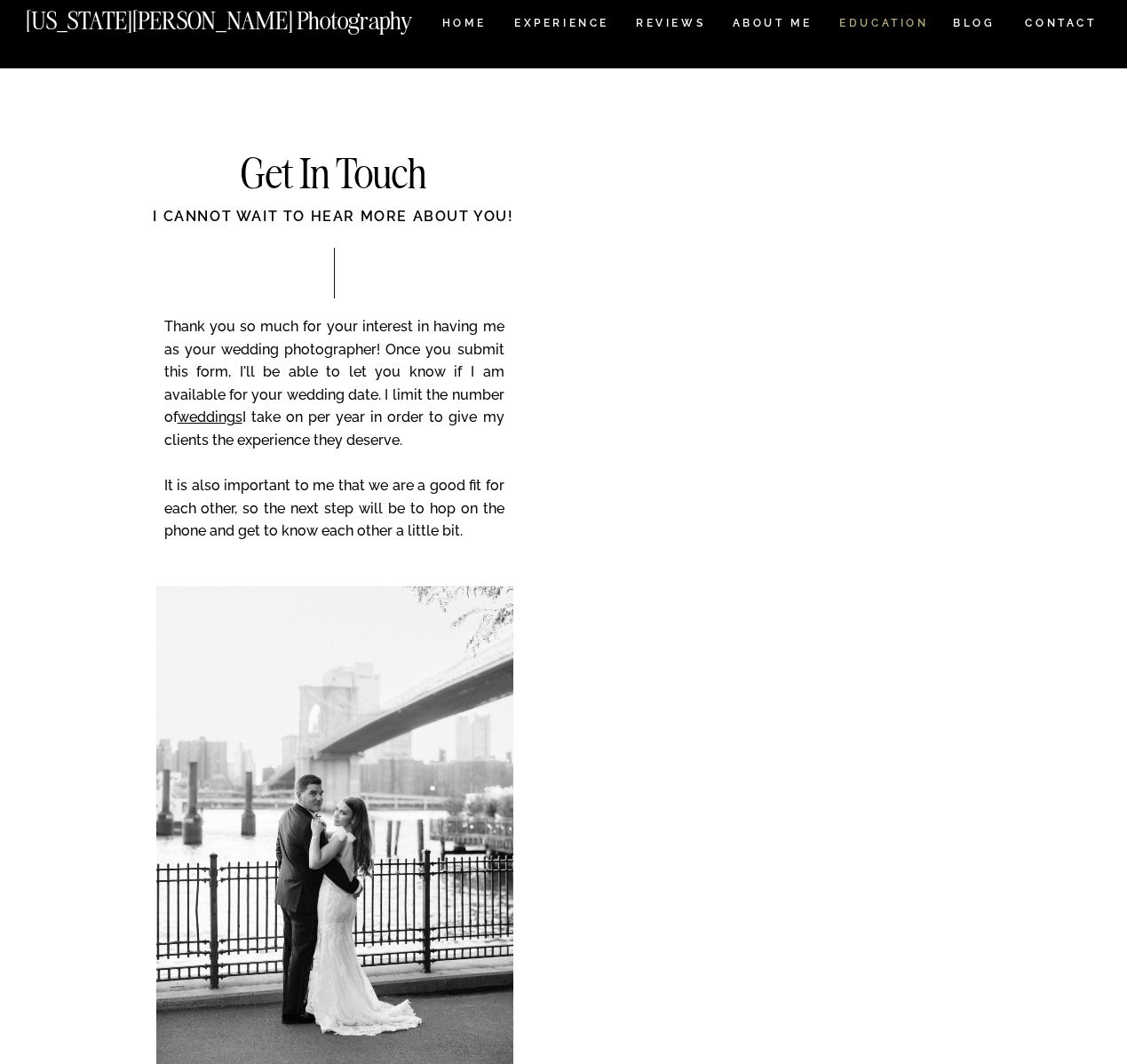
click at [912, 19] on nav "EDUCATION" at bounding box center [885, 25] width 93 height 15
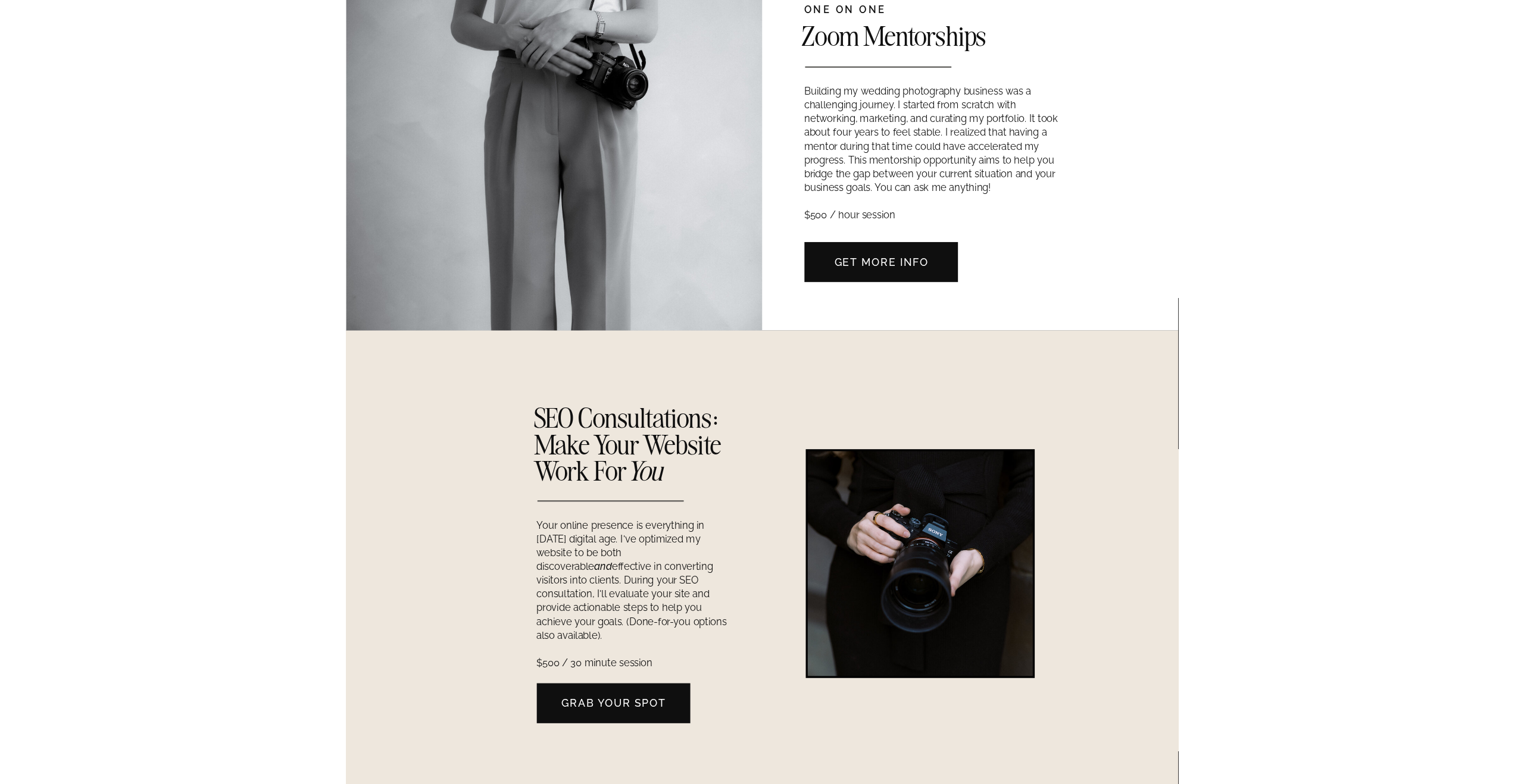
scroll to position [417, 0]
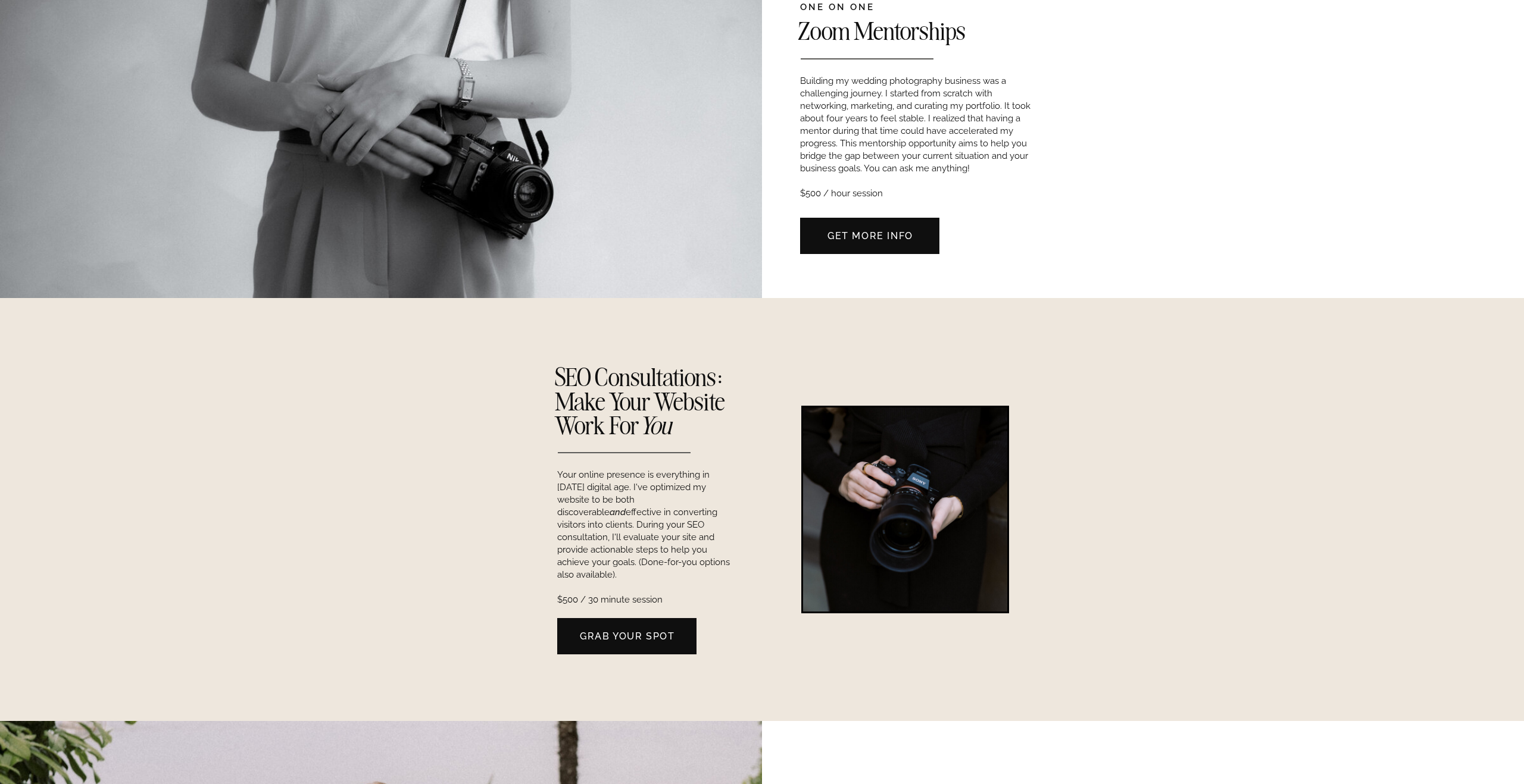
click at [641, 637] on nav "Grab Your Spot" at bounding box center [627, 635] width 139 height 13
